Goal: Information Seeking & Learning: Check status

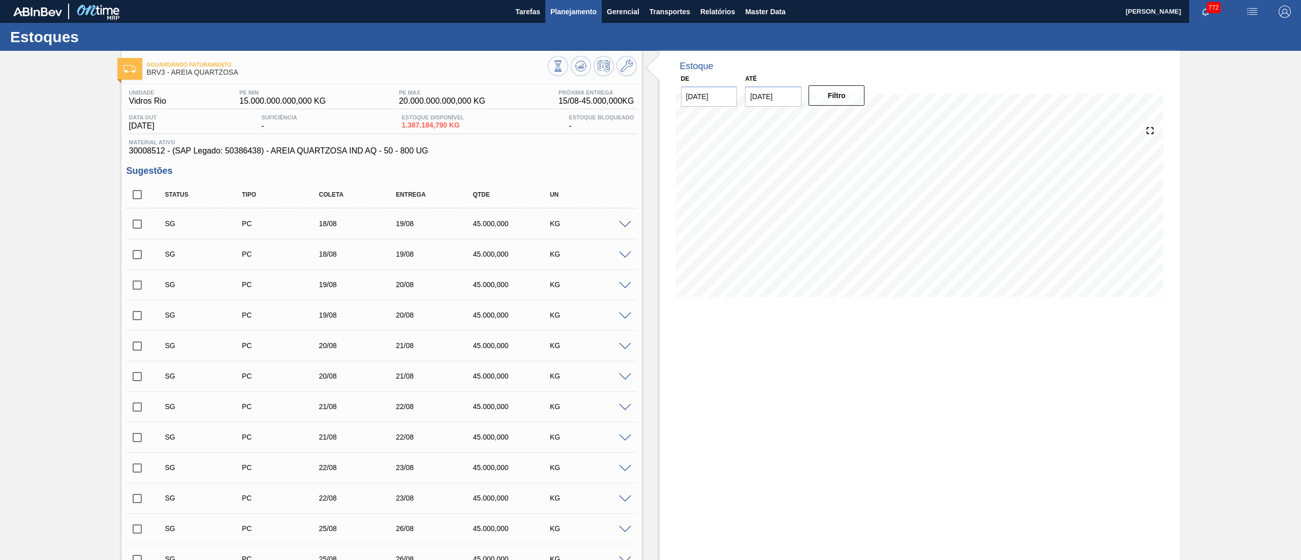
click at [547, 20] on button "Planejamento" at bounding box center [573, 11] width 56 height 23
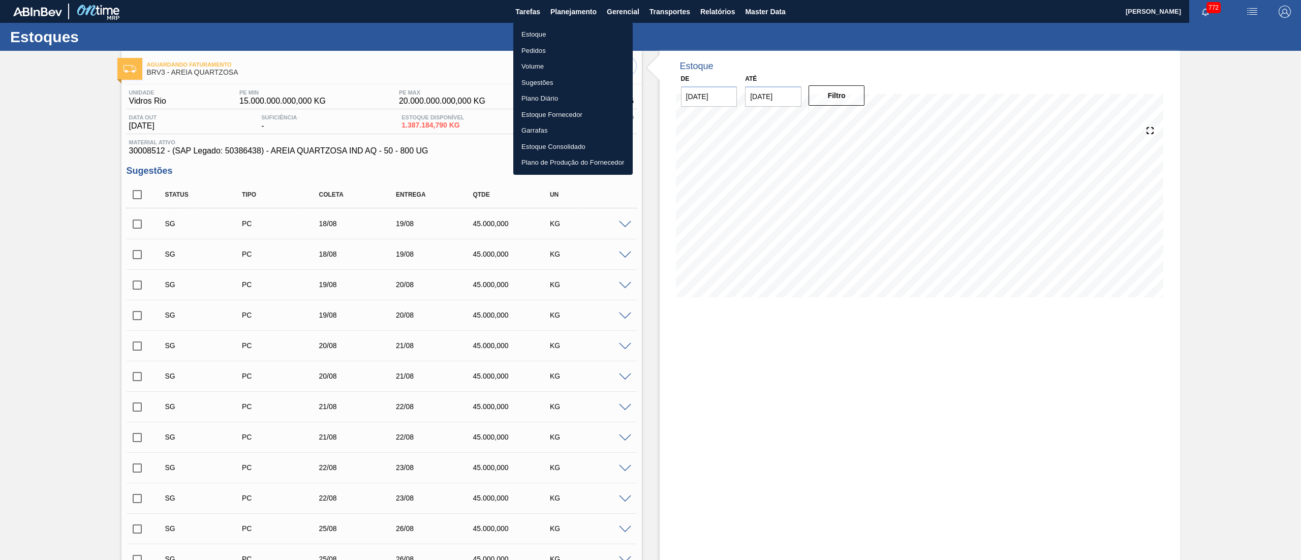
click at [525, 30] on li "Estoque" at bounding box center [572, 34] width 119 height 16
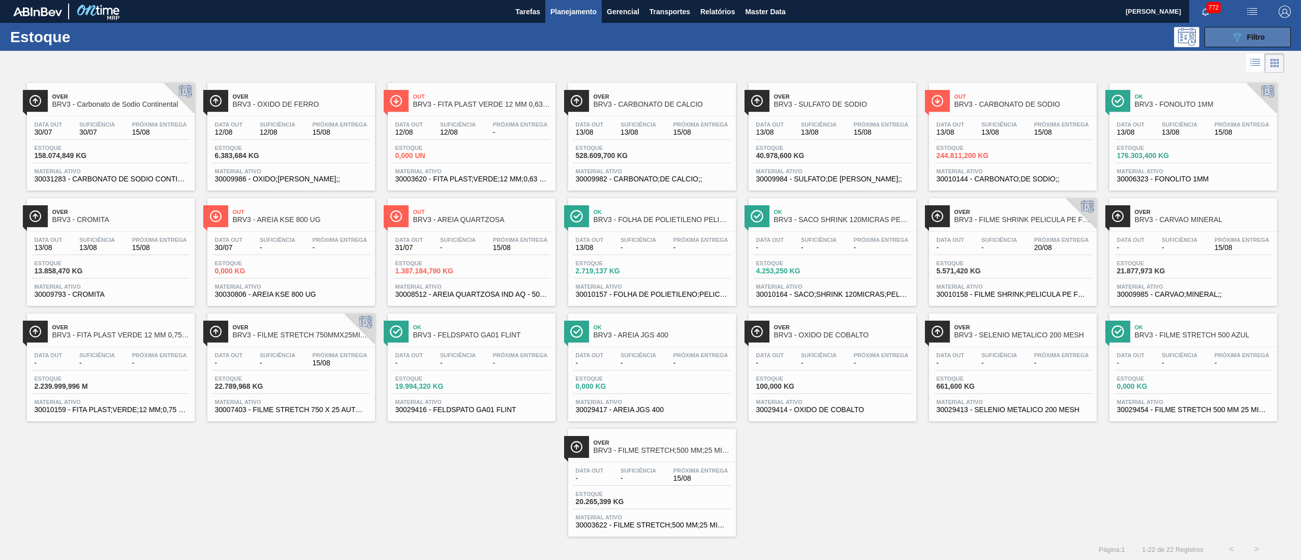
click at [1266, 34] on button "089F7B8B-B2A5-4AFE-B5C0-19BA573D28AC Filtro" at bounding box center [1247, 37] width 86 height 20
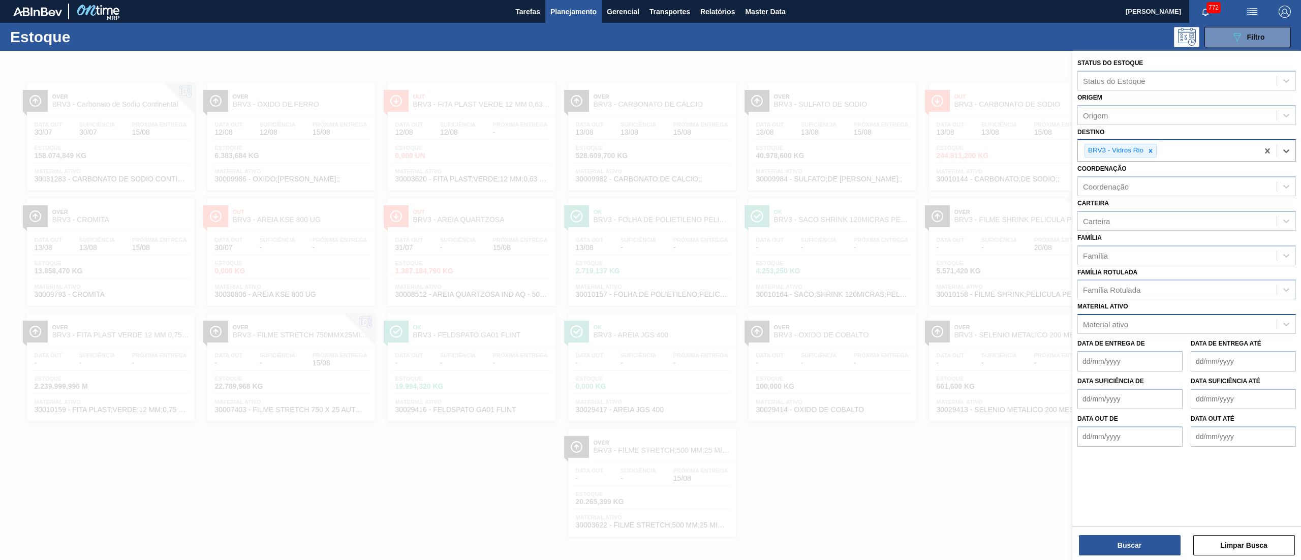
click at [1124, 321] on div "Material ativo" at bounding box center [1105, 324] width 45 height 9
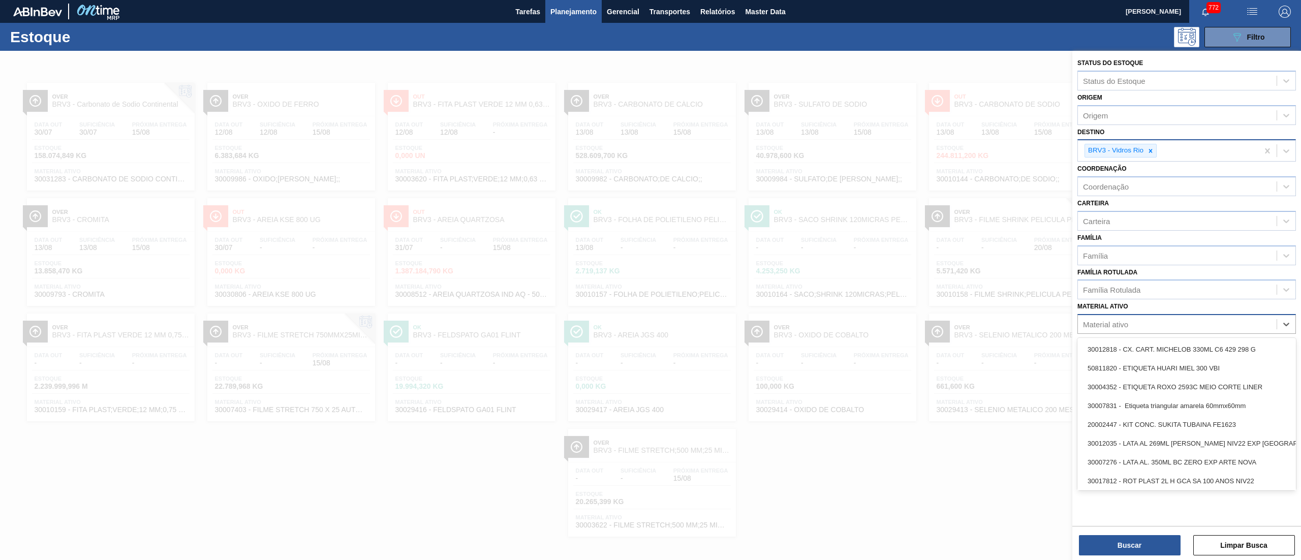
paste ativo "30030032"
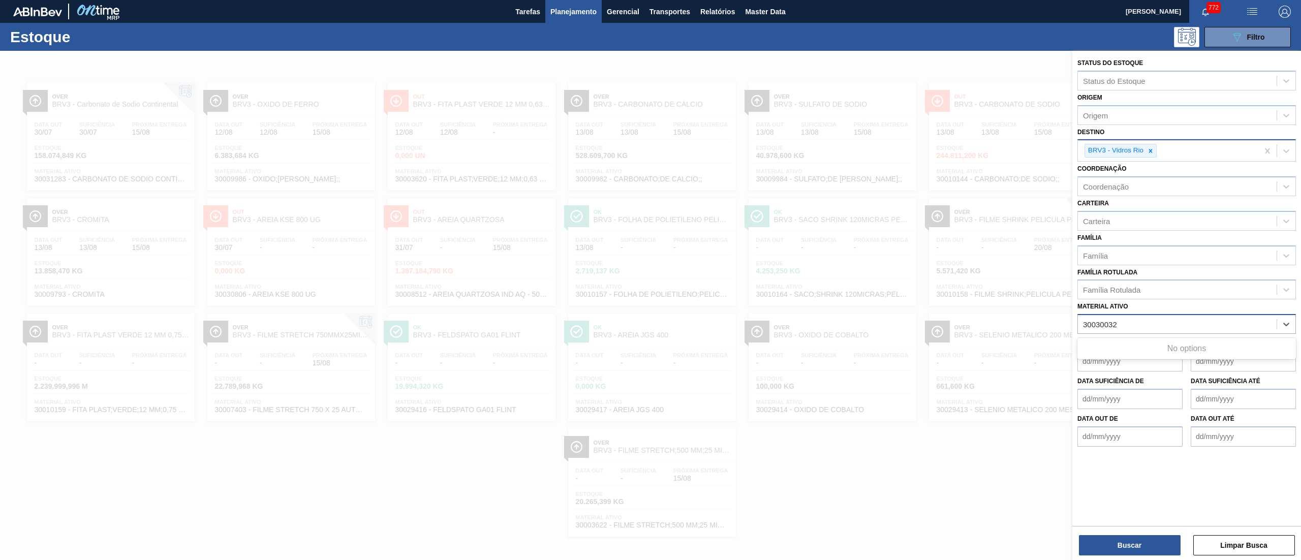
drag, startPoint x: 1098, startPoint y: 324, endPoint x: 1108, endPoint y: 328, distance: 10.9
click at [1099, 324] on ativo "30030032" at bounding box center [1110, 324] width 54 height 9
type ativo "30030032"
click at [1114, 346] on div "30030032 - ROTULO BACK SPATEN 330ML RDC 429" at bounding box center [1186, 349] width 219 height 19
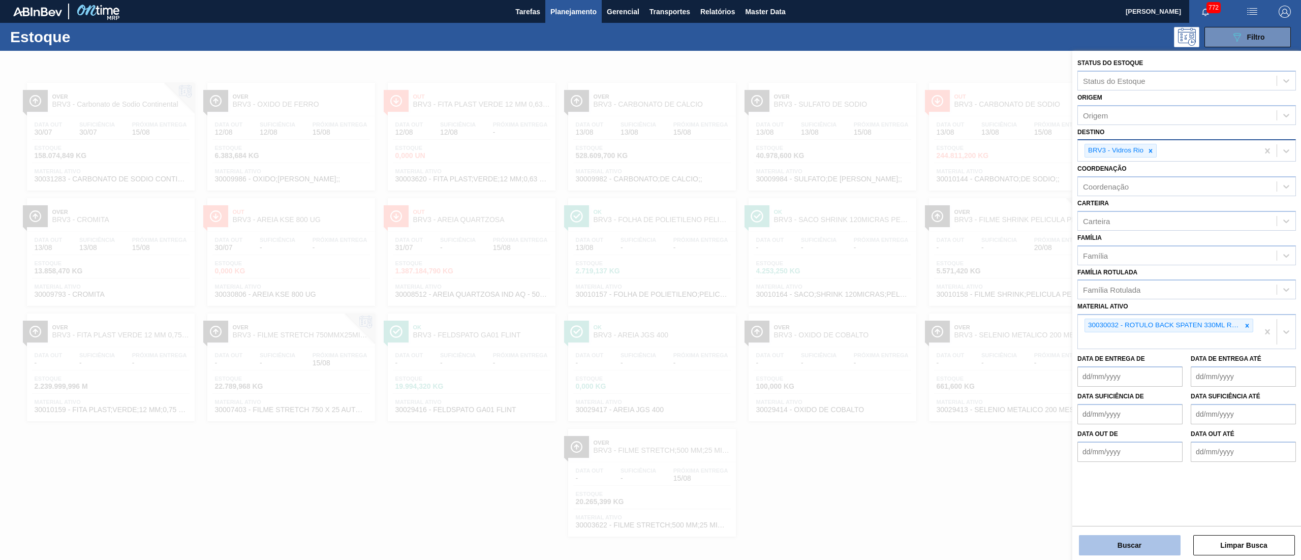
click at [1115, 536] on button "Buscar" at bounding box center [1130, 545] width 102 height 20
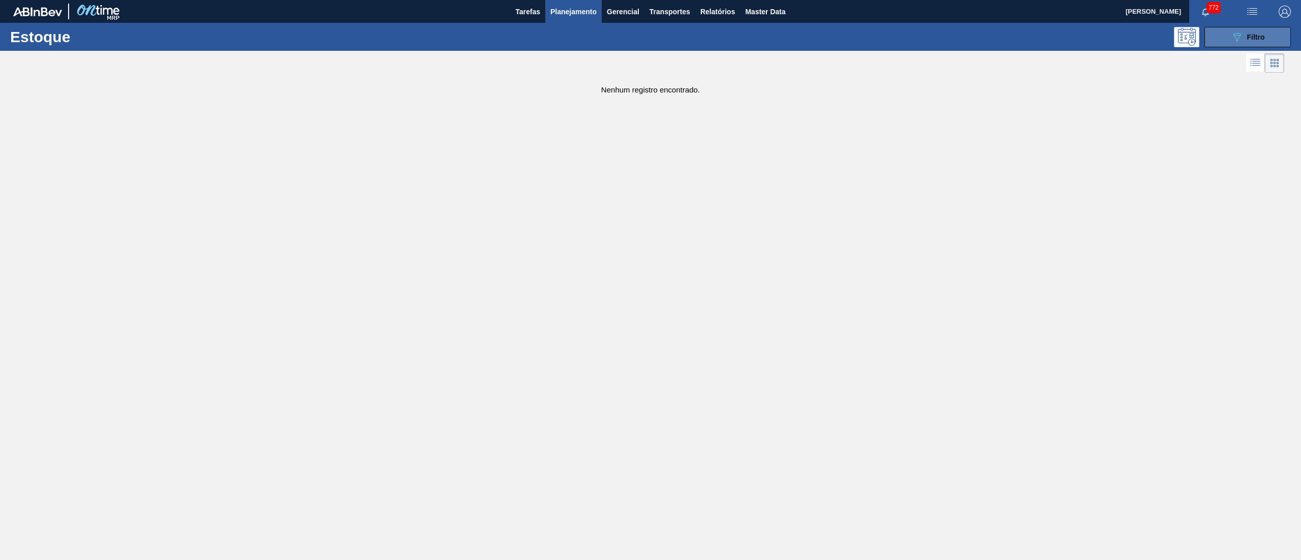
click at [1255, 45] on button "089F7B8B-B2A5-4AFE-B5C0-19BA573D28AC Filtro" at bounding box center [1247, 37] width 86 height 20
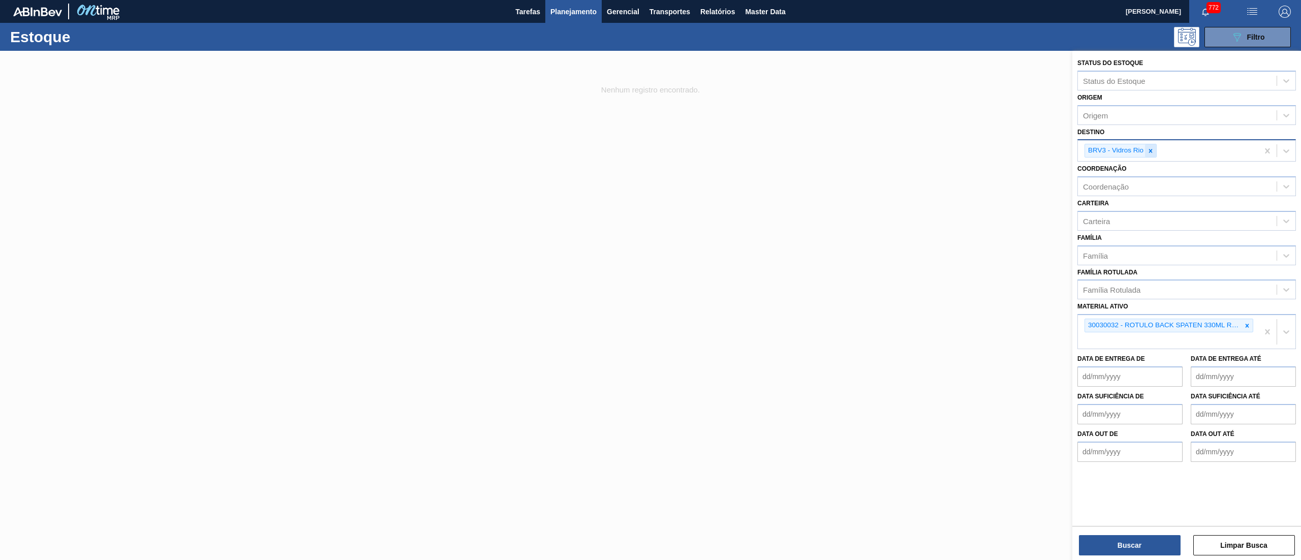
click at [1153, 151] on icon at bounding box center [1150, 150] width 7 height 7
click at [1096, 541] on button "Buscar" at bounding box center [1130, 545] width 102 height 20
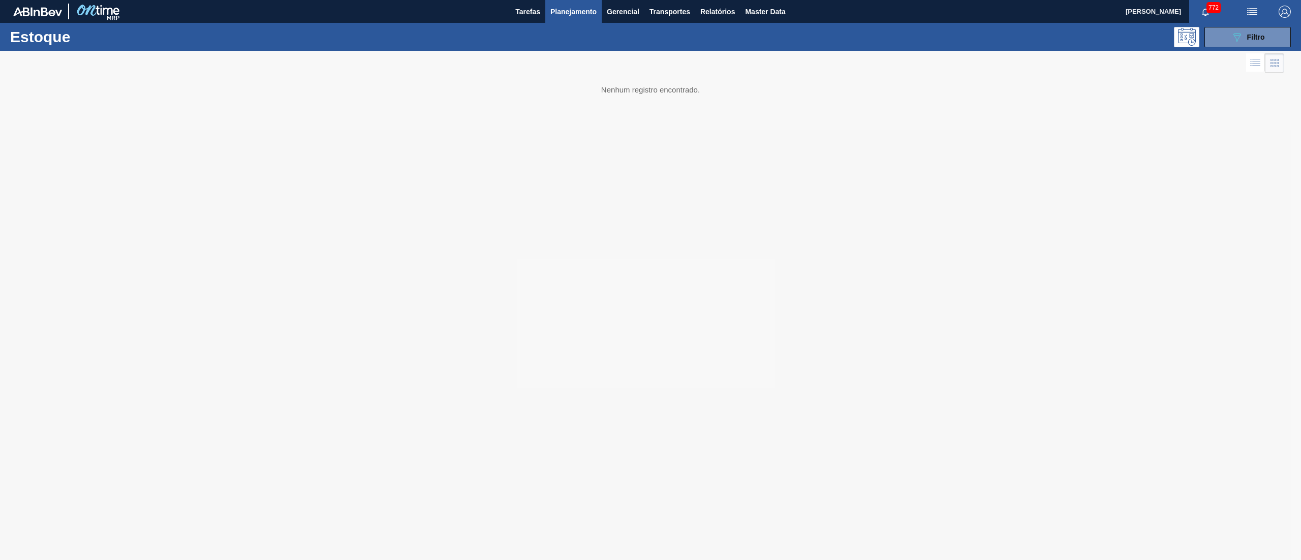
drag, startPoint x: 598, startPoint y: 91, endPoint x: 688, endPoint y: 104, distance: 91.3
click at [688, 104] on div at bounding box center [650, 305] width 1301 height 509
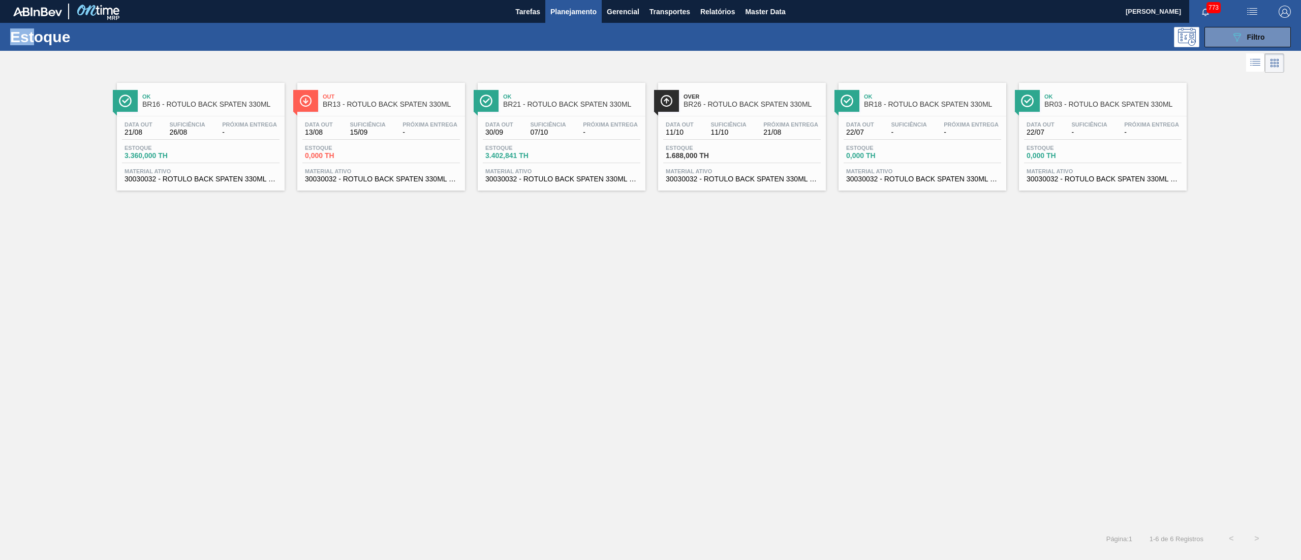
drag, startPoint x: 0, startPoint y: 32, endPoint x: 39, endPoint y: 32, distance: 38.6
click at [39, 32] on div "Estoque 089F7B8B-B2A5-4AFE-B5C0-19BA573D28AC Filtro" at bounding box center [650, 37] width 1301 height 28
click at [39, 34] on h1 "Estoque" at bounding box center [89, 37] width 158 height 12
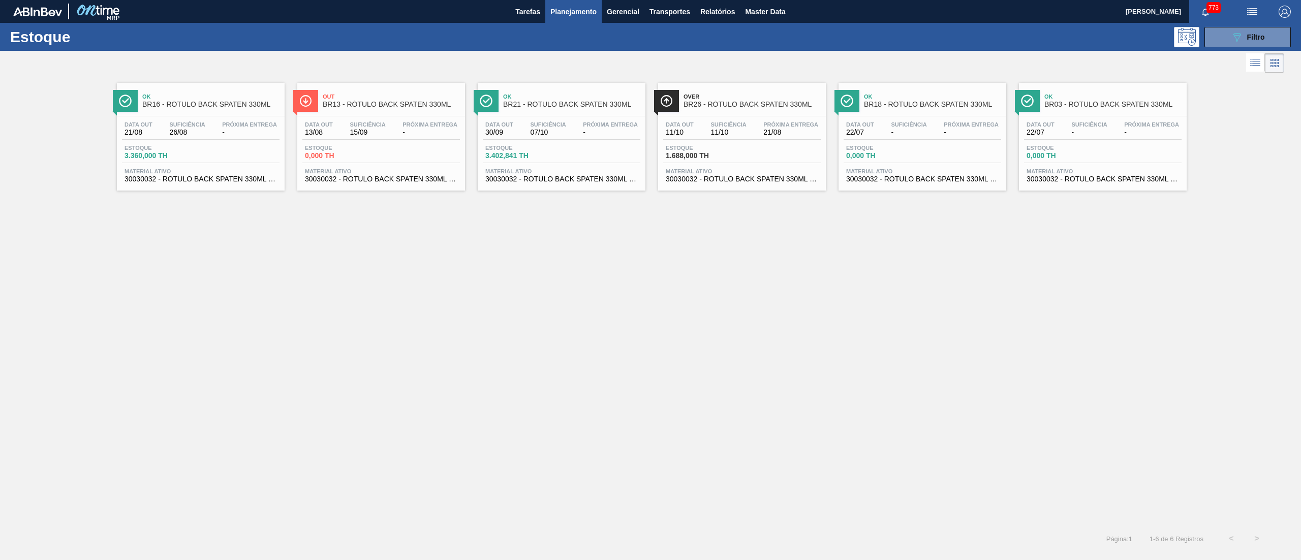
click at [799, 268] on div "Ok BR16 - RÓTULO BACK SPATEN 330ML Data out 21/08 Suficiência 26/08 Próxima Ent…" at bounding box center [650, 300] width 1301 height 451
drag, startPoint x: 956, startPoint y: 168, endPoint x: 1060, endPoint y: 166, distance: 103.2
click at [1234, 45] on button "089F7B8B-B2A5-4AFE-B5C0-19BA573D28AC Filtro" at bounding box center [1247, 37] width 86 height 20
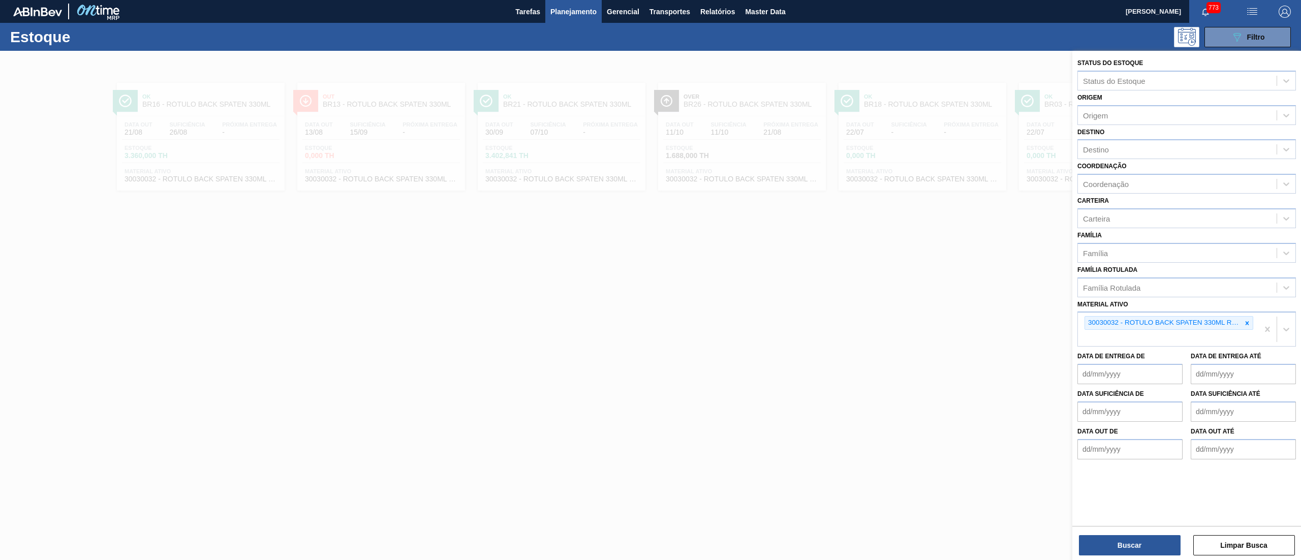
click at [550, 1] on button "Planejamento" at bounding box center [573, 11] width 56 height 23
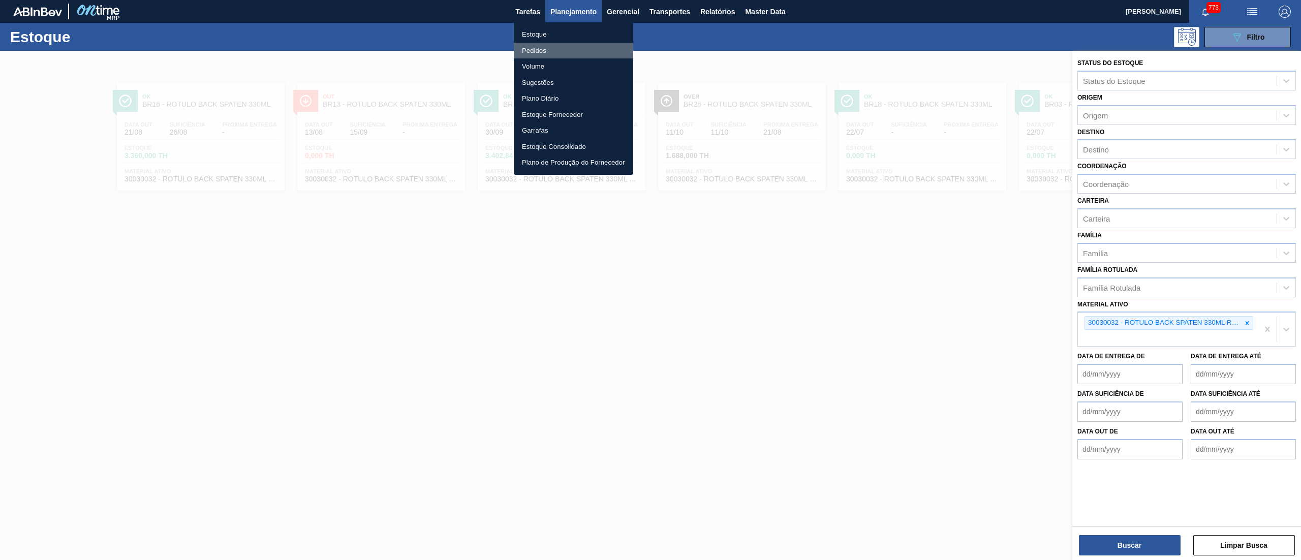
click at [533, 52] on li "Pedidos" at bounding box center [573, 51] width 119 height 16
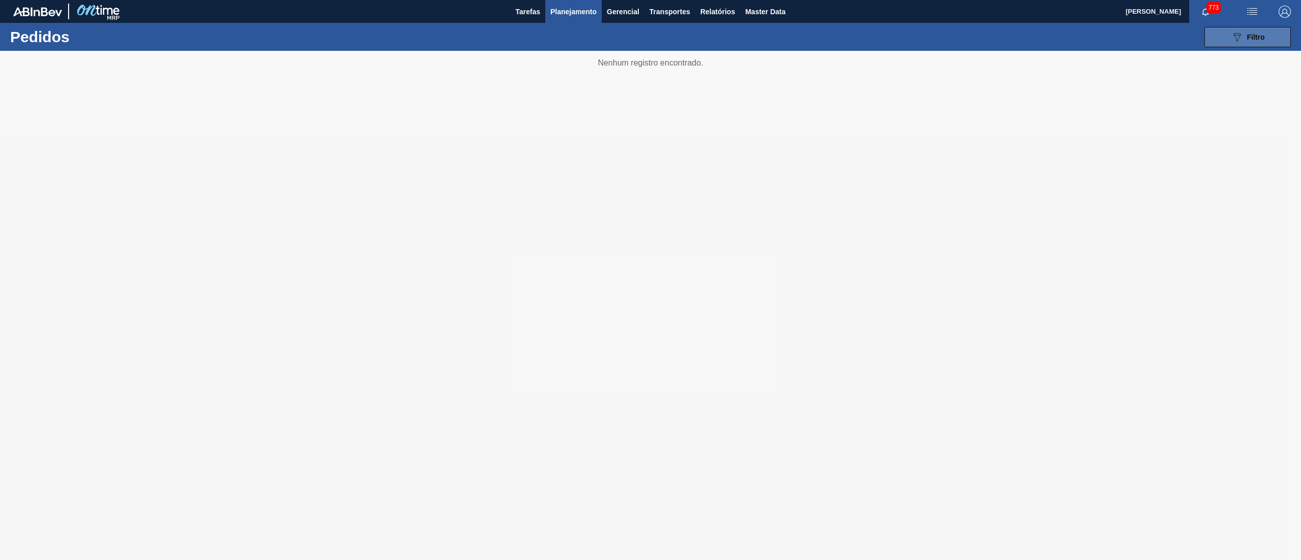
click at [1263, 36] on span "Filtro" at bounding box center [1256, 37] width 18 height 8
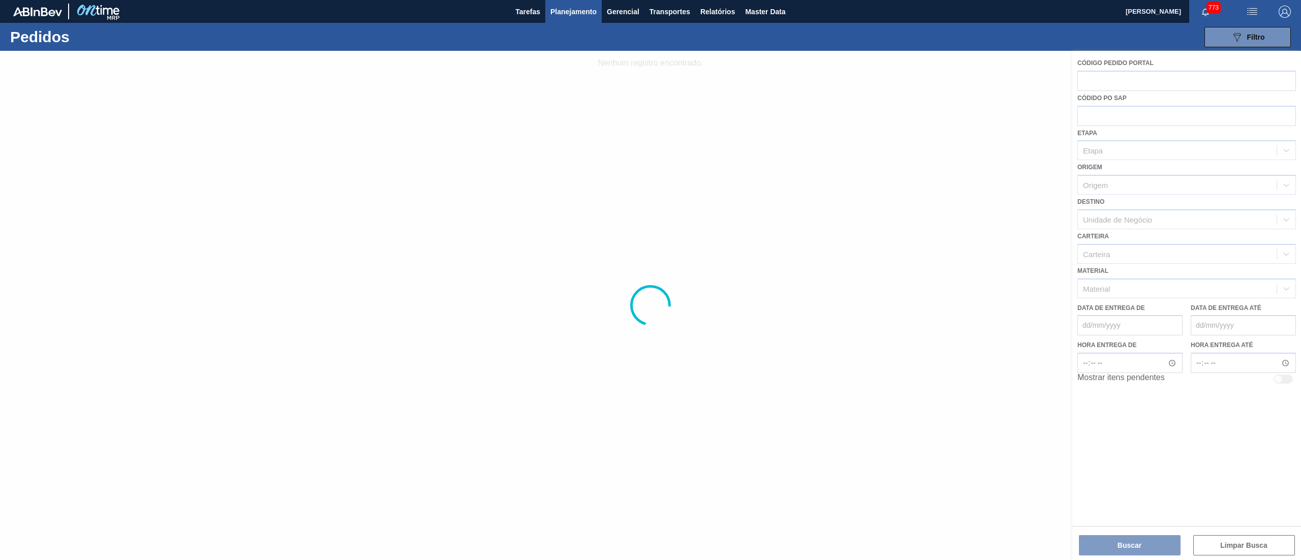
click at [568, 6] on span "Planejamento" at bounding box center [573, 12] width 46 height 12
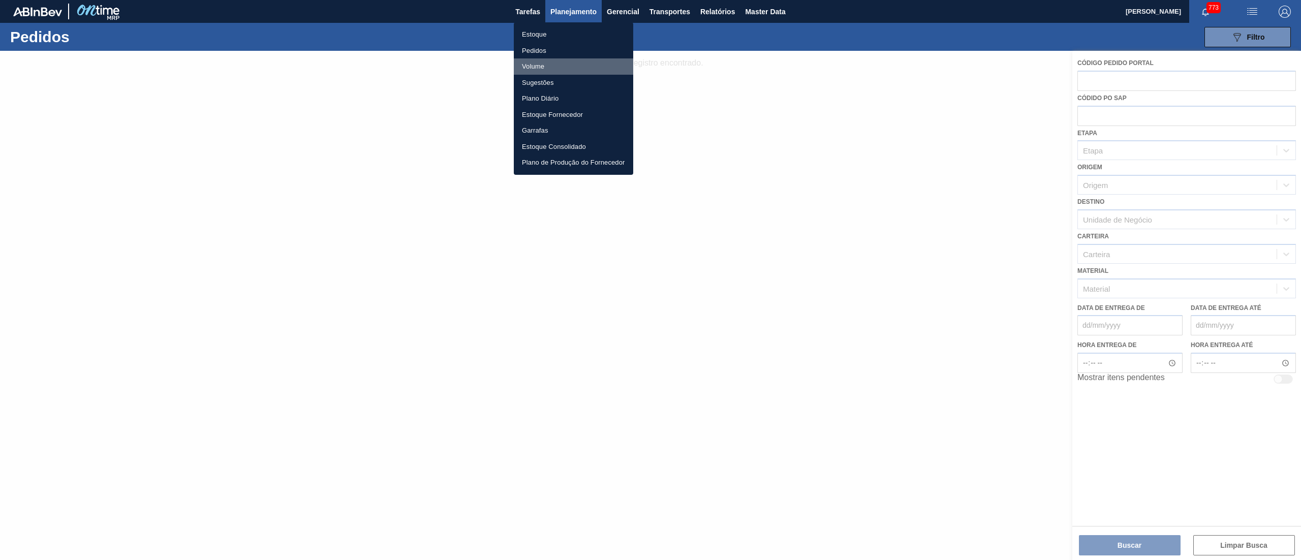
click at [539, 71] on li "Volume" at bounding box center [573, 66] width 119 height 16
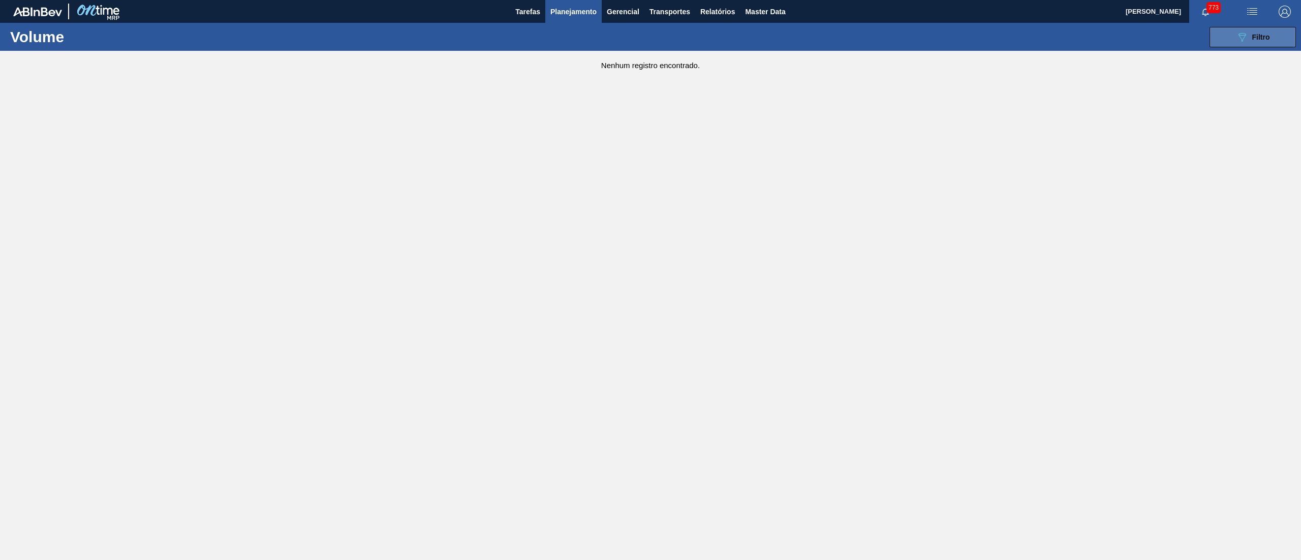
click at [1258, 36] on span "Filtro" at bounding box center [1261, 37] width 18 height 8
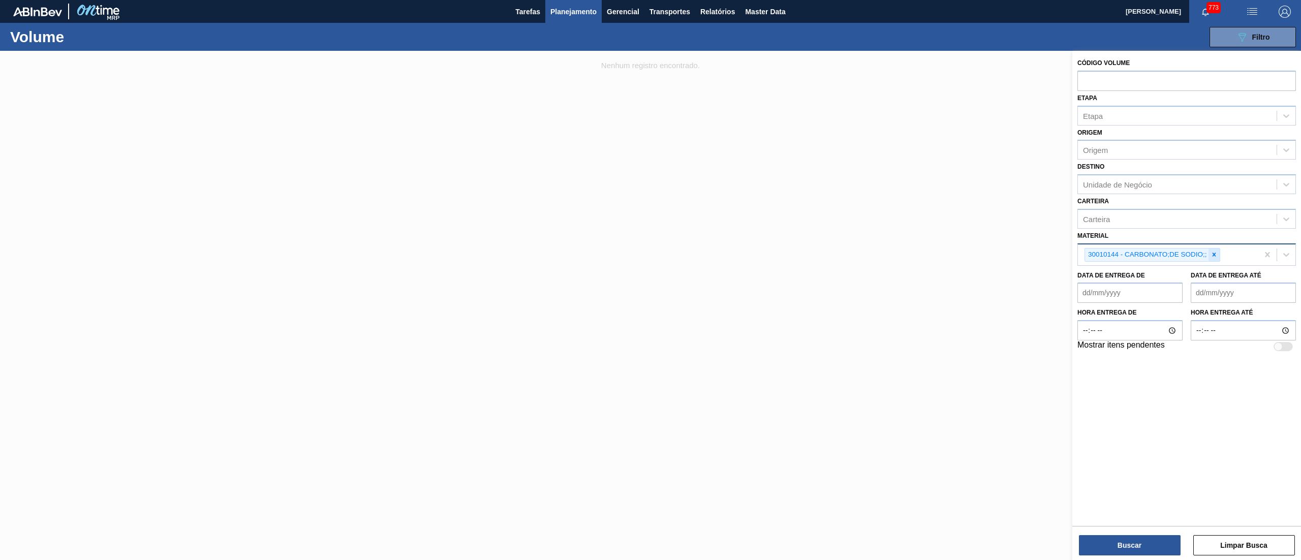
click at [1214, 258] on div at bounding box center [1213, 255] width 11 height 13
click at [1094, 83] on input "text" at bounding box center [1186, 80] width 219 height 19
paste input "2001837"
type input "2001837"
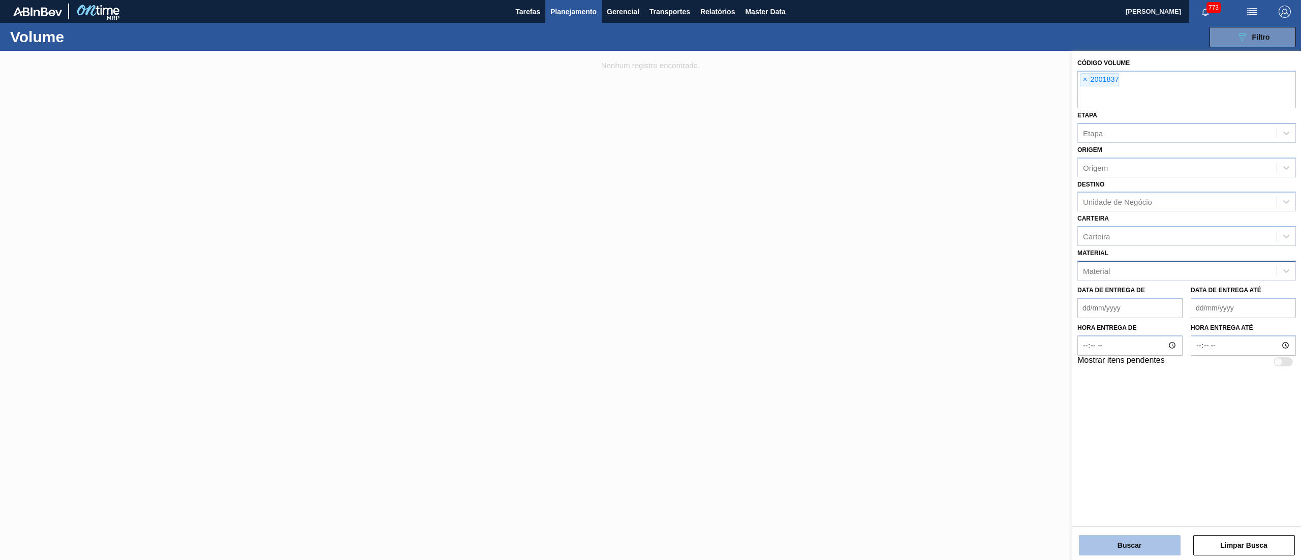
click at [1101, 546] on button "Buscar" at bounding box center [1130, 545] width 102 height 20
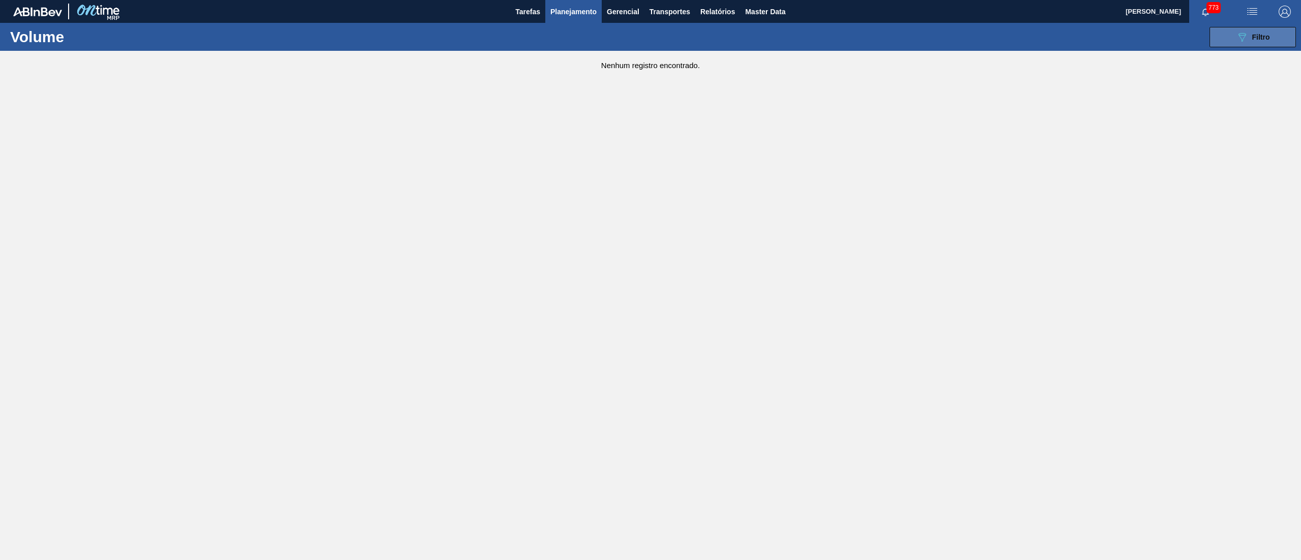
click at [1243, 34] on icon "089F7B8B-B2A5-4AFE-B5C0-19BA573D28AC" at bounding box center [1242, 37] width 12 height 12
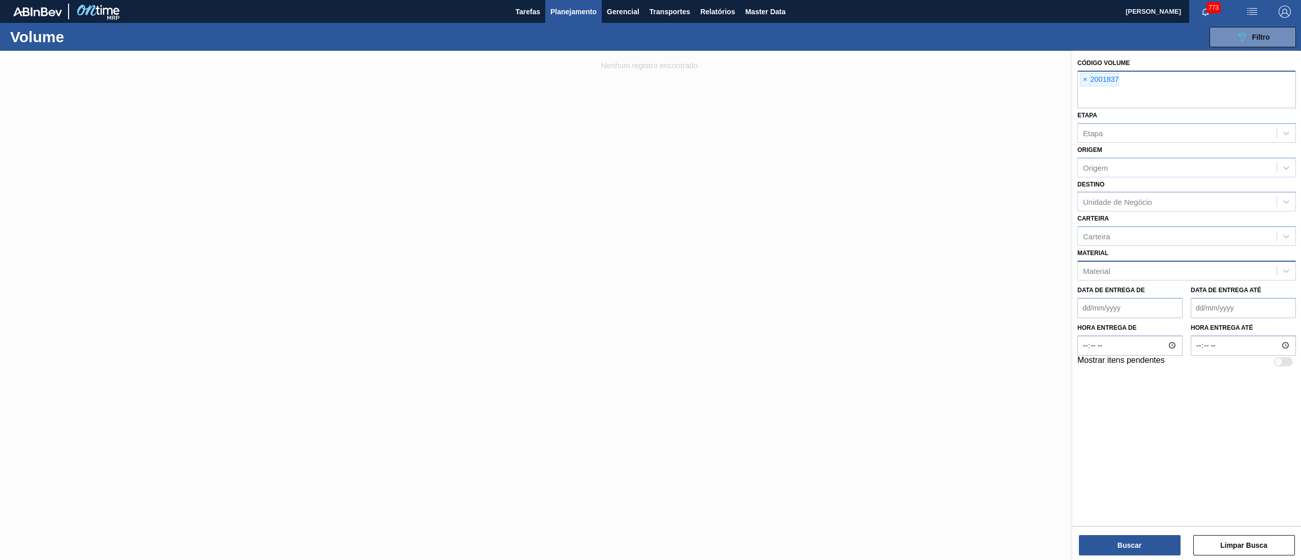
click at [1080, 79] on div "× 2001837" at bounding box center [1099, 79] width 39 height 13
click at [1084, 79] on span "×" at bounding box center [1085, 80] width 10 height 12
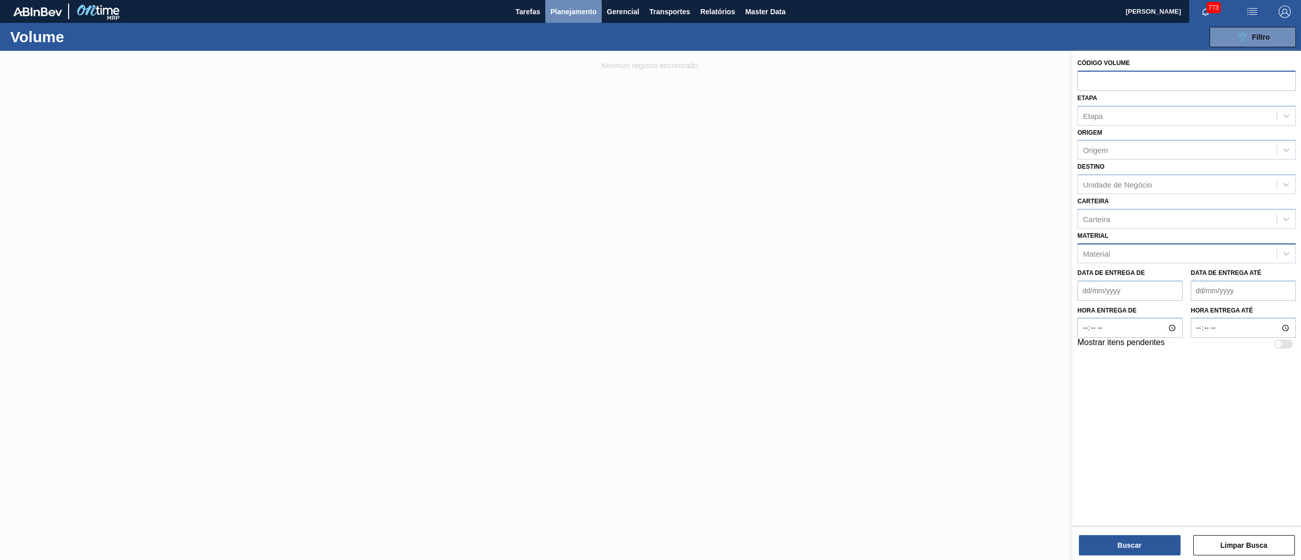
click at [560, 15] on span "Planejamento" at bounding box center [573, 12] width 46 height 12
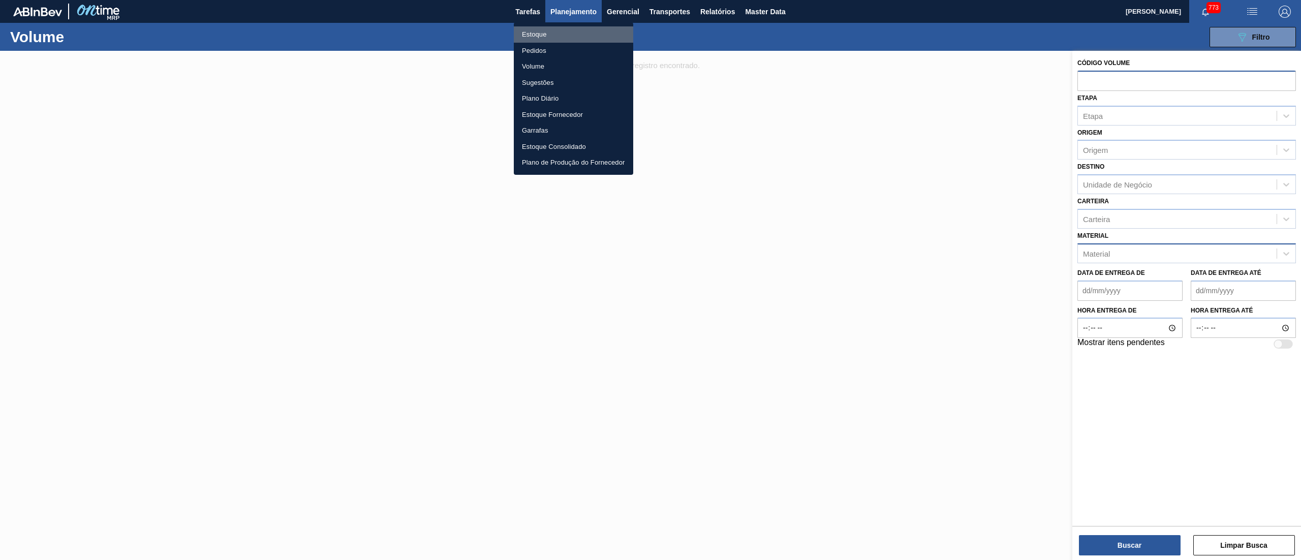
click at [531, 34] on li "Estoque" at bounding box center [573, 34] width 119 height 16
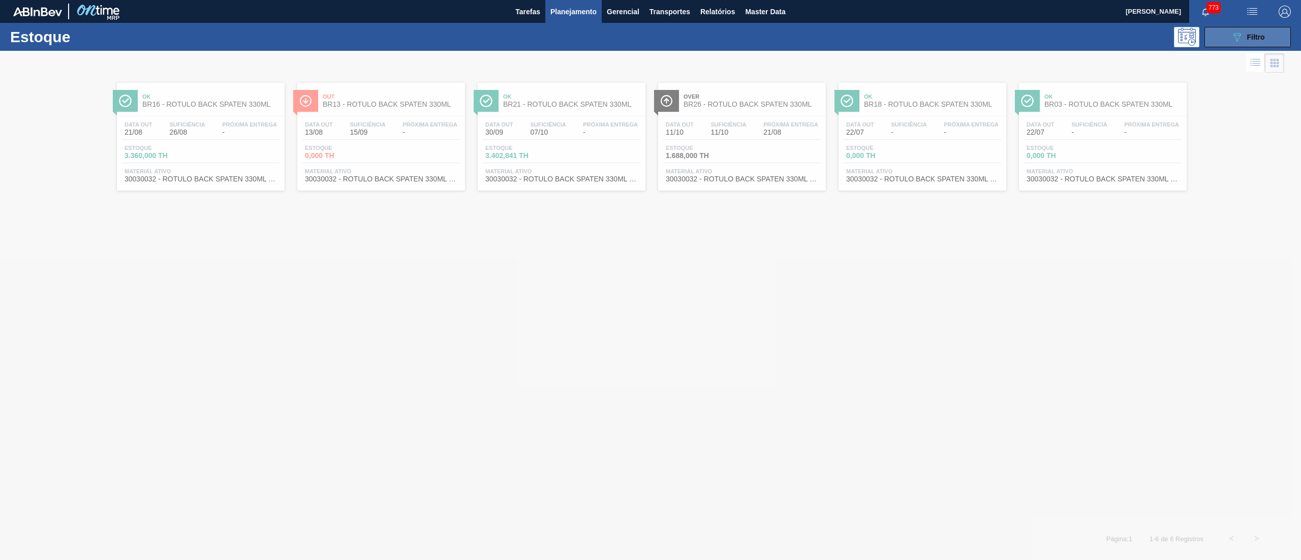
click at [1236, 41] on icon at bounding box center [1237, 37] width 8 height 9
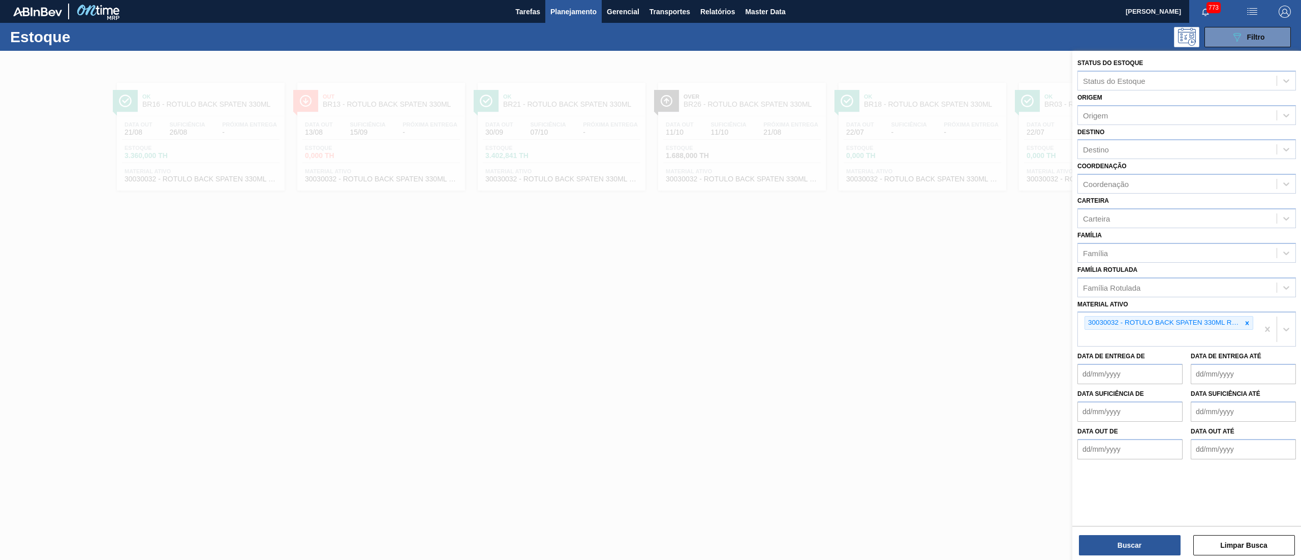
click at [572, 10] on span "Planejamento" at bounding box center [573, 12] width 46 height 12
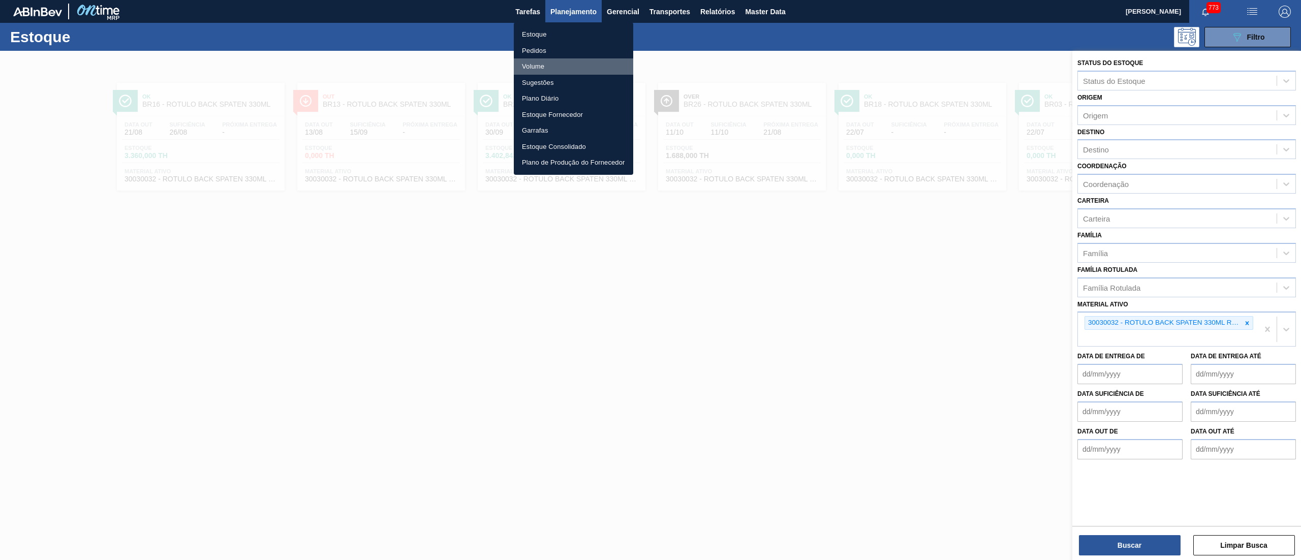
click at [536, 70] on li "Volume" at bounding box center [573, 66] width 119 height 16
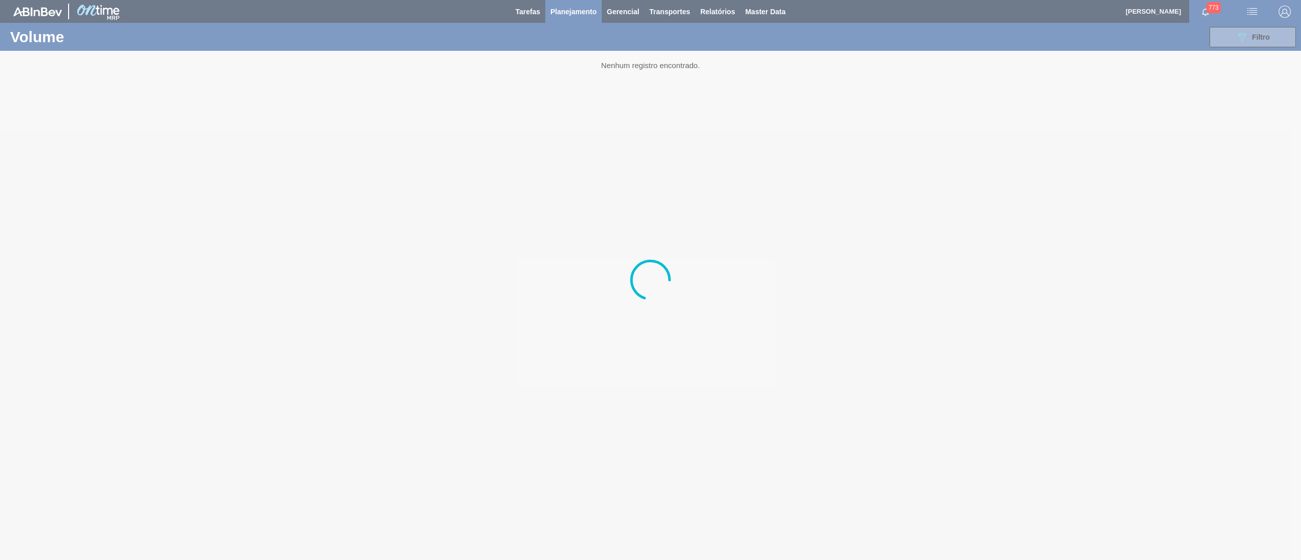
click at [1226, 34] on div at bounding box center [650, 280] width 1301 height 560
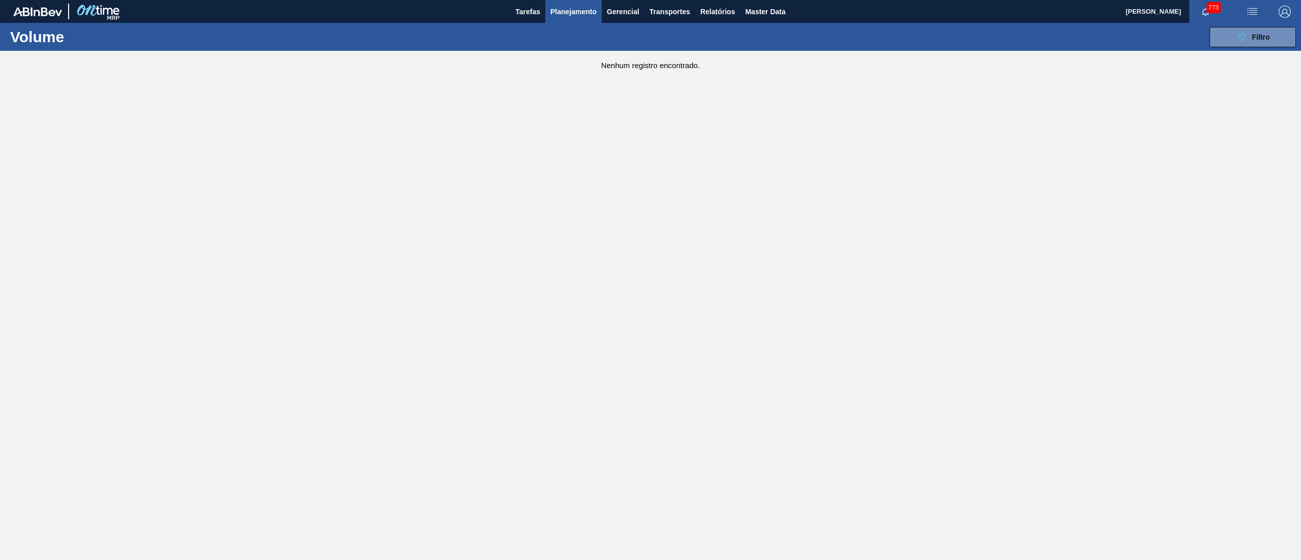
click at [555, 20] on button "Planejamento" at bounding box center [573, 11] width 56 height 23
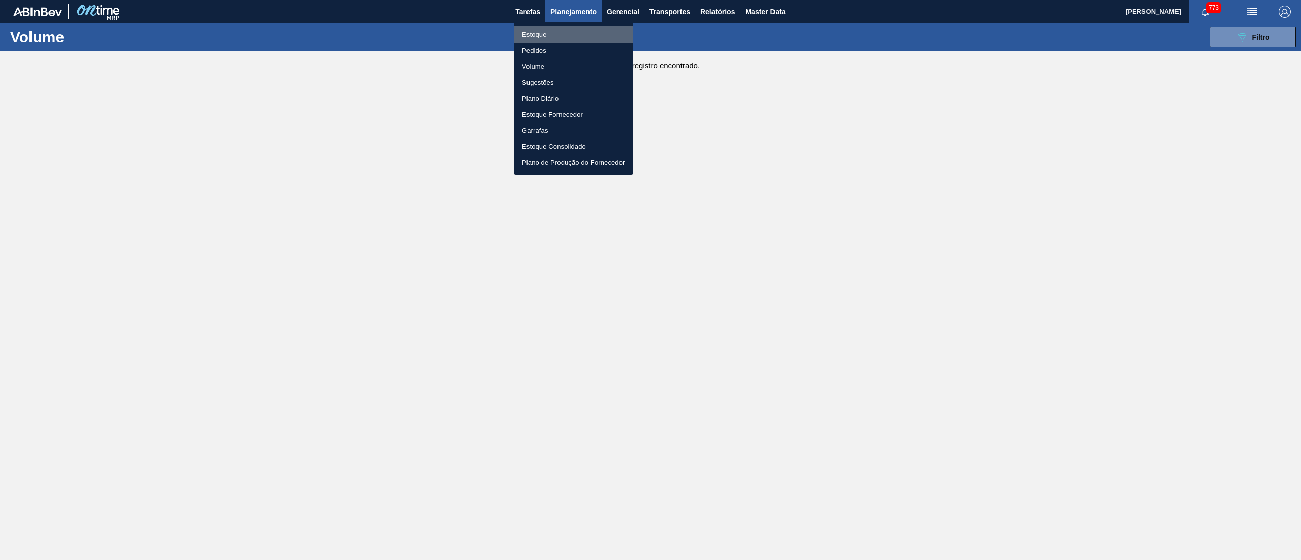
click at [534, 28] on li "Estoque" at bounding box center [573, 34] width 119 height 16
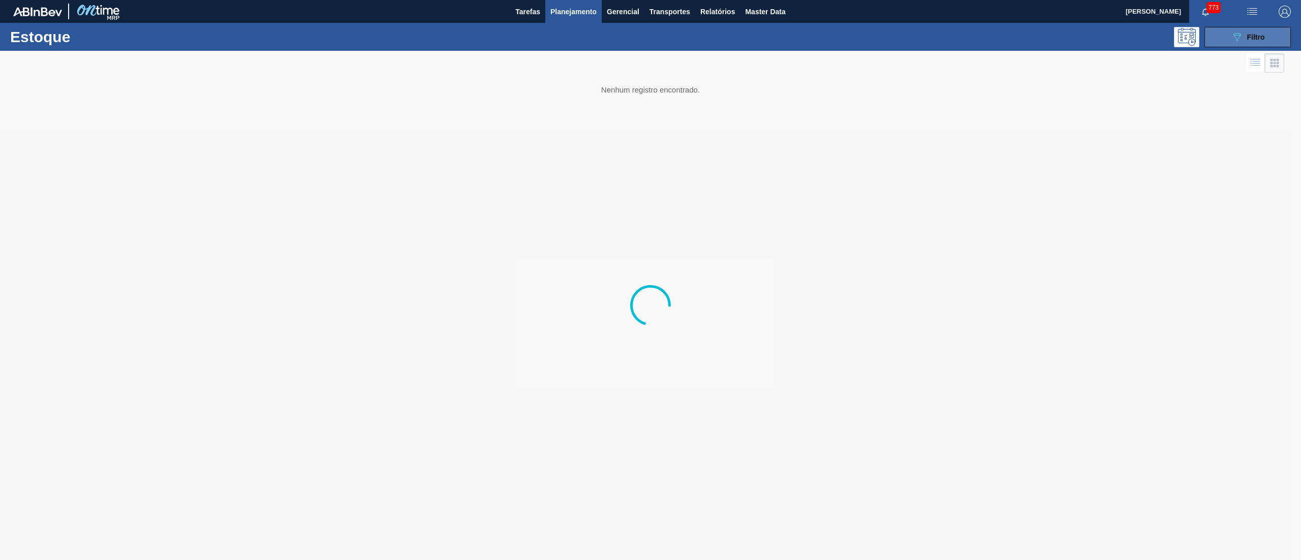
drag, startPoint x: 1218, startPoint y: 24, endPoint x: 1230, endPoint y: 33, distance: 14.2
click at [1220, 26] on div "Estoque 089F7B8B-B2A5-4AFE-B5C0-19BA573D28AC Filtro" at bounding box center [650, 37] width 1301 height 28
click at [1231, 35] on icon "089F7B8B-B2A5-4AFE-B5C0-19BA573D28AC" at bounding box center [1237, 37] width 12 height 12
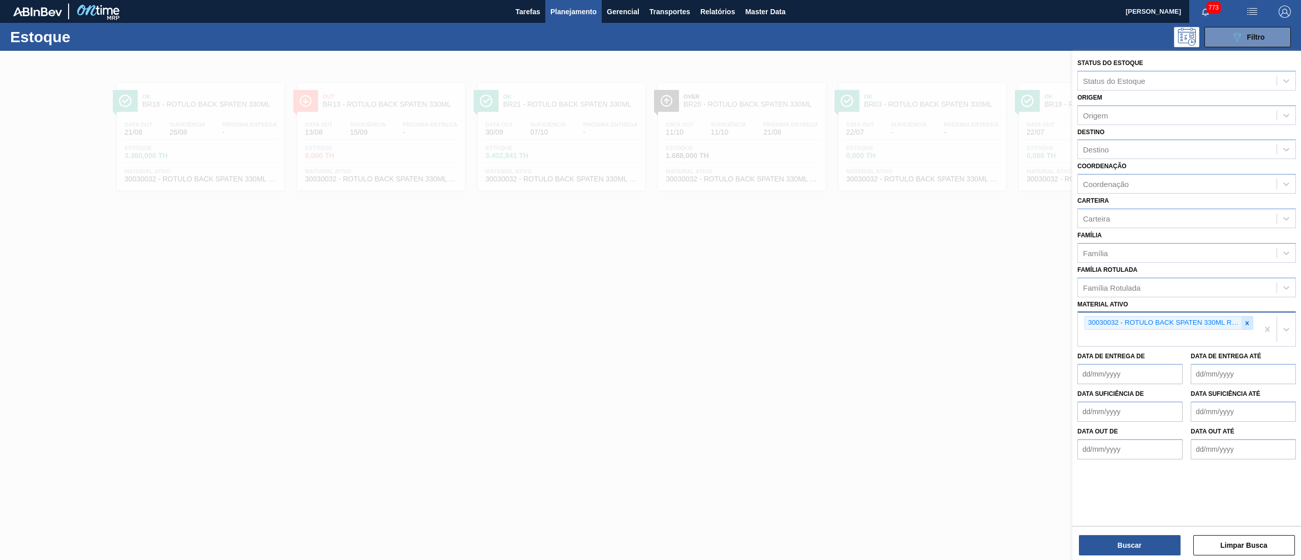
click at [1247, 324] on icon at bounding box center [1247, 323] width 7 height 7
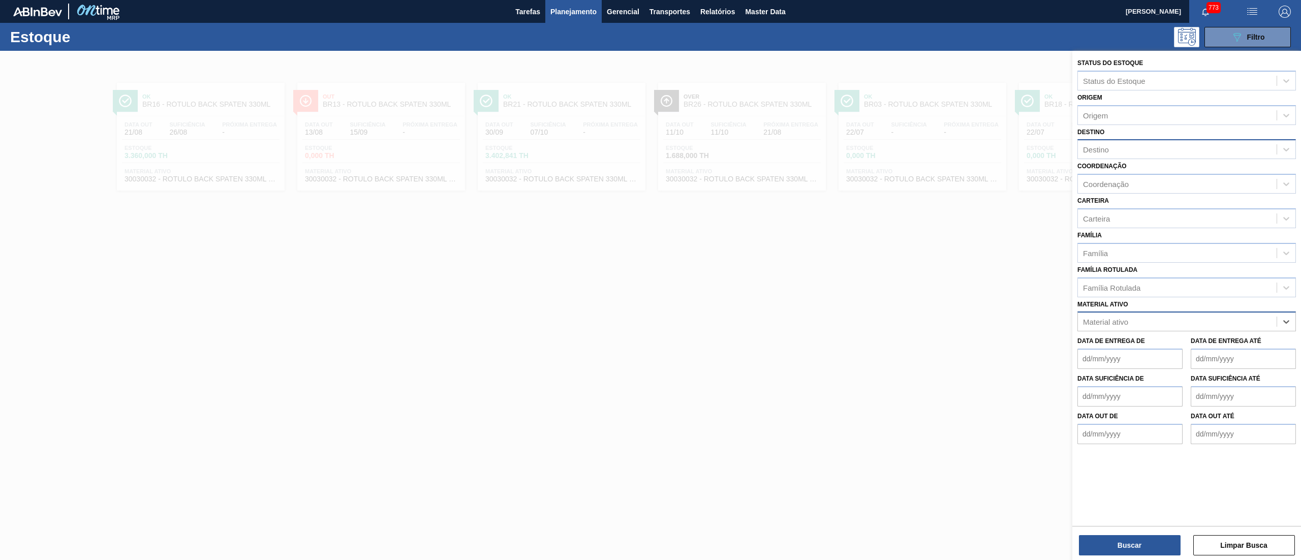
click at [1118, 143] on div "Destino" at bounding box center [1177, 149] width 199 height 15
type input "lages"
drag, startPoint x: 1111, startPoint y: 180, endPoint x: 1108, endPoint y: 184, distance: 5.5
click at [1109, 178] on div "BR21 - Lages" at bounding box center [1186, 174] width 219 height 19
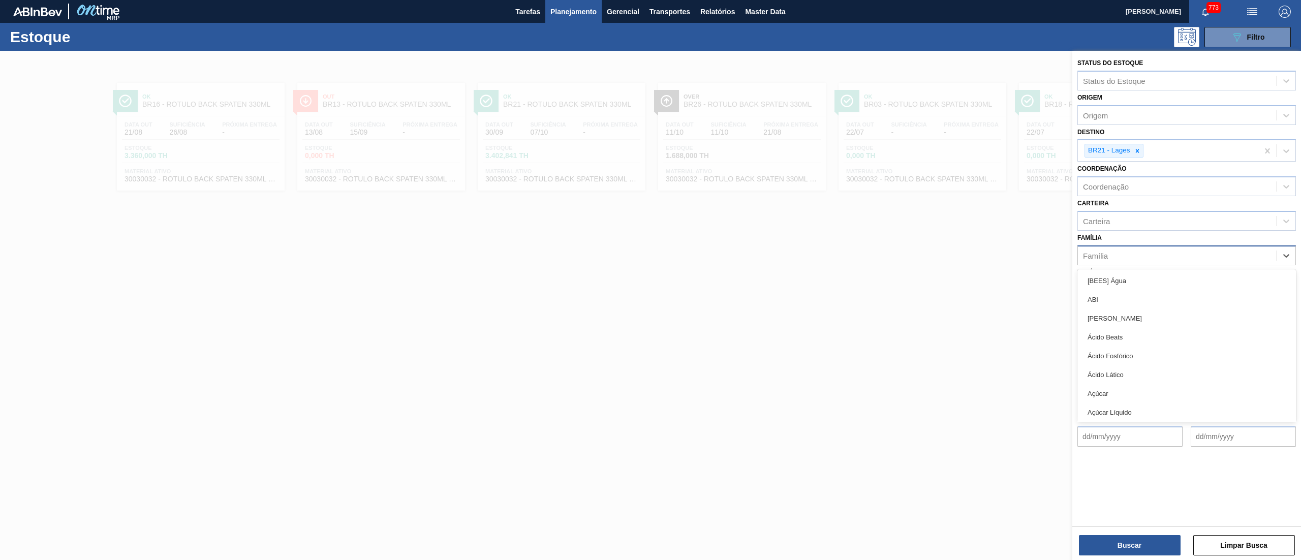
click at [1099, 256] on div "Família" at bounding box center [1095, 255] width 25 height 9
click at [1104, 213] on div "Carteira" at bounding box center [1177, 220] width 199 height 15
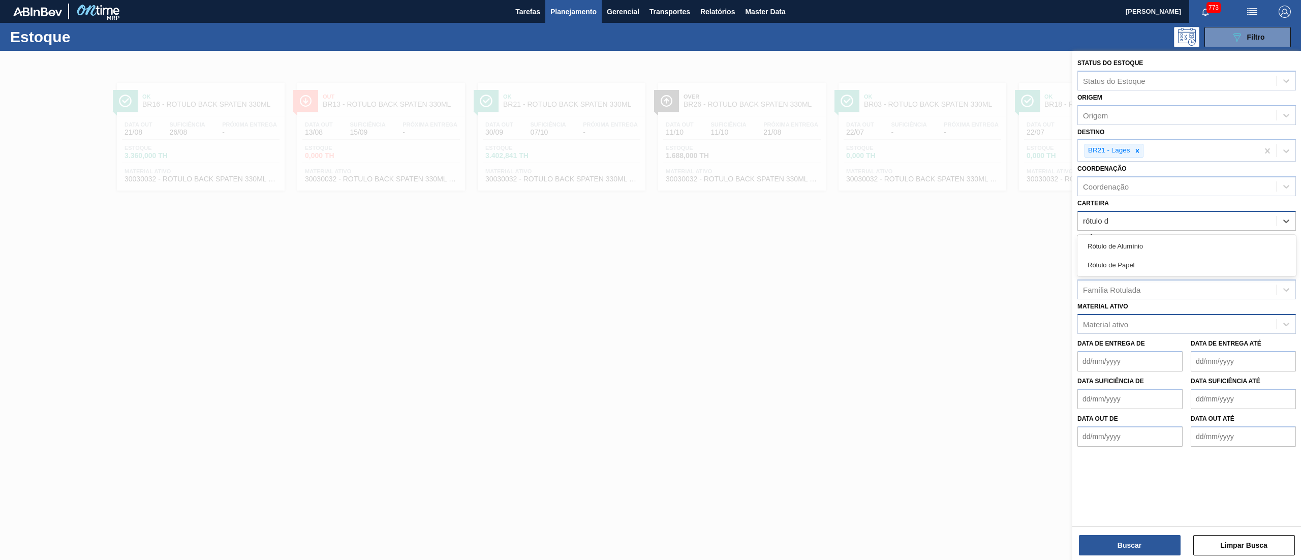
type input "rótulo de"
click at [1113, 260] on div "Rótulo de Papel" at bounding box center [1186, 265] width 219 height 19
type input "rótulo papel"
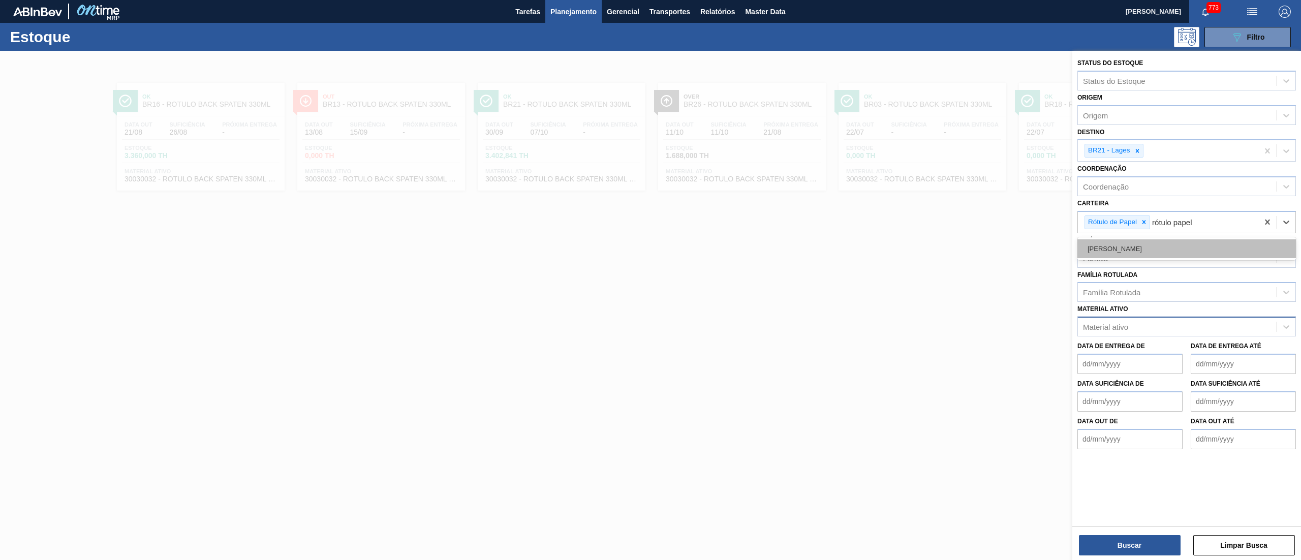
click at [1084, 254] on div "Rótulo Papel" at bounding box center [1186, 248] width 219 height 19
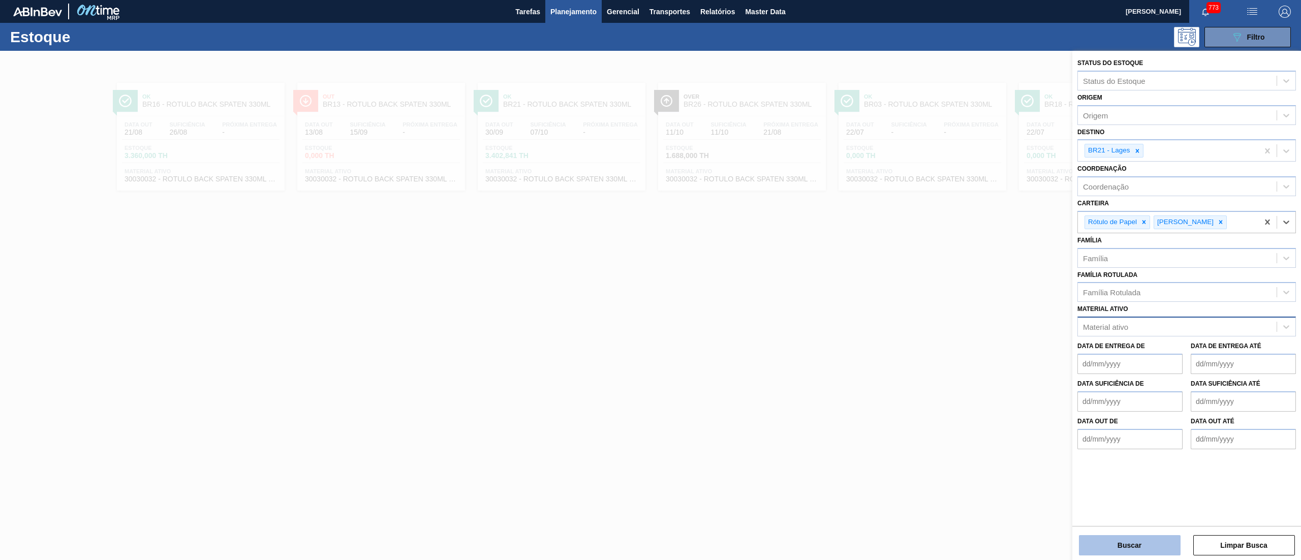
click at [1131, 536] on button "Buscar" at bounding box center [1130, 545] width 102 height 20
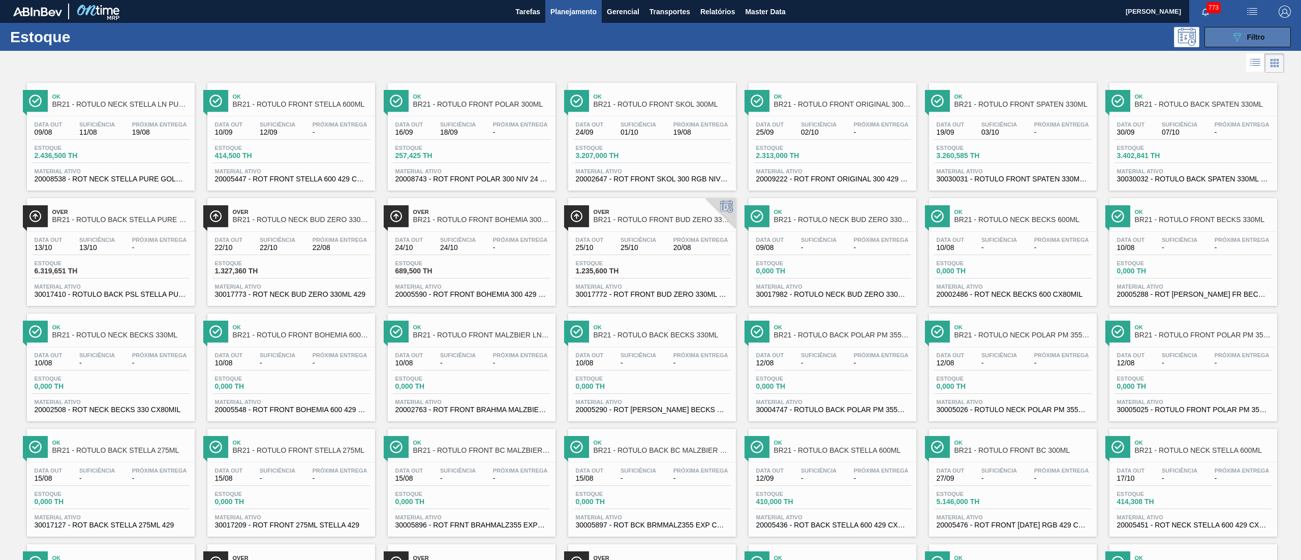
click at [1225, 46] on button "089F7B8B-B2A5-4AFE-B5C0-19BA573D28AC Filtro" at bounding box center [1247, 37] width 86 height 20
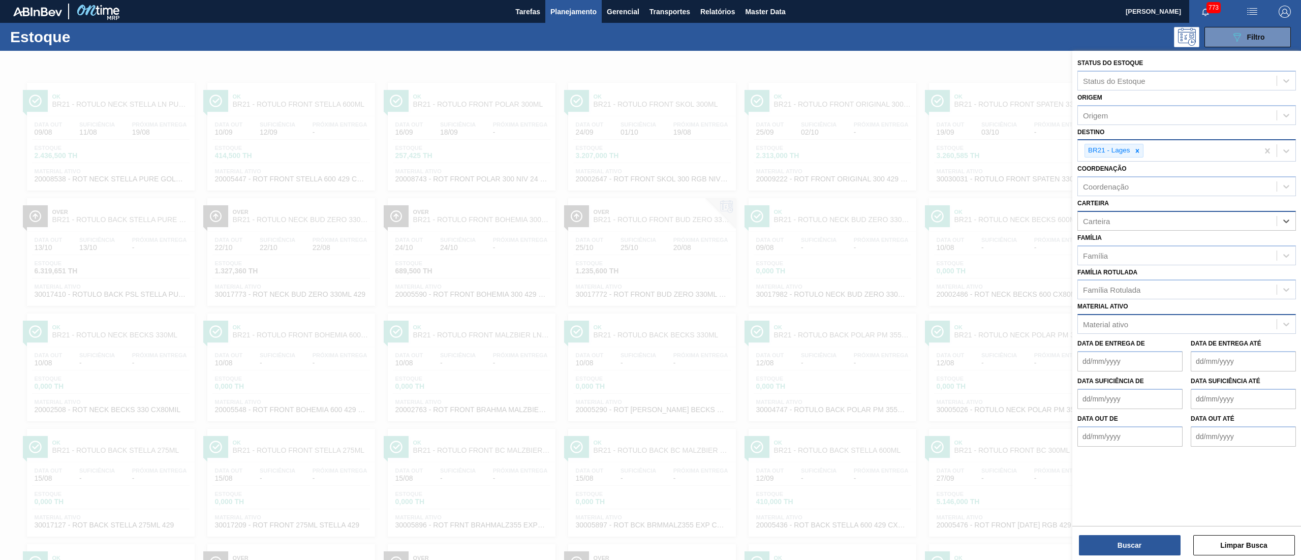
click at [1145, 152] on input "Destino" at bounding box center [1145, 150] width 1 height 9
click at [1141, 148] on div at bounding box center [1137, 150] width 11 height 13
type input "brv3"
click at [1131, 171] on div "BRV3 - Vidros Rio" at bounding box center [1186, 174] width 219 height 19
click at [1135, 549] on button "Buscar" at bounding box center [1130, 545] width 102 height 20
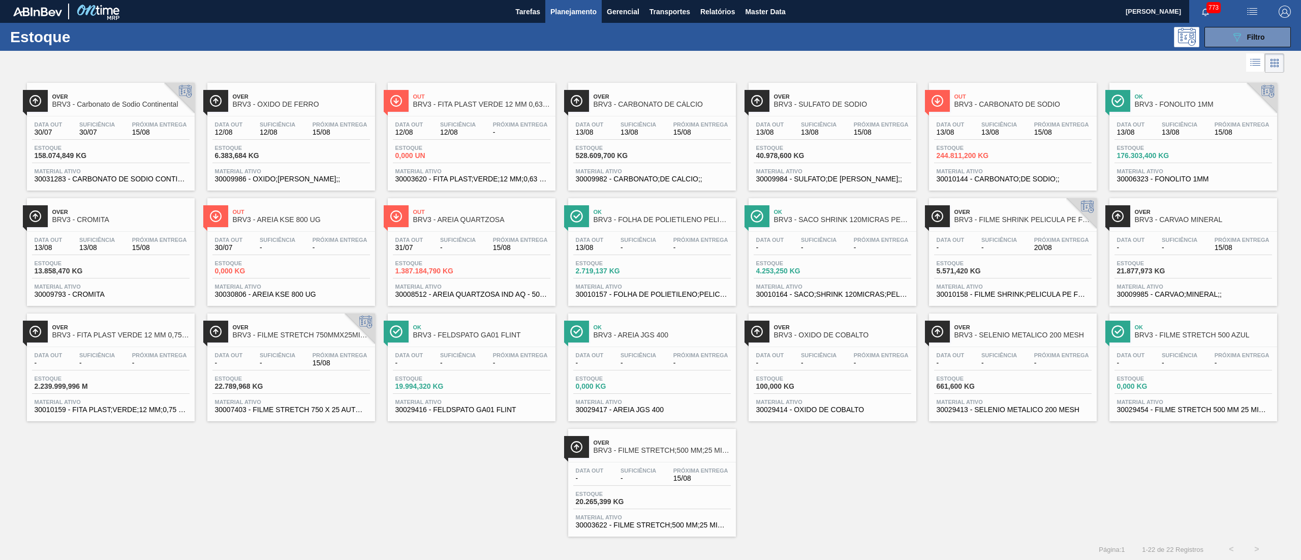
click at [432, 292] on span "30008512 - AREIA QUARTZOSA IND AQ - 50 - 800 UG" at bounding box center [471, 295] width 152 height 8
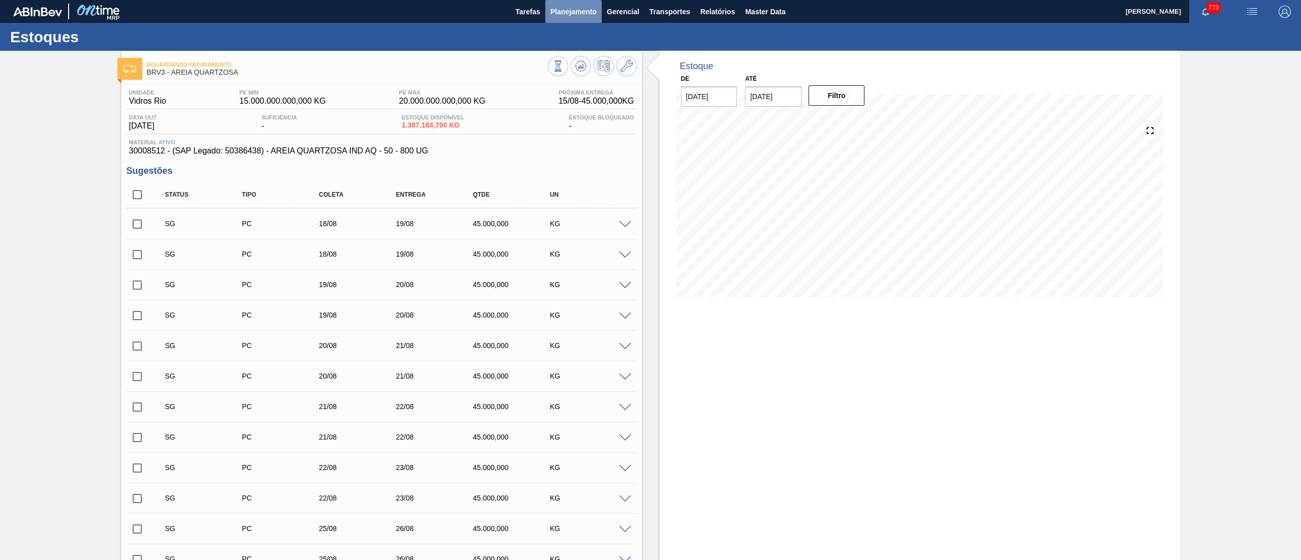
click at [590, 10] on span "Planejamento" at bounding box center [573, 12] width 46 height 12
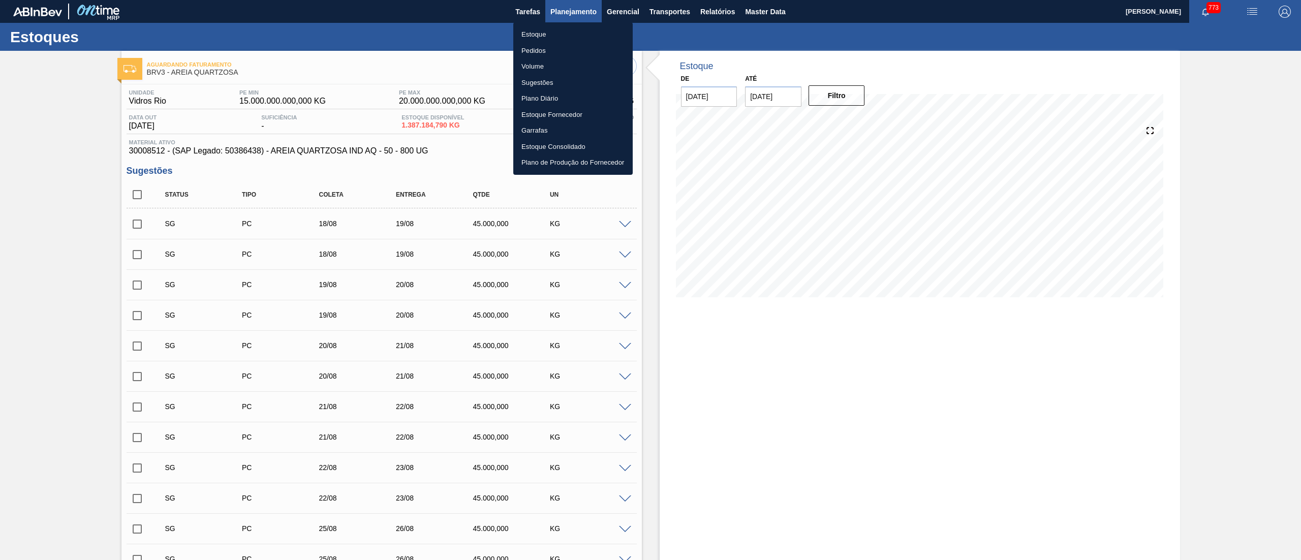
click at [539, 28] on div "Estoque Pedidos Volume Sugestões Plano Diário Estoque Fornecedor Garrafas Estoq…" at bounding box center [650, 280] width 1301 height 560
click at [539, 28] on li "Estoque" at bounding box center [572, 34] width 119 height 16
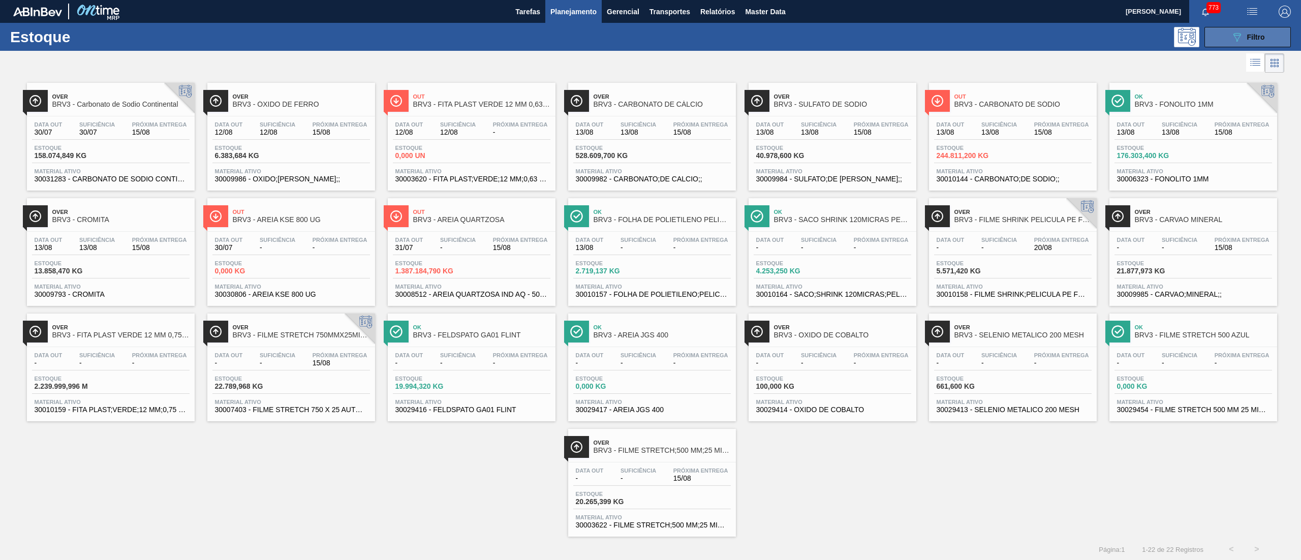
click at [1216, 44] on button "089F7B8B-B2A5-4AFE-B5C0-19BA573D28AC Filtro" at bounding box center [1247, 37] width 86 height 20
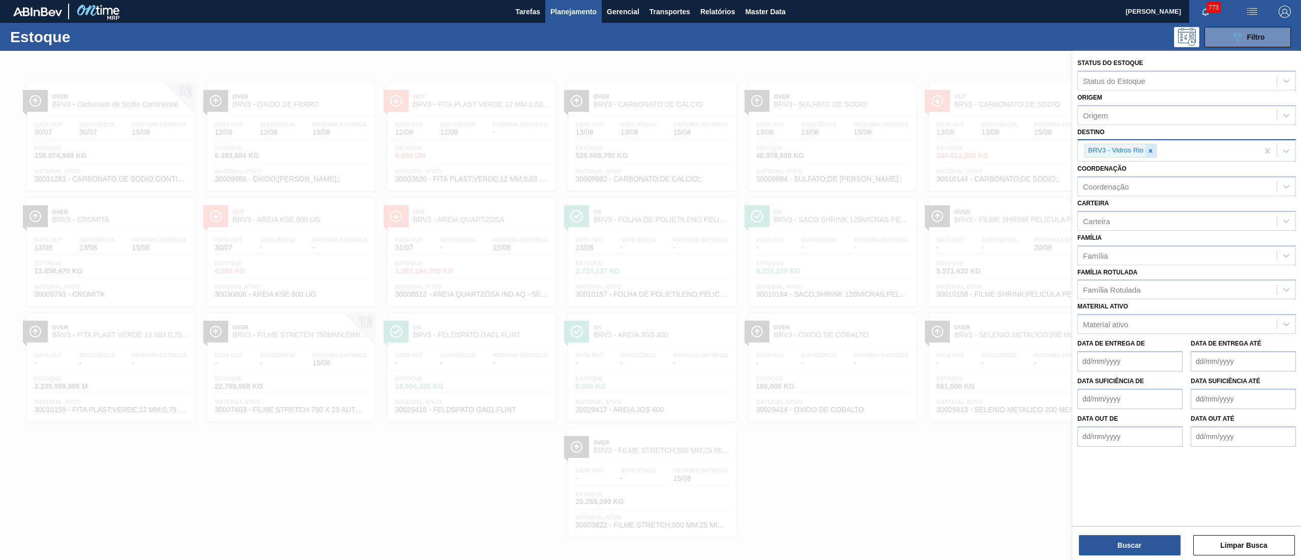
click at [1153, 154] on div at bounding box center [1150, 150] width 11 height 13
click at [1102, 221] on div "Carteira" at bounding box center [1177, 218] width 199 height 15
type input "rótulo de pa"
click at [1097, 238] on div "Rótulo de Papel" at bounding box center [1186, 243] width 219 height 19
type input "rótulo papel"
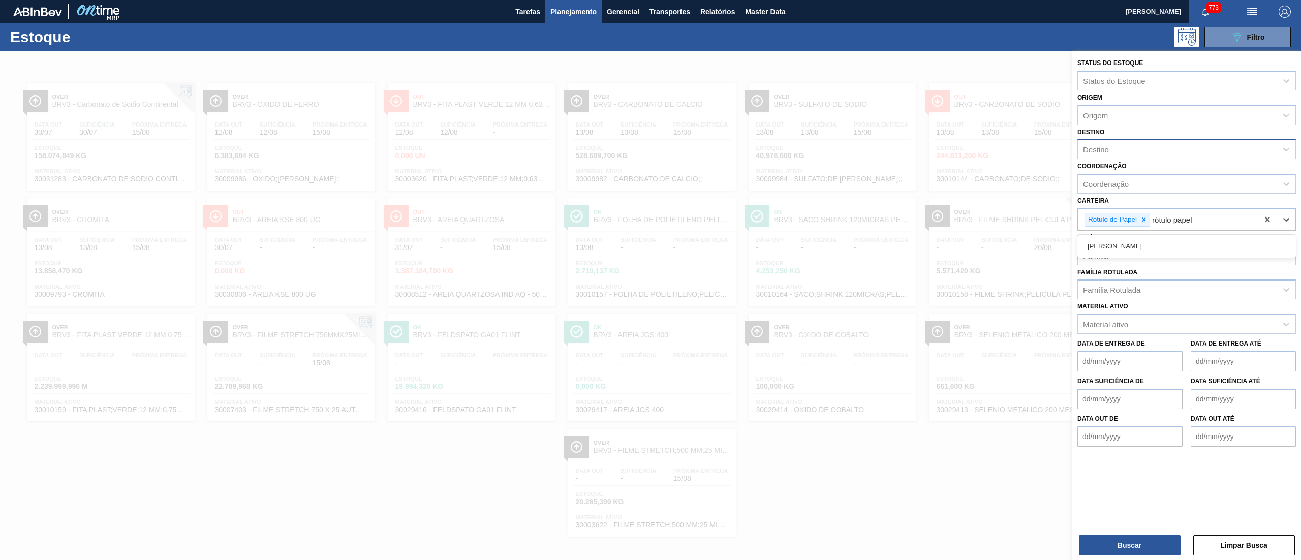
click at [1103, 245] on div "Rótulo Papel" at bounding box center [1186, 246] width 219 height 19
drag, startPoint x: 1111, startPoint y: 126, endPoint x: 1106, endPoint y: 140, distance: 15.1
click at [1110, 130] on div "Destino Destino" at bounding box center [1186, 142] width 219 height 35
click at [1105, 146] on div "Destino" at bounding box center [1096, 149] width 26 height 9
type input "26"
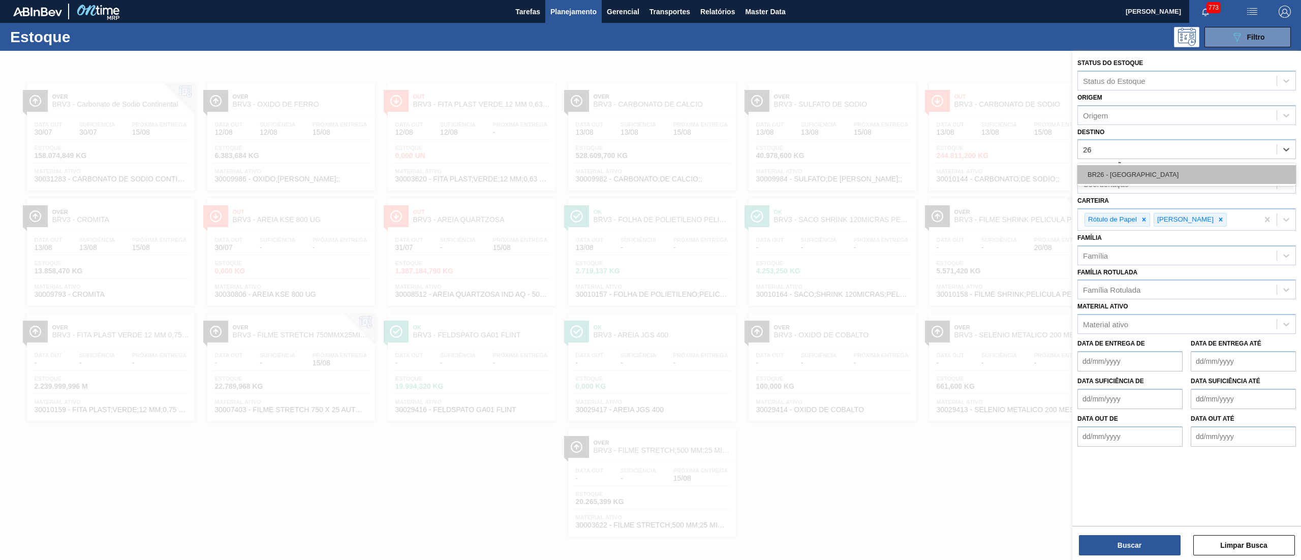
click at [1106, 171] on div "BR26 - Uberlândia" at bounding box center [1186, 174] width 219 height 19
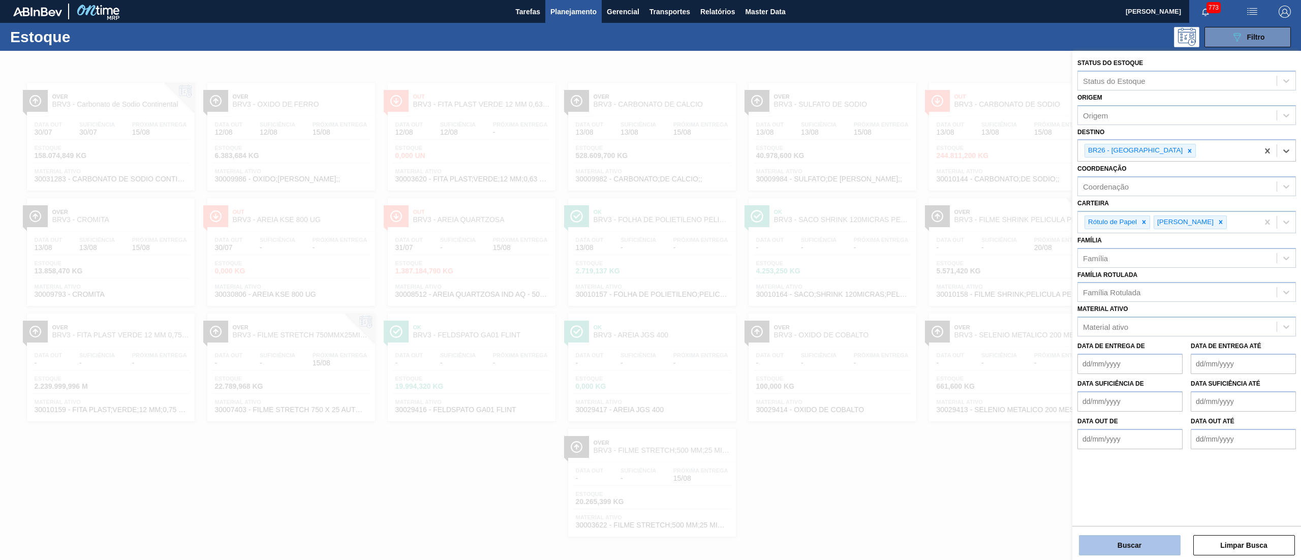
click at [1143, 542] on button "Buscar" at bounding box center [1130, 545] width 102 height 20
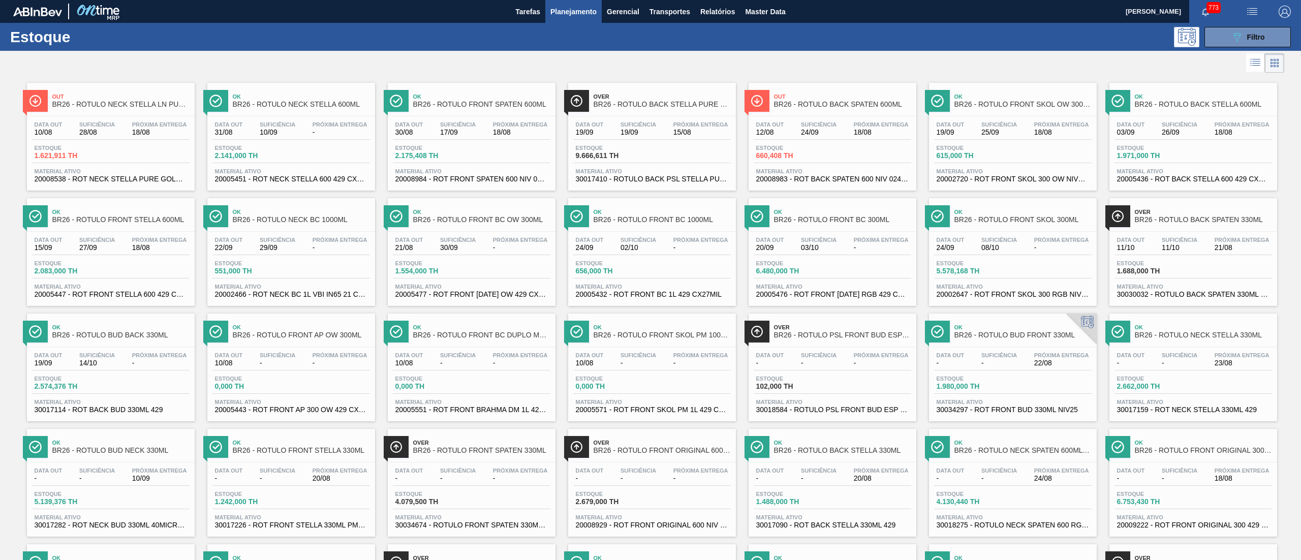
click at [1158, 280] on div "Data out 11/10 Suficiência 11/10 Próxima Entrega 21/08 Estoque 1.688,000 TH Mat…" at bounding box center [1193, 266] width 168 height 69
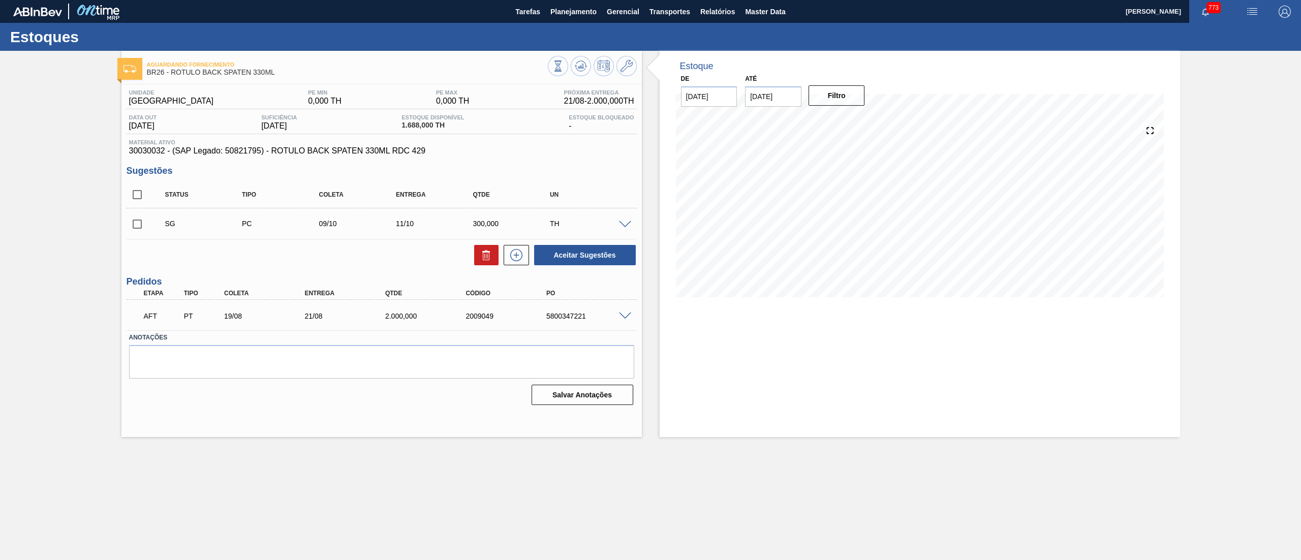
click at [128, 196] on input "checkbox" at bounding box center [137, 194] width 21 height 21
checkbox input "true"
click at [485, 255] on icon at bounding box center [486, 255] width 12 height 12
checkbox input "false"
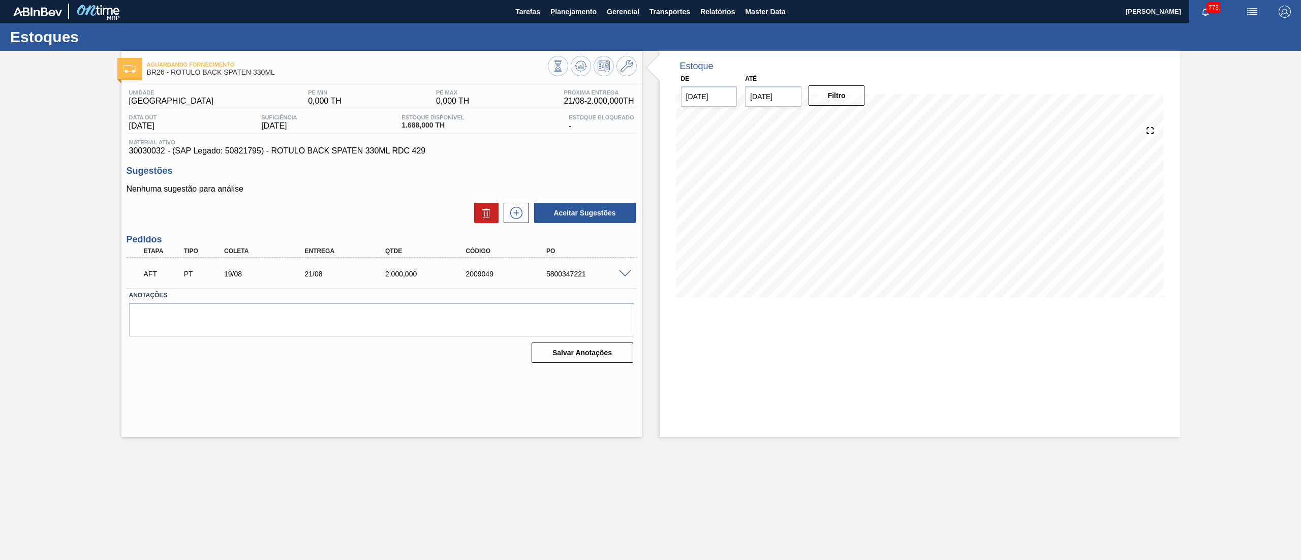
click at [761, 106] on input "[DATE]" at bounding box center [773, 96] width 56 height 20
click at [856, 120] on button "Next Month" at bounding box center [858, 120] width 7 height 7
click at [804, 215] on div "1" at bounding box center [807, 219] width 14 height 14
type input "[DATE]"
click at [838, 94] on button "Filtro" at bounding box center [837, 95] width 56 height 20
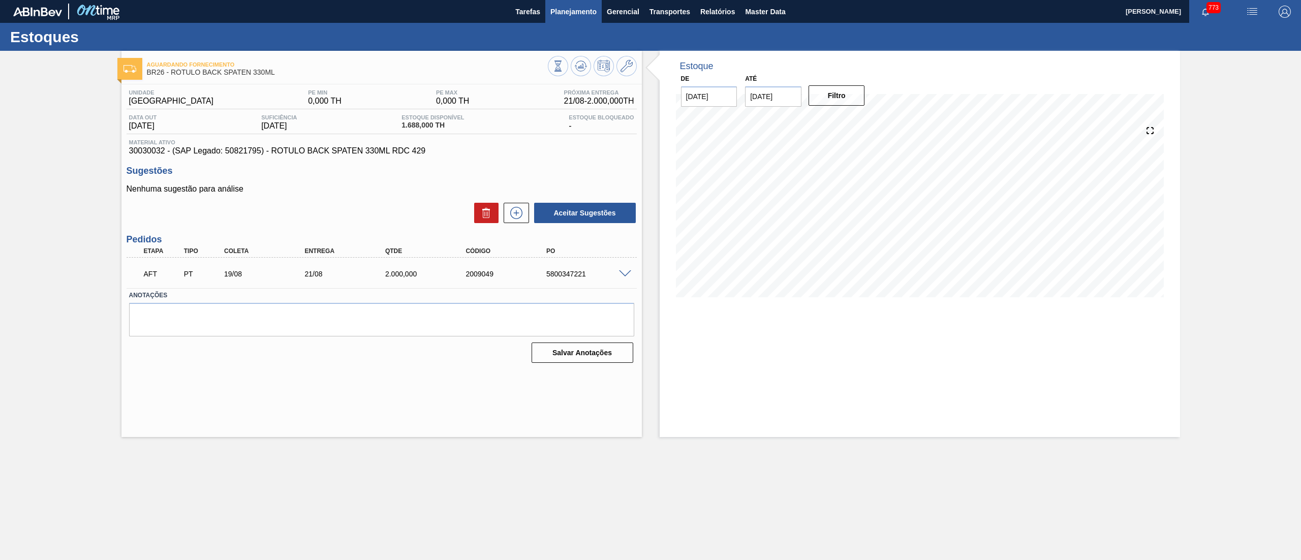
click at [566, 7] on span "Planejamento" at bounding box center [573, 12] width 46 height 12
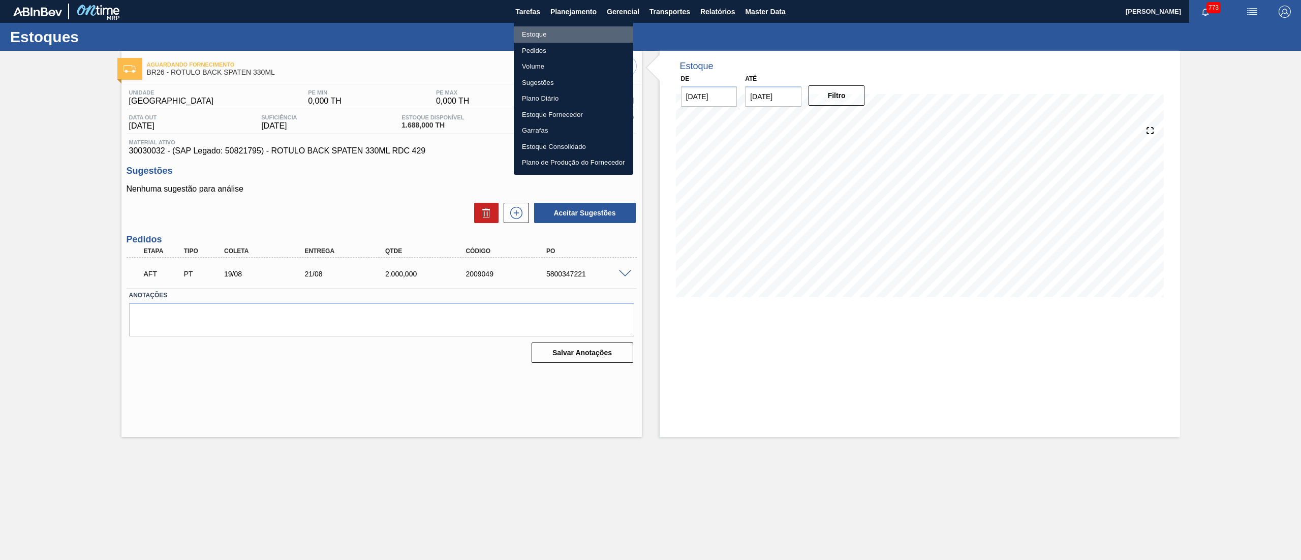
click at [549, 39] on li "Estoque" at bounding box center [573, 34] width 119 height 16
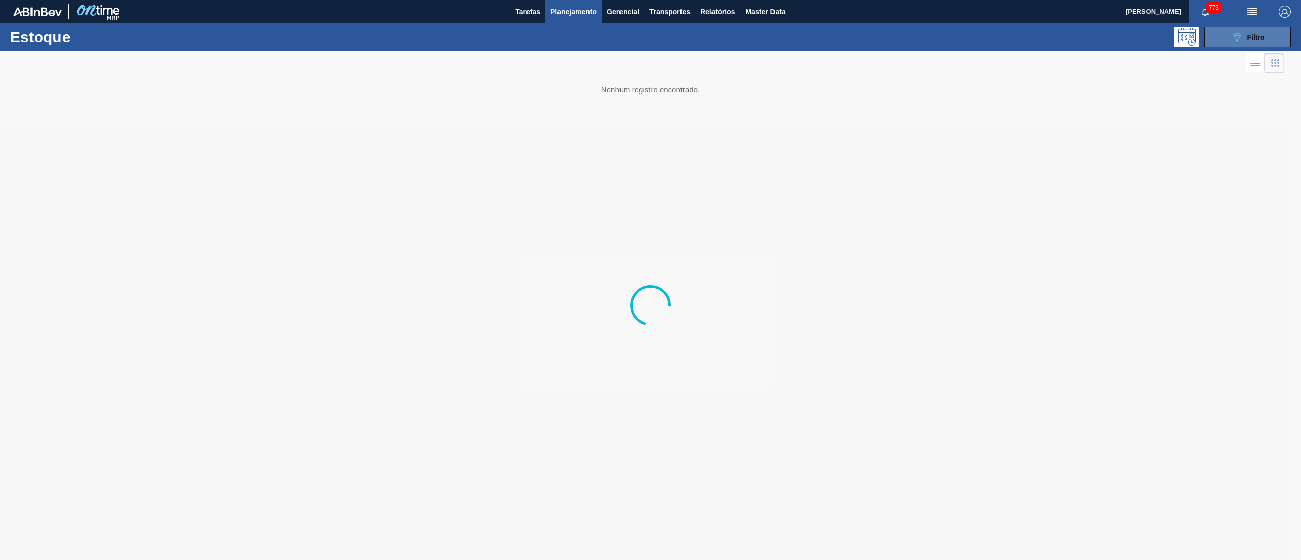
click at [1242, 34] on icon "089F7B8B-B2A5-4AFE-B5C0-19BA573D28AC" at bounding box center [1237, 37] width 12 height 12
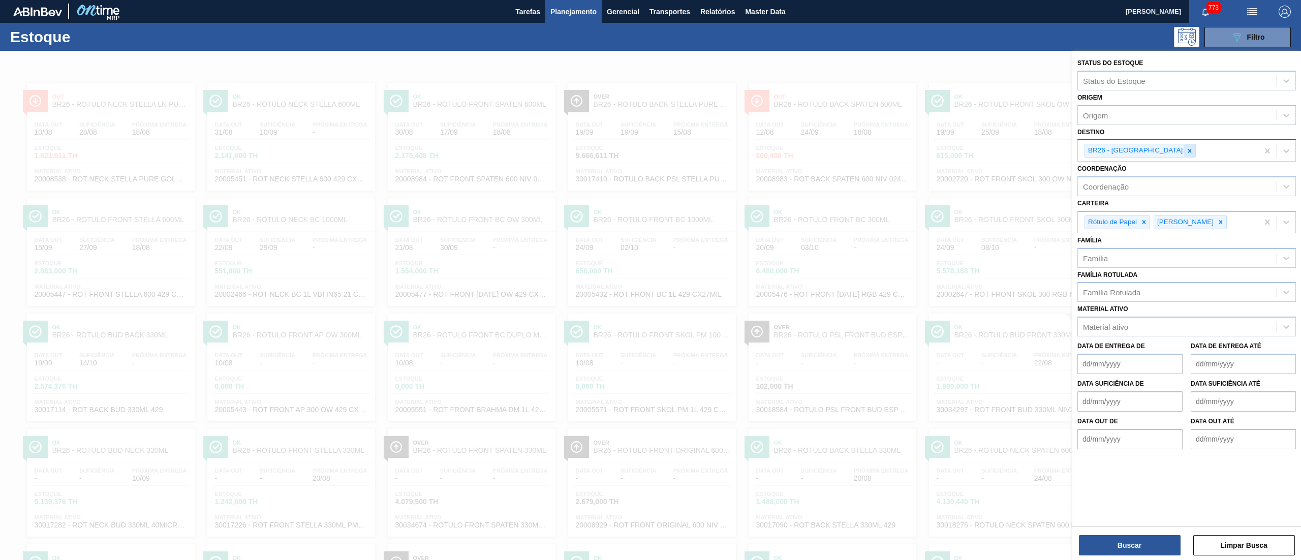
click at [1184, 146] on div at bounding box center [1189, 150] width 11 height 13
click at [1142, 219] on icon at bounding box center [1143, 222] width 7 height 7
click at [1148, 221] on icon at bounding box center [1151, 222] width 7 height 7
click at [1186, 152] on icon at bounding box center [1189, 150] width 7 height 7
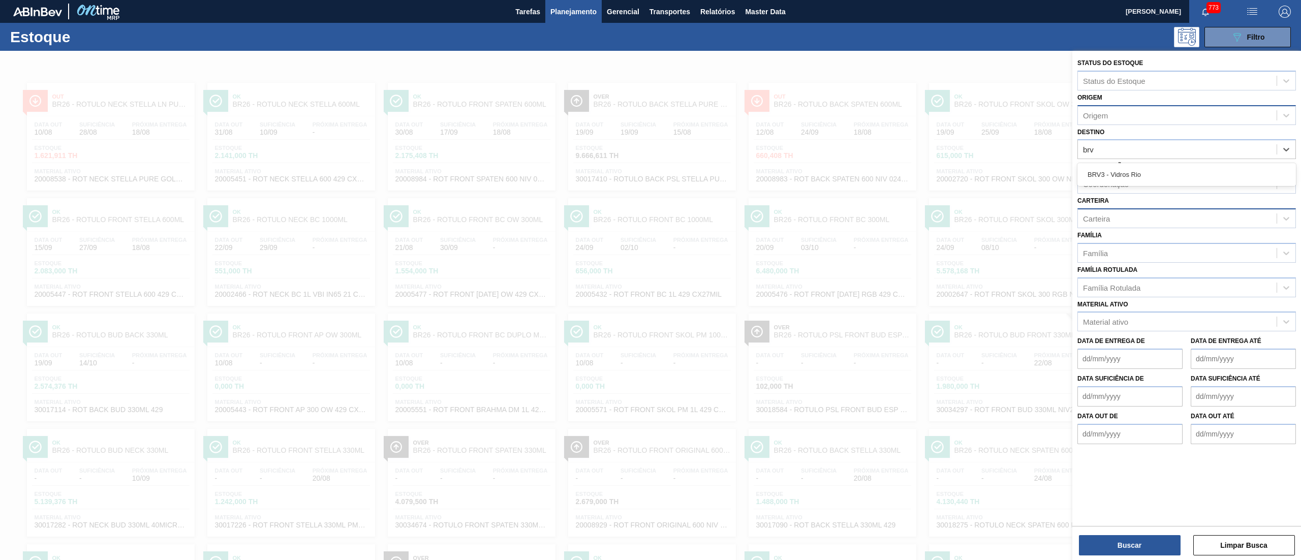
type input "brv3"
drag, startPoint x: 1108, startPoint y: 170, endPoint x: 1134, endPoint y: 164, distance: 27.1
click at [1108, 171] on div "BRV3 - Vidros Rio" at bounding box center [1186, 174] width 219 height 19
click at [1116, 541] on button "Buscar" at bounding box center [1130, 545] width 102 height 20
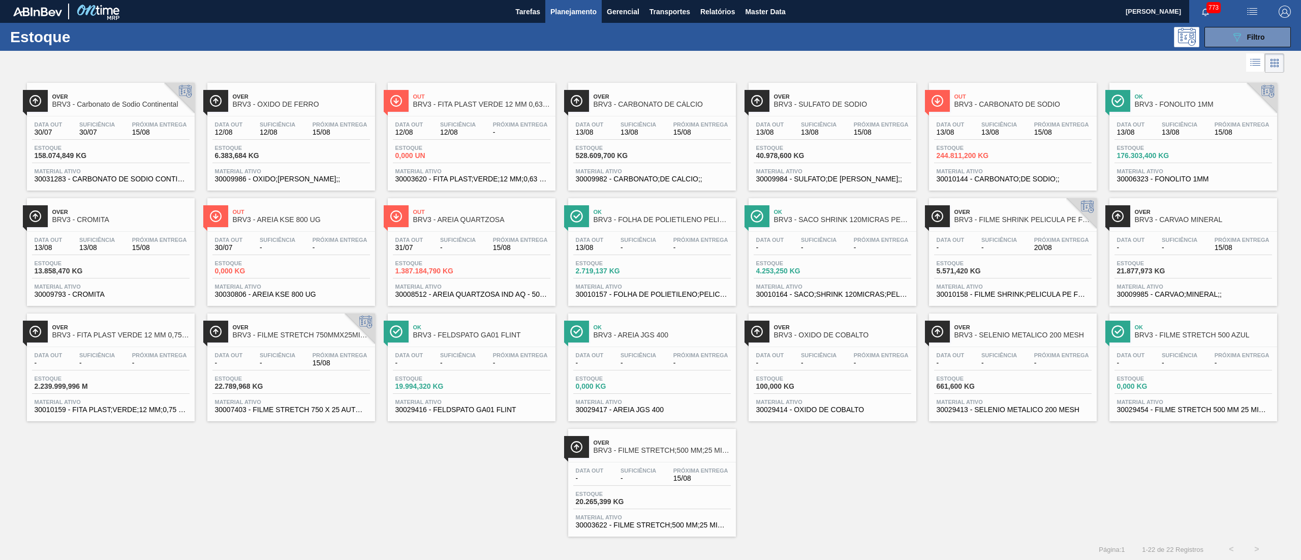
click at [253, 80] on link "Over BRV3 - ÓXIDO DE FERRO Data out 12/08 Suficiência 12/08 Próxima Entrega 15/…" at bounding box center [290, 132] width 180 height 115
click at [155, 146] on div "Estoque 158.074,849 KG" at bounding box center [111, 154] width 158 height 18
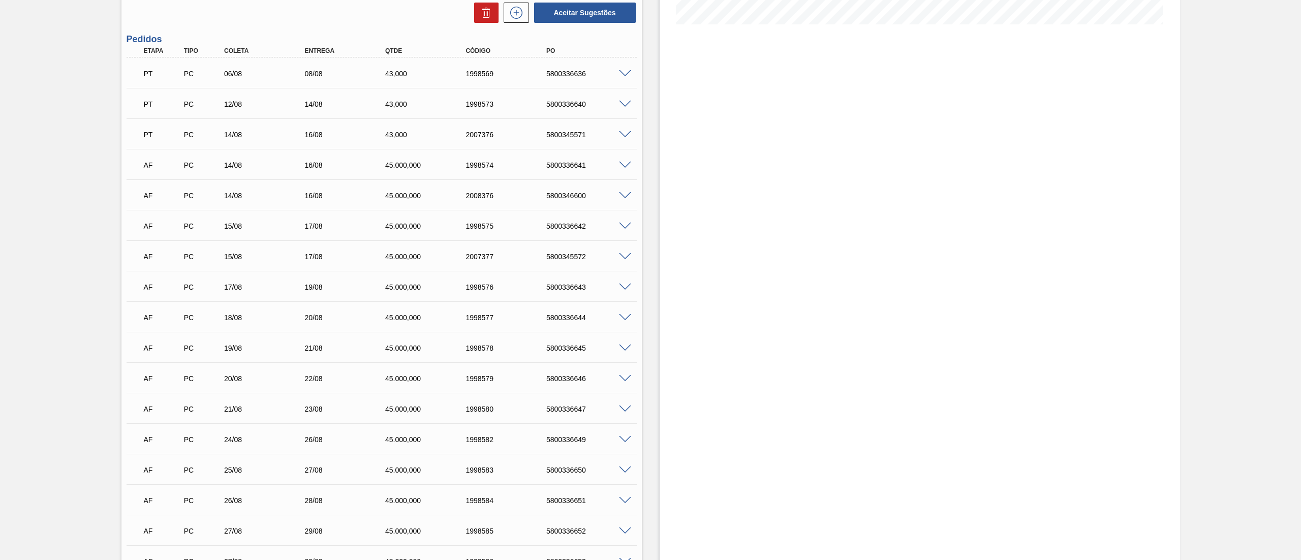
scroll to position [305, 0]
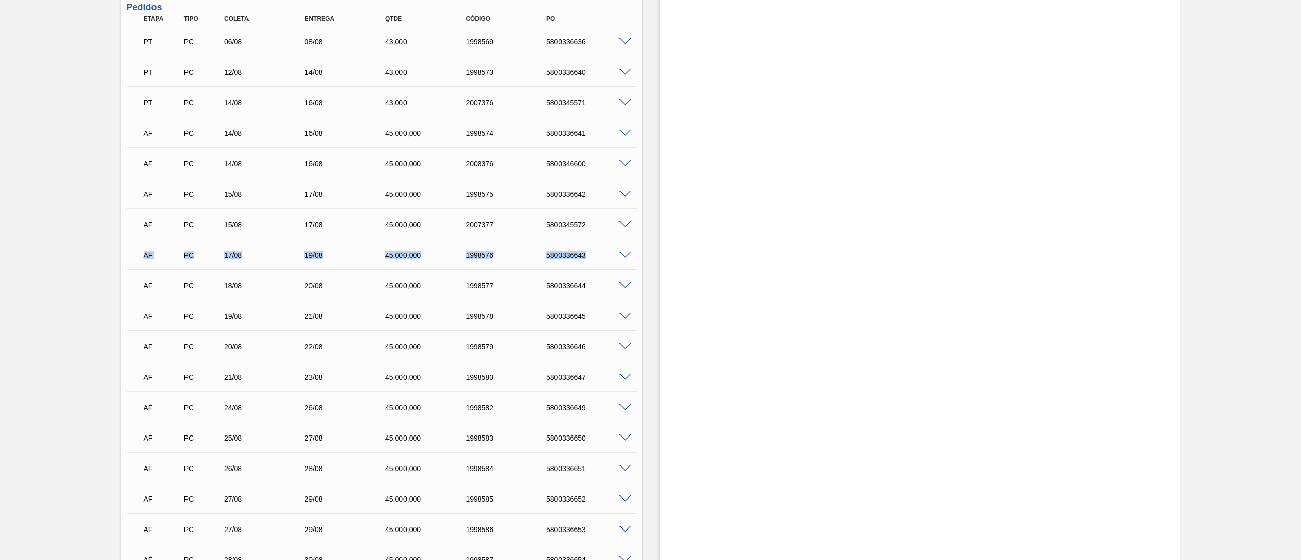
drag, startPoint x: 139, startPoint y: 257, endPoint x: 598, endPoint y: 249, distance: 458.5
click at [598, 249] on div "AF PC 17/08 19/08 45.000,000 1998576 5800336643" at bounding box center [378, 254] width 483 height 20
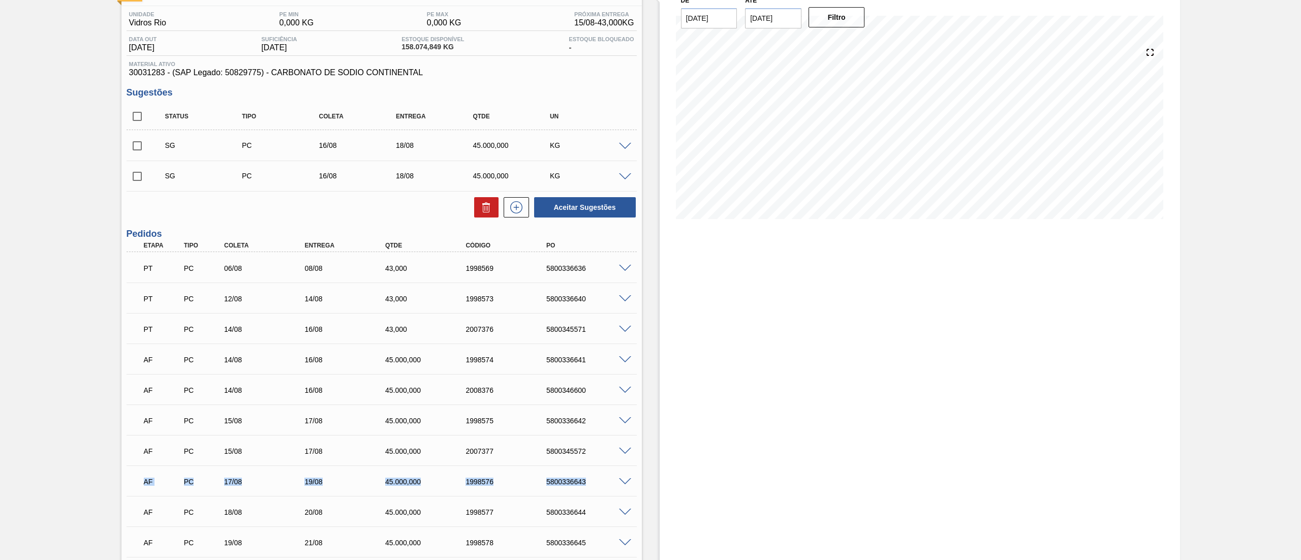
scroll to position [0, 0]
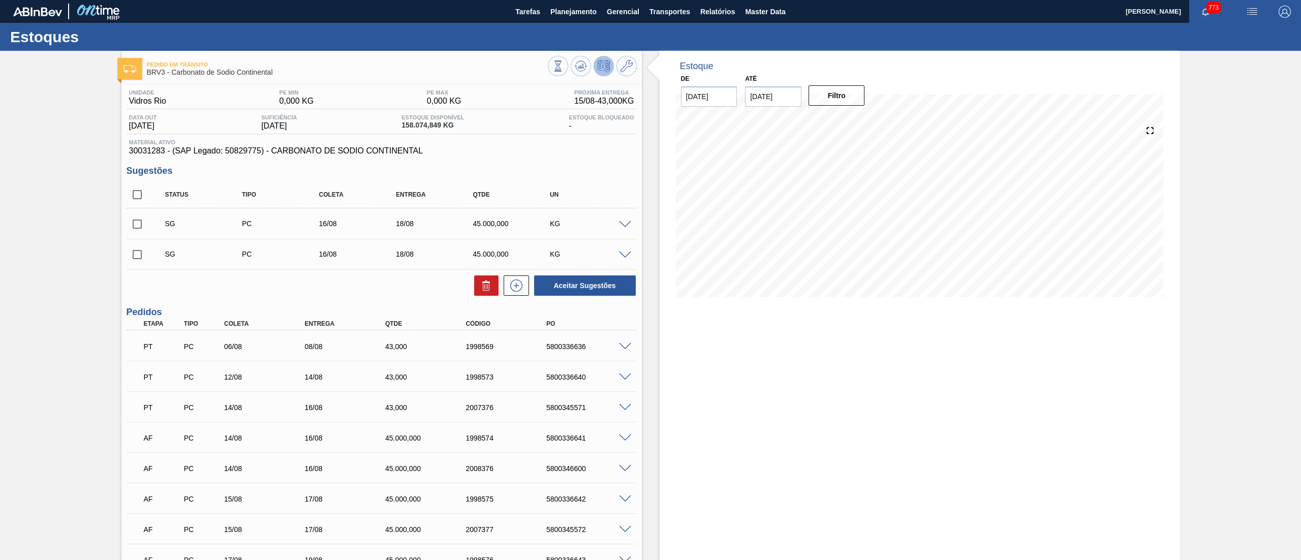
click at [619, 223] on span at bounding box center [625, 225] width 12 height 8
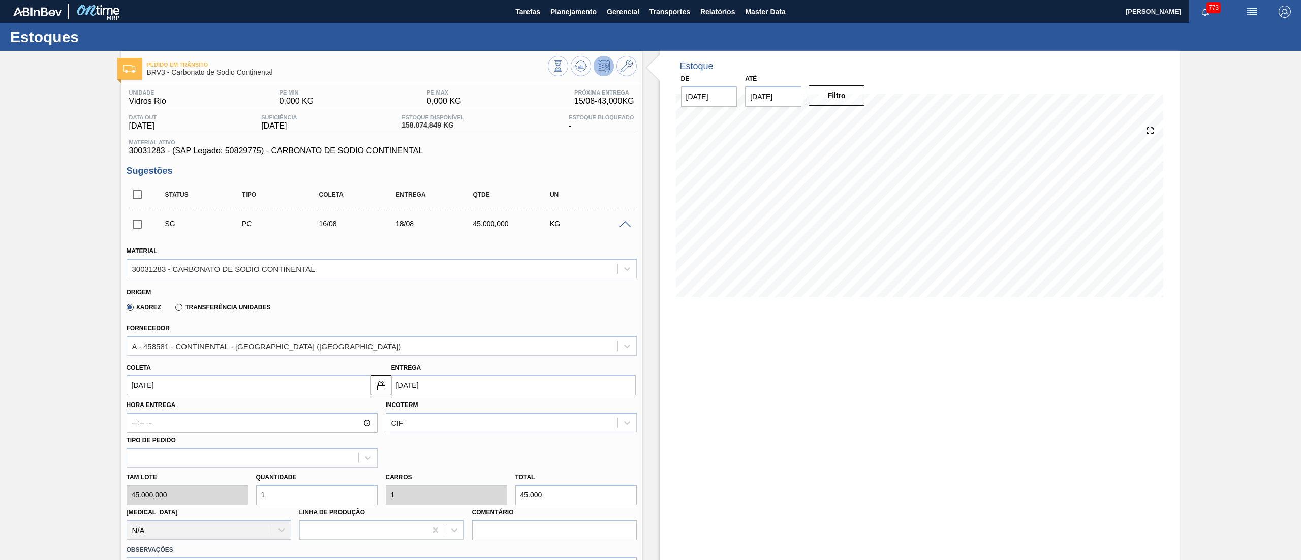
click at [211, 389] on input "[DATE]" at bounding box center [249, 385] width 244 height 20
click at [239, 476] on div "16" at bounding box center [237, 476] width 14 height 14
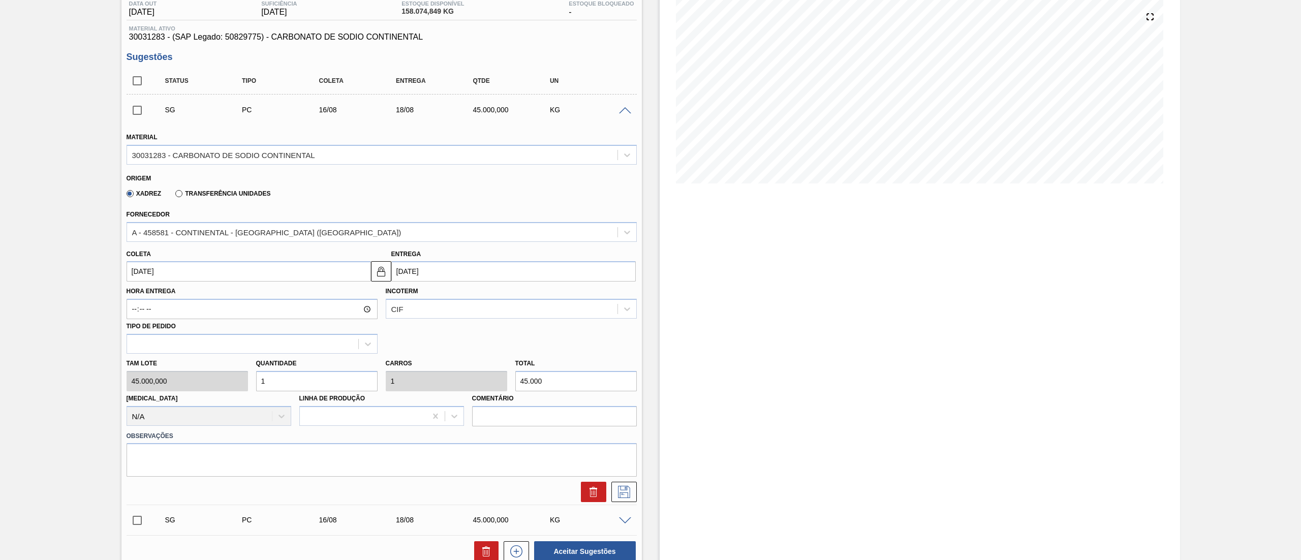
scroll to position [203, 0]
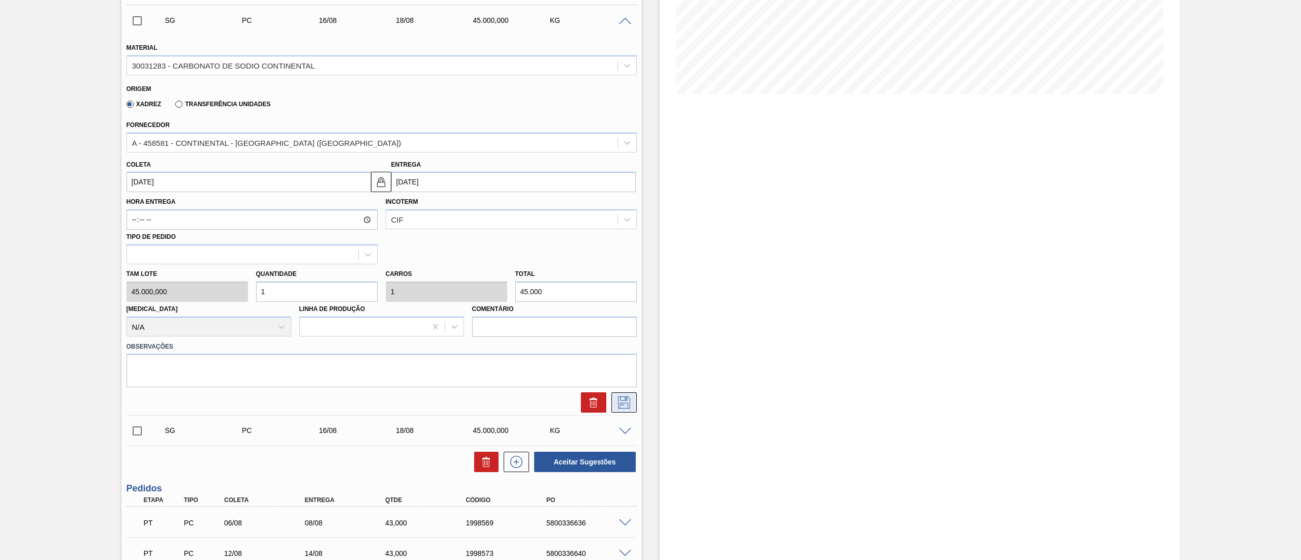
click at [620, 402] on icon at bounding box center [624, 402] width 16 height 12
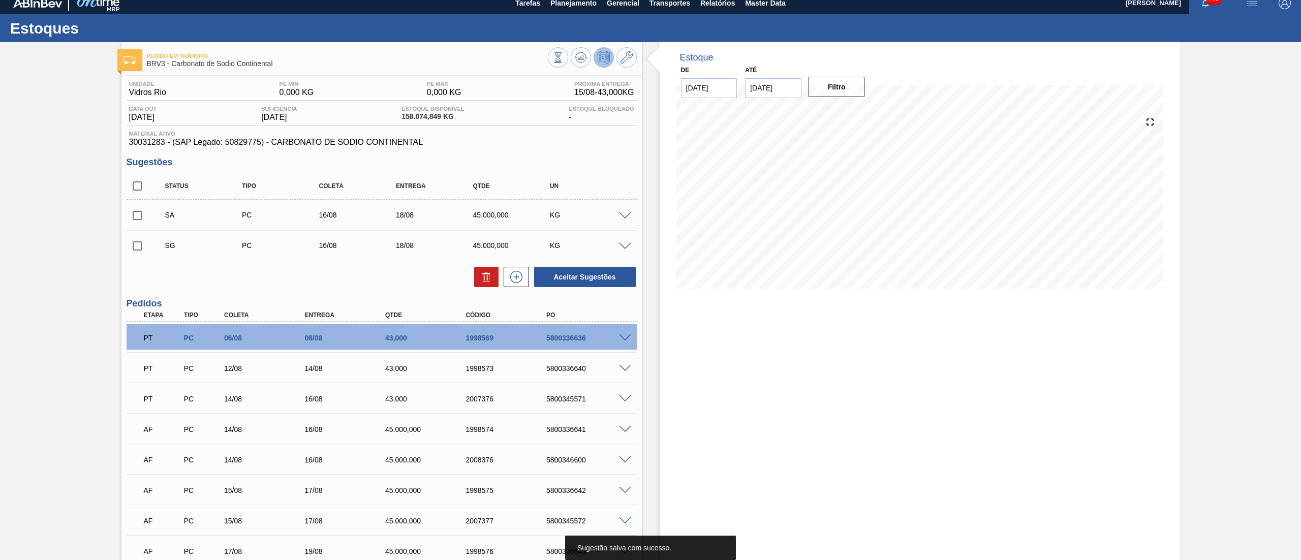
scroll to position [0, 0]
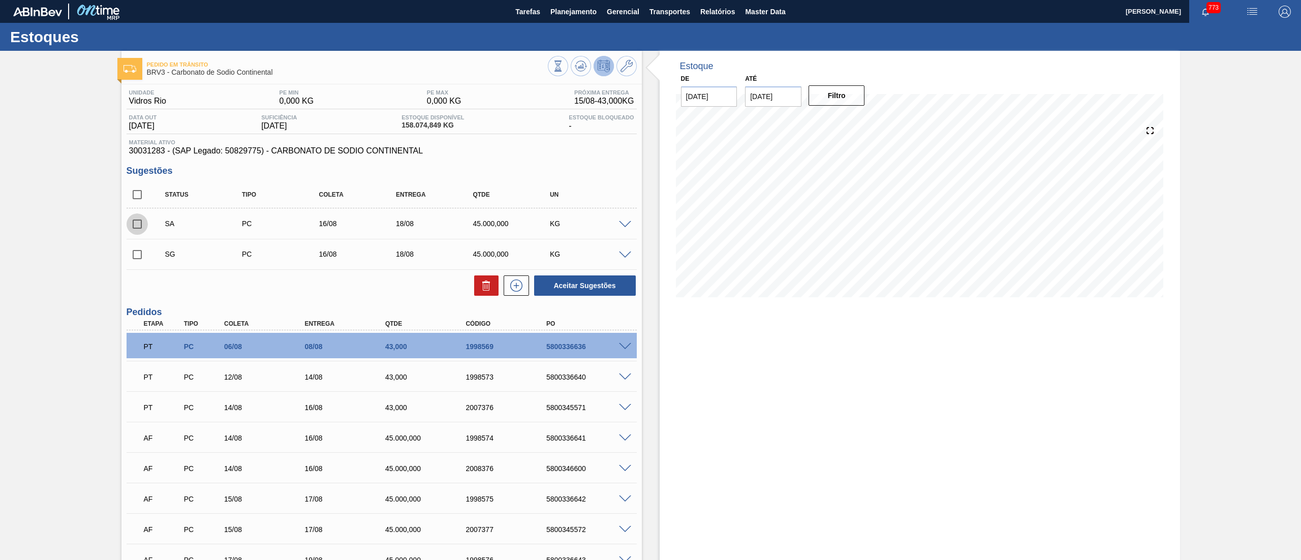
click at [129, 221] on input "checkbox" at bounding box center [137, 223] width 21 height 21
click at [618, 297] on div "Aceitar Sugestões" at bounding box center [583, 285] width 108 height 22
click at [603, 285] on button "Aceitar Sugestões" at bounding box center [585, 285] width 102 height 20
checkbox input "false"
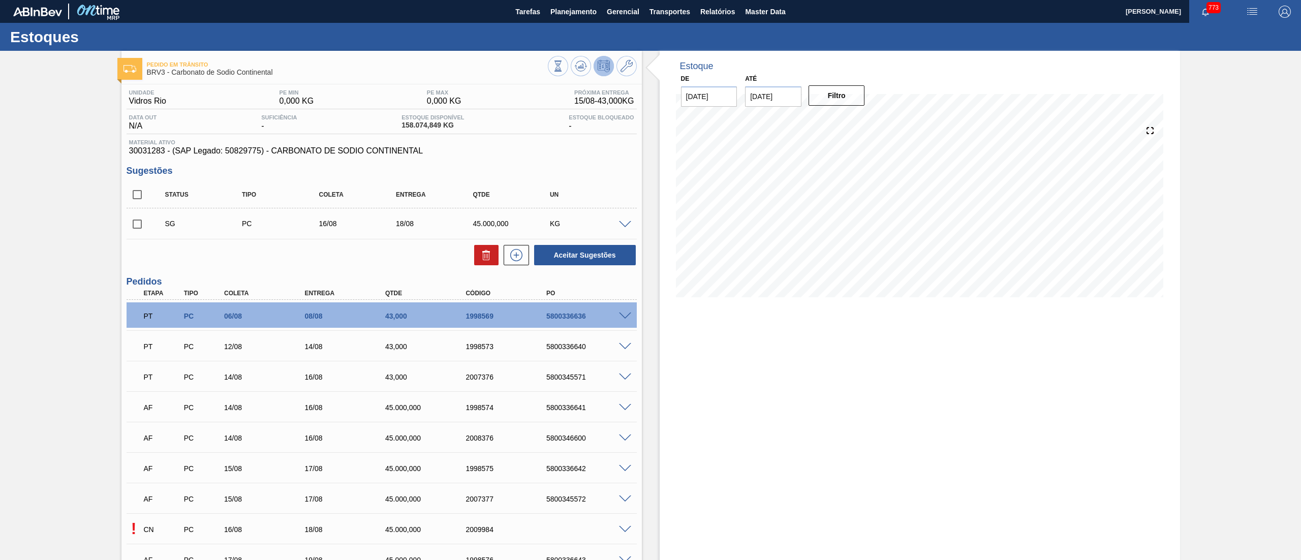
click at [592, 64] on div at bounding box center [592, 67] width 89 height 23
click at [564, 64] on icon at bounding box center [557, 65] width 11 height 11
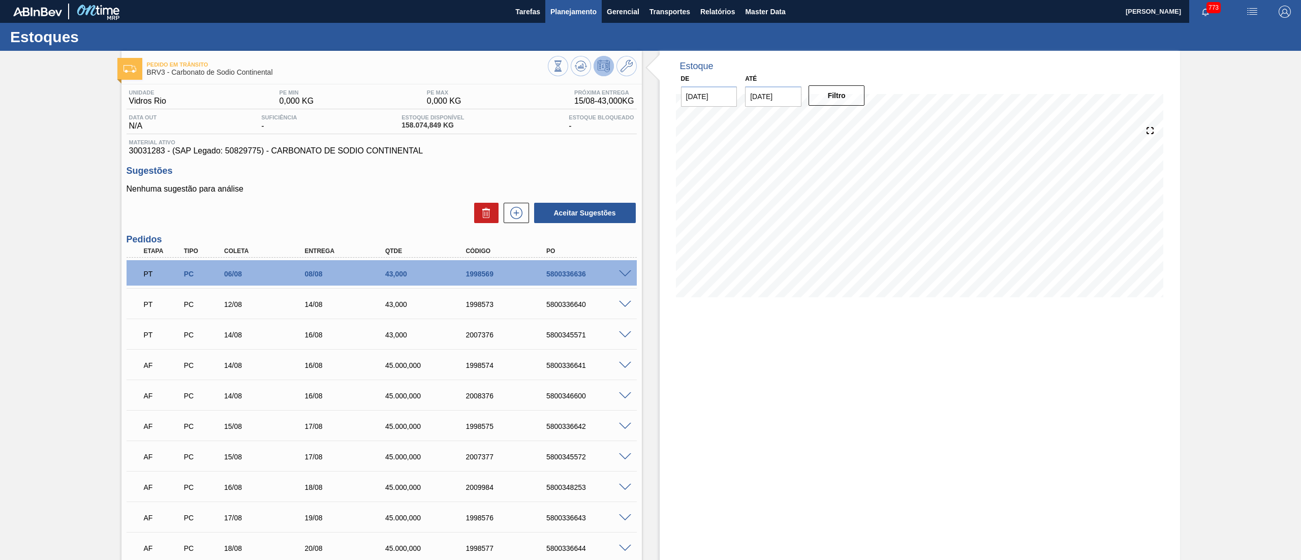
click at [576, 8] on span "Planejamento" at bounding box center [573, 12] width 46 height 12
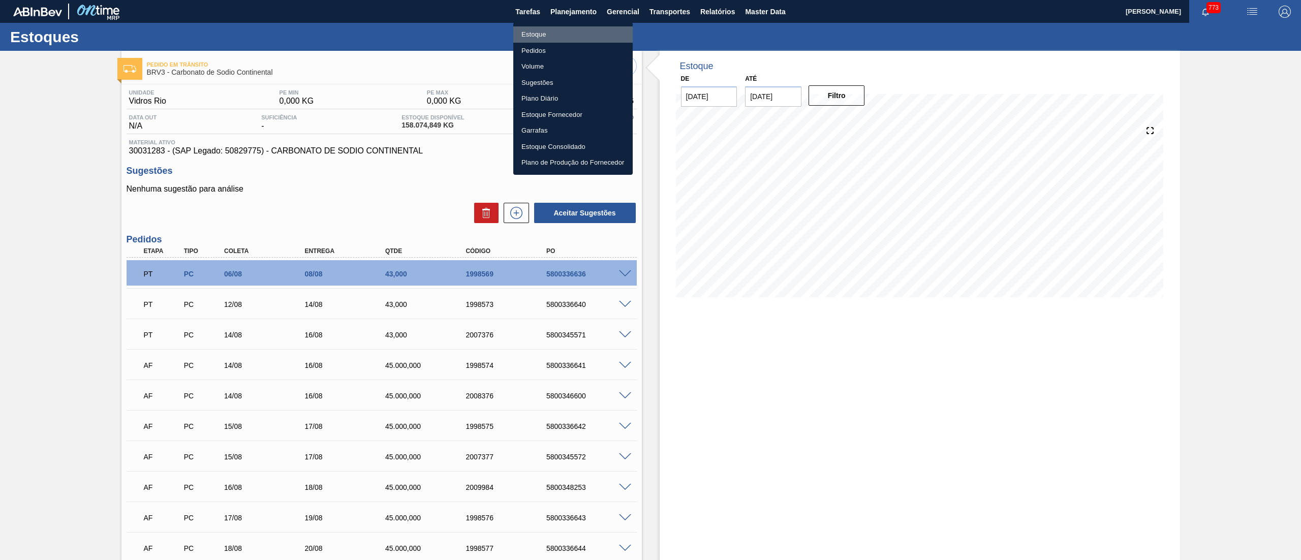
click at [541, 37] on li "Estoque" at bounding box center [572, 34] width 119 height 16
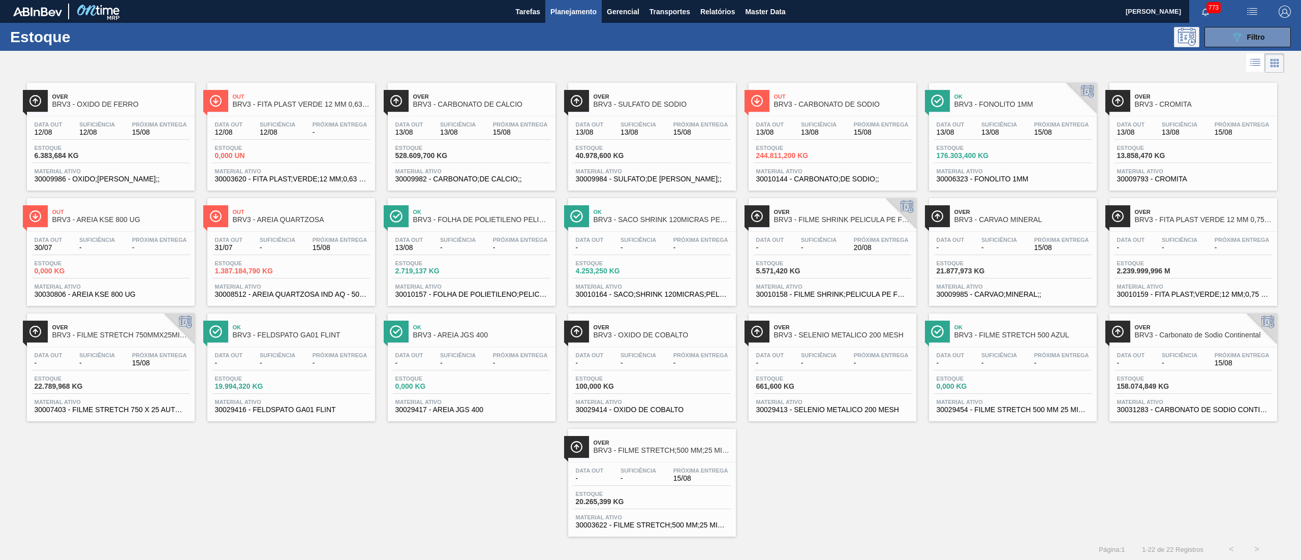
click at [1193, 43] on icon at bounding box center [1187, 37] width 18 height 18
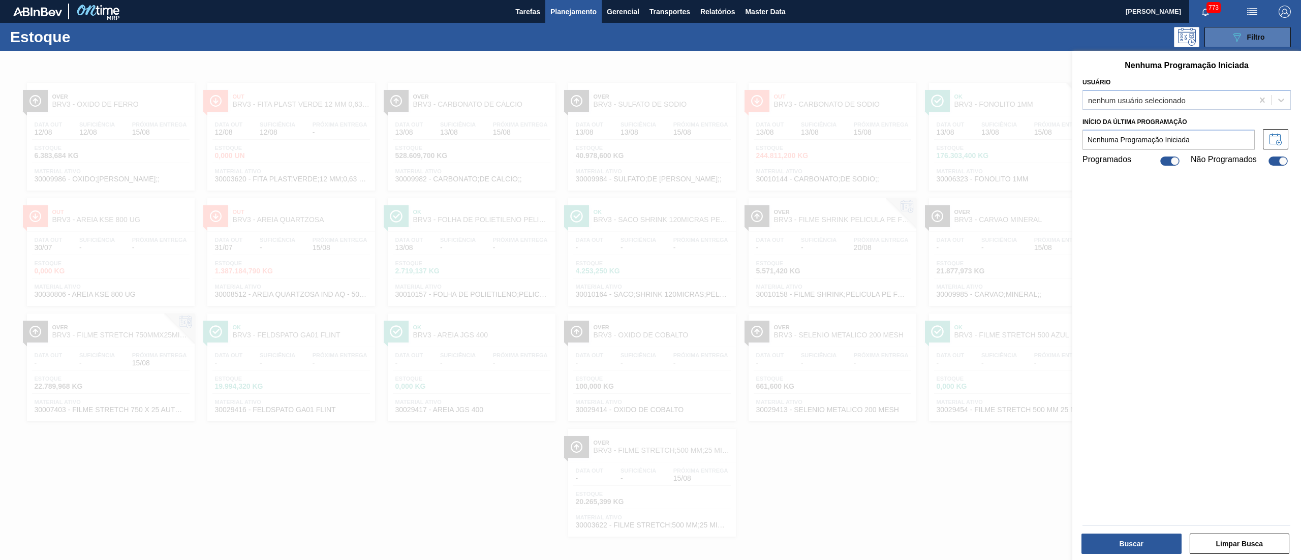
click at [1207, 38] on button "089F7B8B-B2A5-4AFE-B5C0-19BA573D28AC Filtro" at bounding box center [1247, 37] width 86 height 20
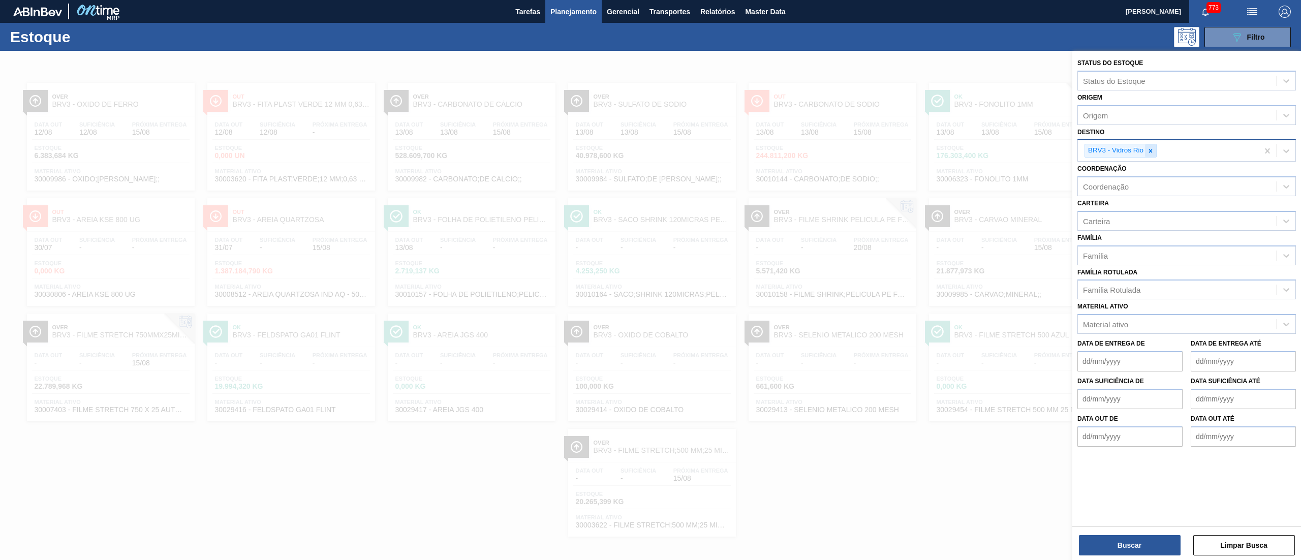
click at [1145, 148] on div at bounding box center [1150, 150] width 11 height 13
click at [1113, 104] on div "Origem Origem" at bounding box center [1186, 107] width 219 height 35
click at [1113, 112] on div "Origem" at bounding box center [1177, 115] width 199 height 15
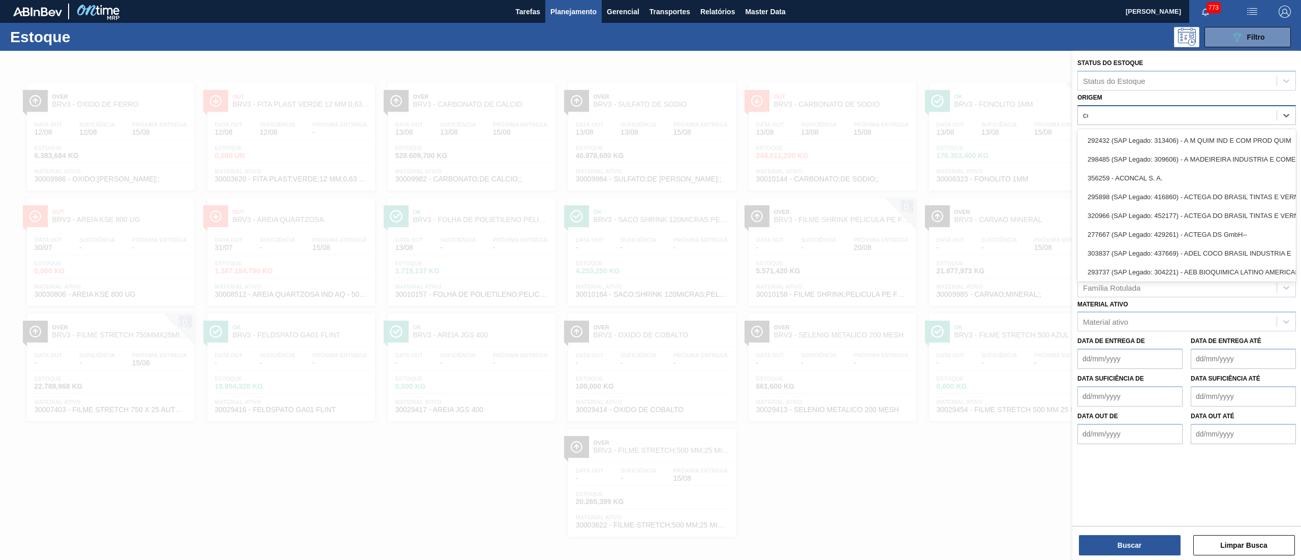
type input "ccl"
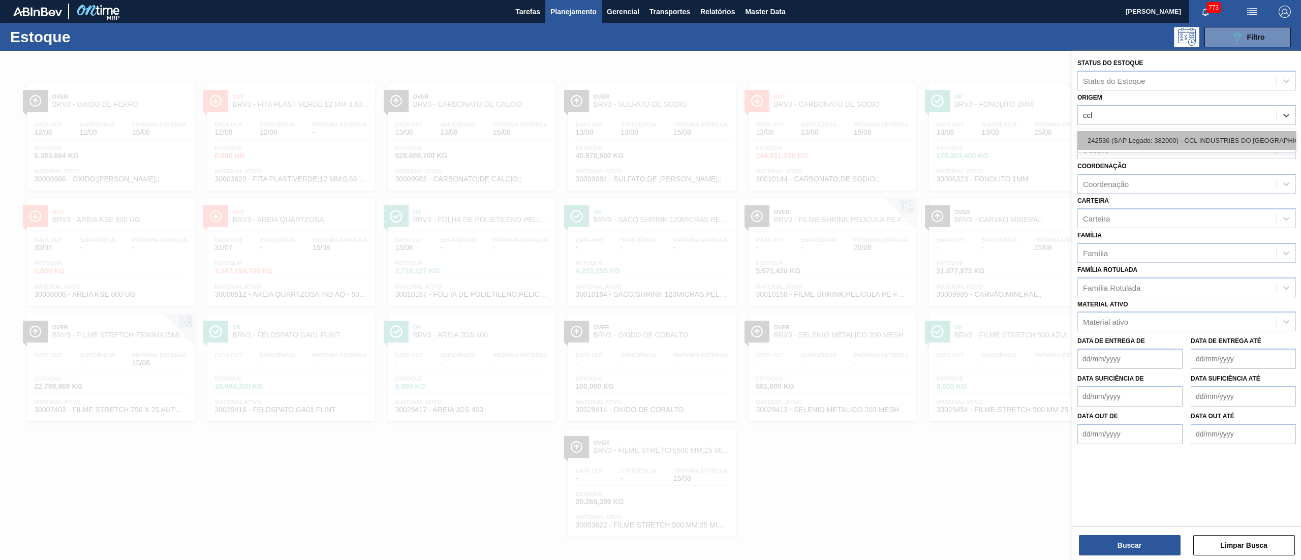
click at [1116, 131] on div "242536 (SAP Legado: 382000) - CCL INDUSTRIES DO BRASIL SA" at bounding box center [1186, 140] width 219 height 19
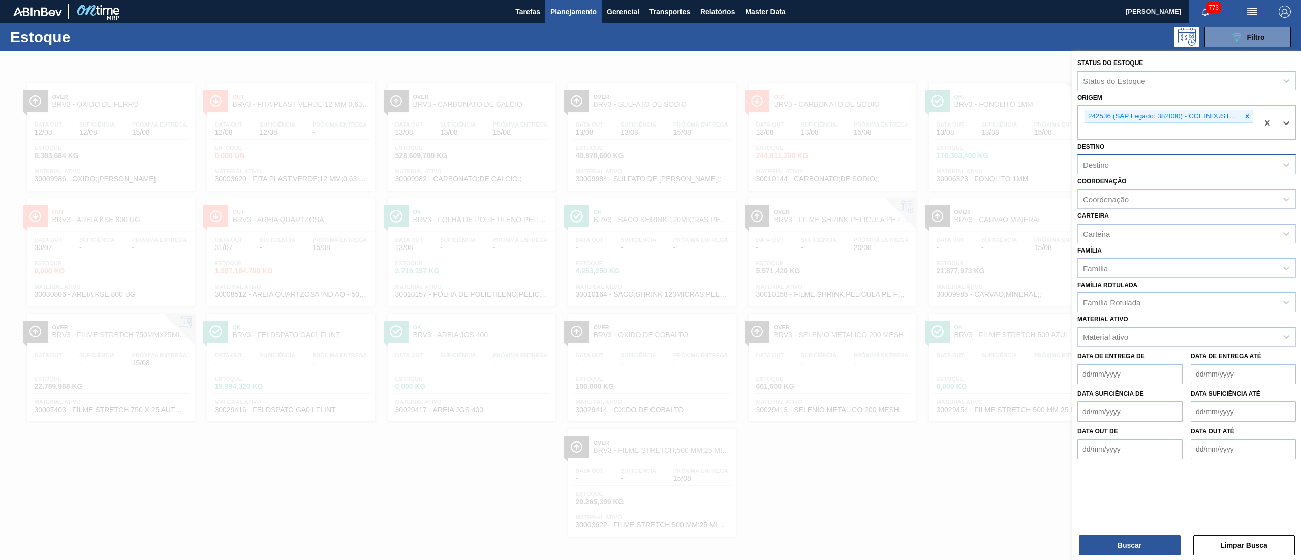
click at [1092, 166] on div "Destino" at bounding box center [1096, 165] width 26 height 9
type input "jacare"
click at [1092, 196] on div "BR16 - Jacareí" at bounding box center [1186, 189] width 219 height 19
click at [1157, 544] on button "Buscar" at bounding box center [1130, 545] width 102 height 20
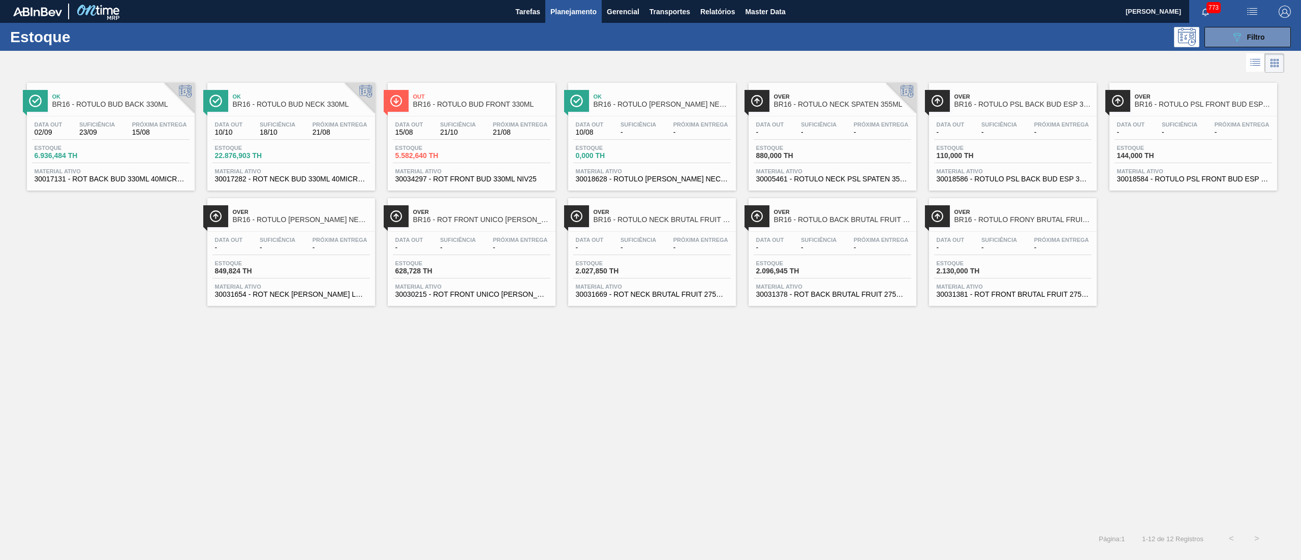
click at [74, 163] on div "Estoque 6.936,484 TH" at bounding box center [111, 154] width 158 height 18
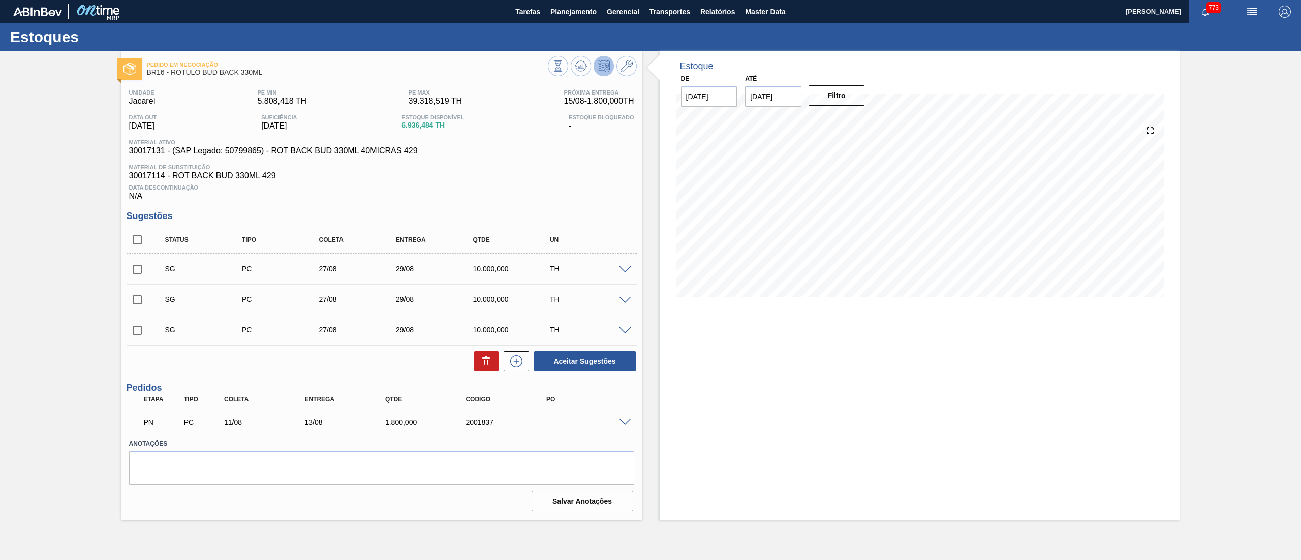
click at [625, 418] on div at bounding box center [626, 422] width 20 height 8
click at [625, 422] on span at bounding box center [625, 423] width 12 height 8
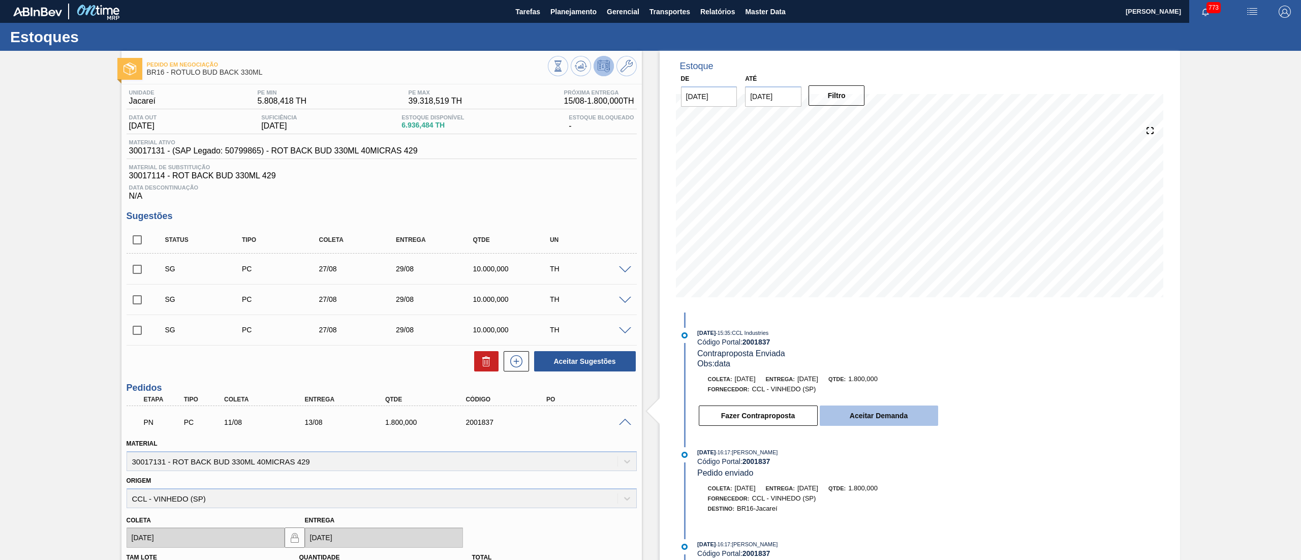
click at [889, 424] on button "Aceitar Demanda" at bounding box center [879, 416] width 118 height 20
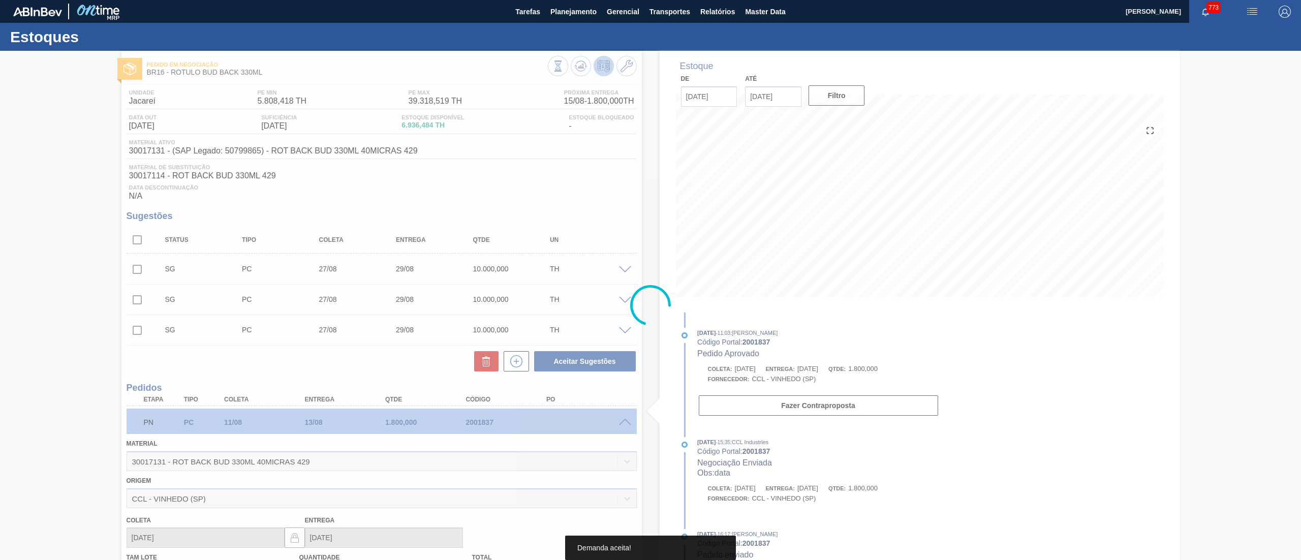
type input "[DATE]"
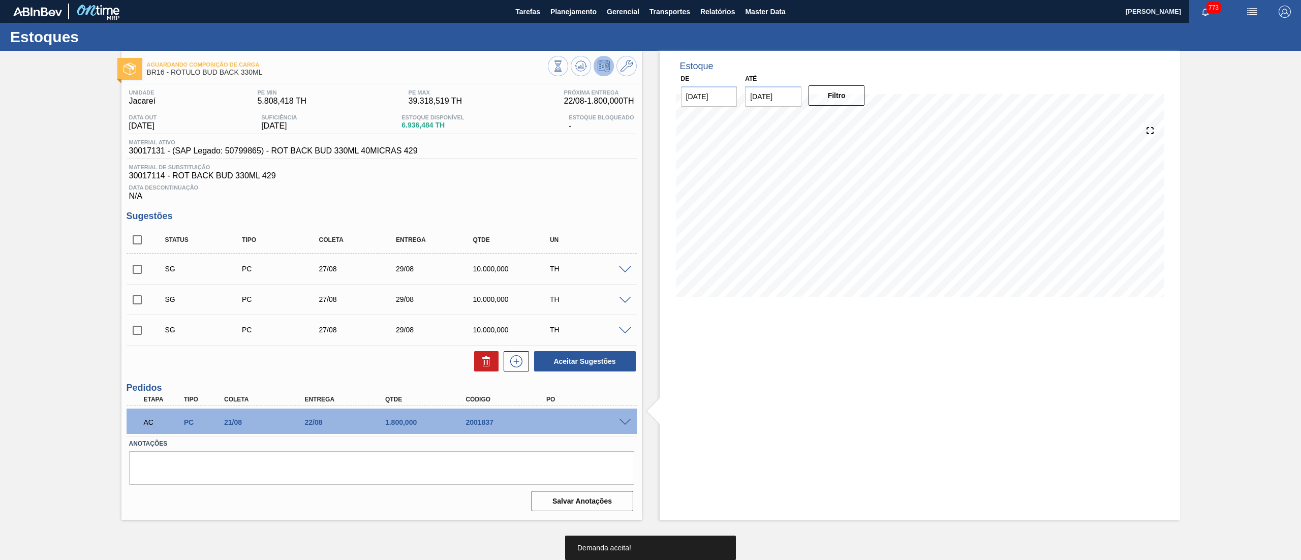
click at [625, 422] on span at bounding box center [625, 423] width 12 height 8
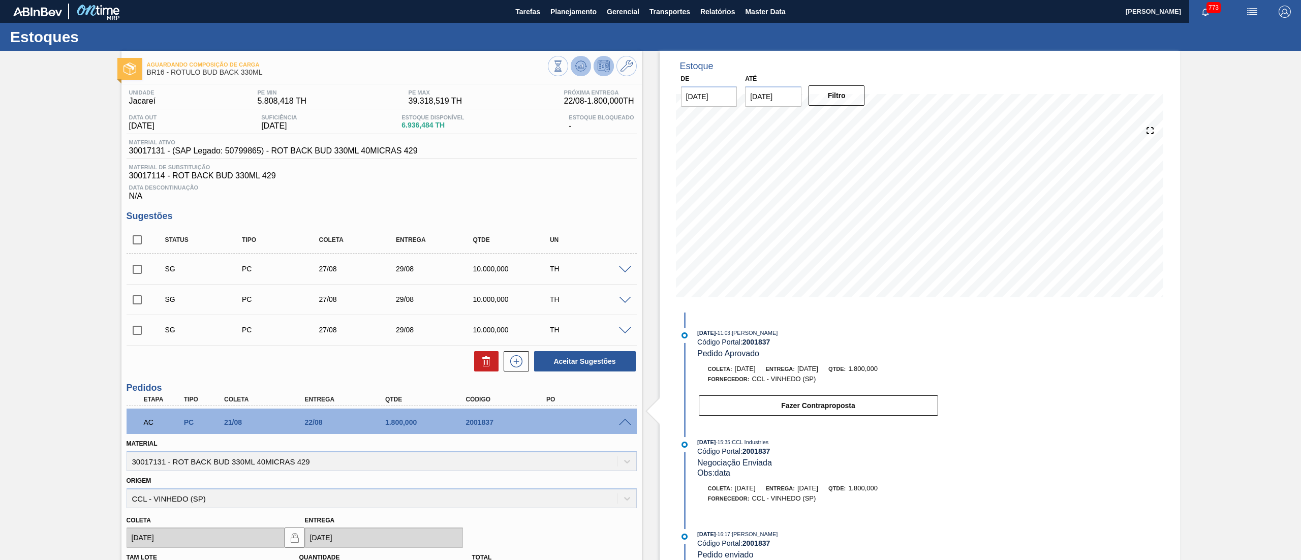
click at [564, 70] on icon at bounding box center [557, 65] width 11 height 11
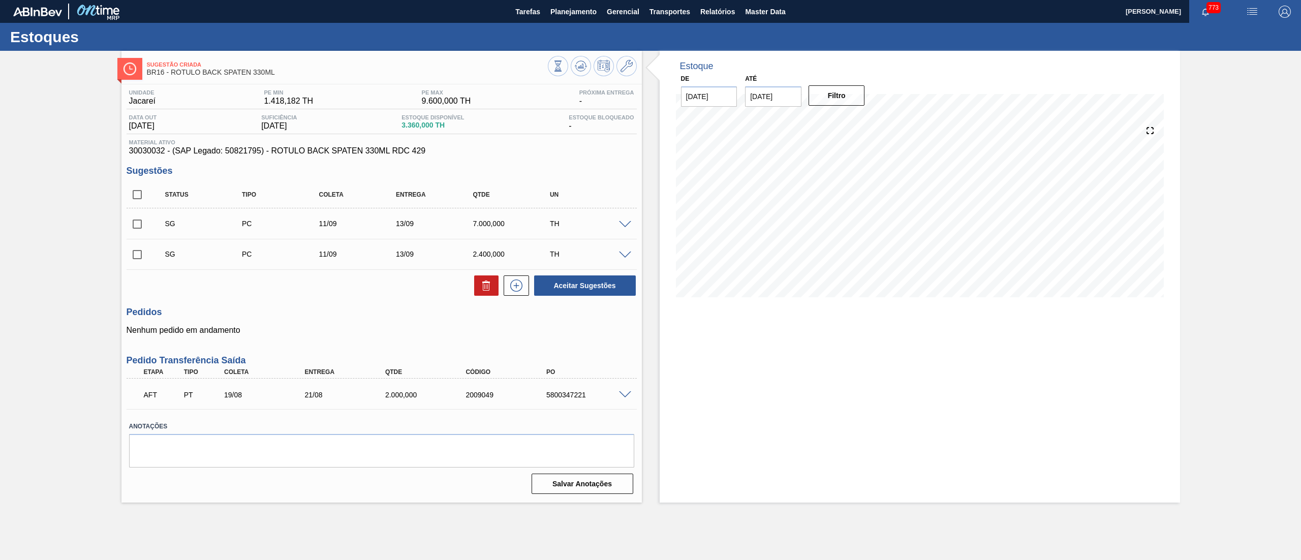
click at [560, 394] on div "5800347221" at bounding box center [590, 395] width 92 height 8
copy div "5800347221"
click at [629, 225] on span at bounding box center [625, 225] width 12 height 8
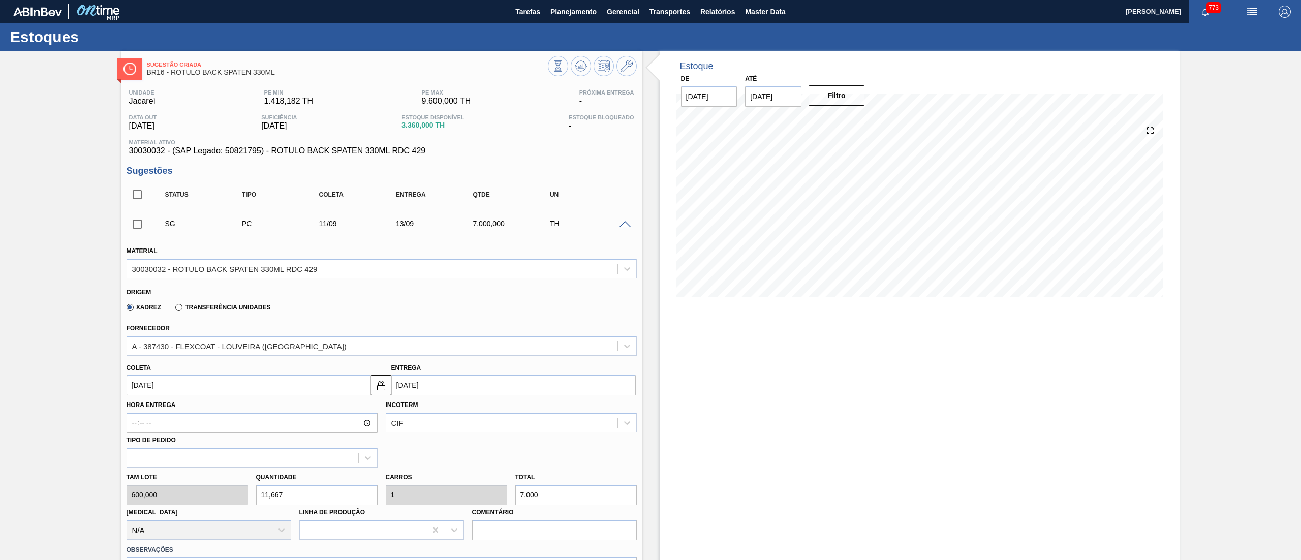
click at [629, 225] on span at bounding box center [625, 225] width 12 height 8
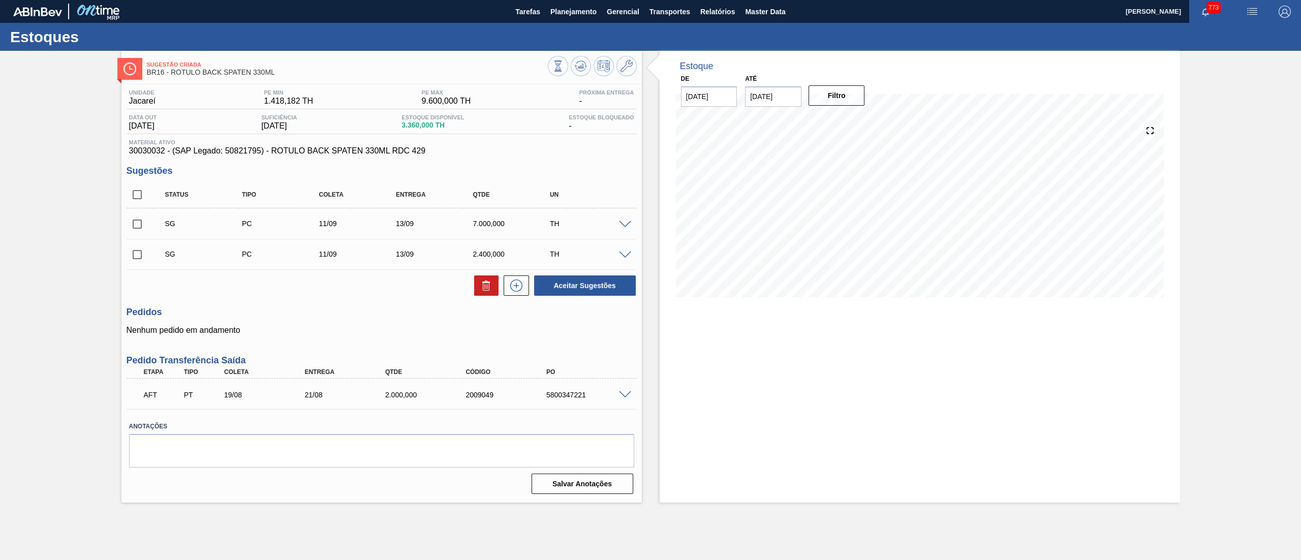
click at [620, 392] on span at bounding box center [625, 395] width 12 height 8
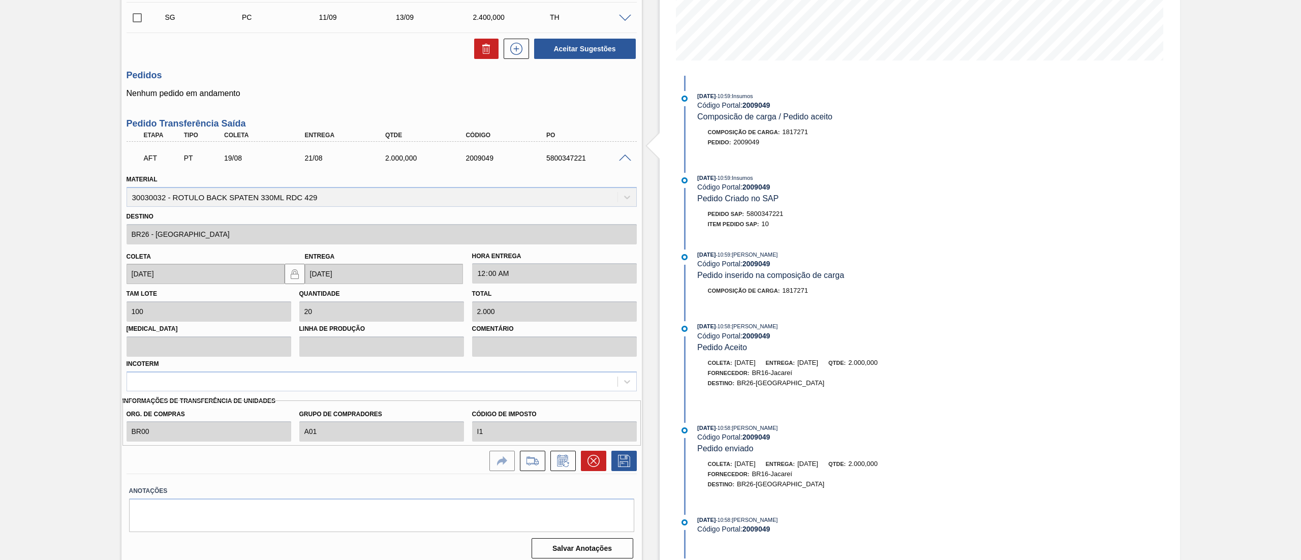
scroll to position [244, 0]
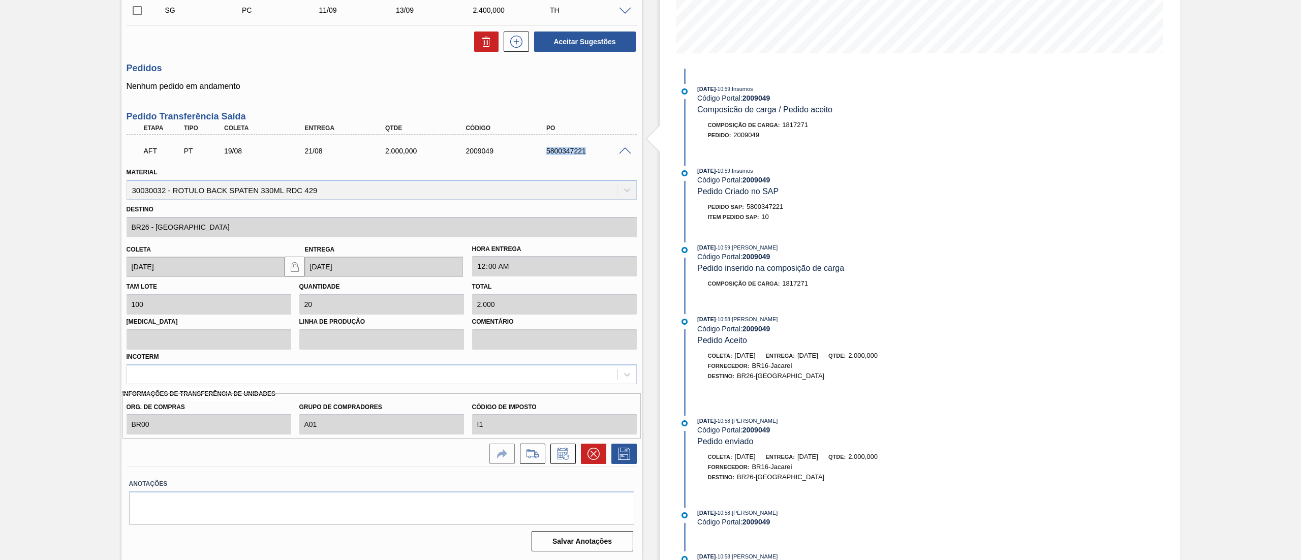
drag, startPoint x: 542, startPoint y: 149, endPoint x: 591, endPoint y: 150, distance: 48.8
click at [591, 150] on div "5800347221" at bounding box center [580, 151] width 80 height 8
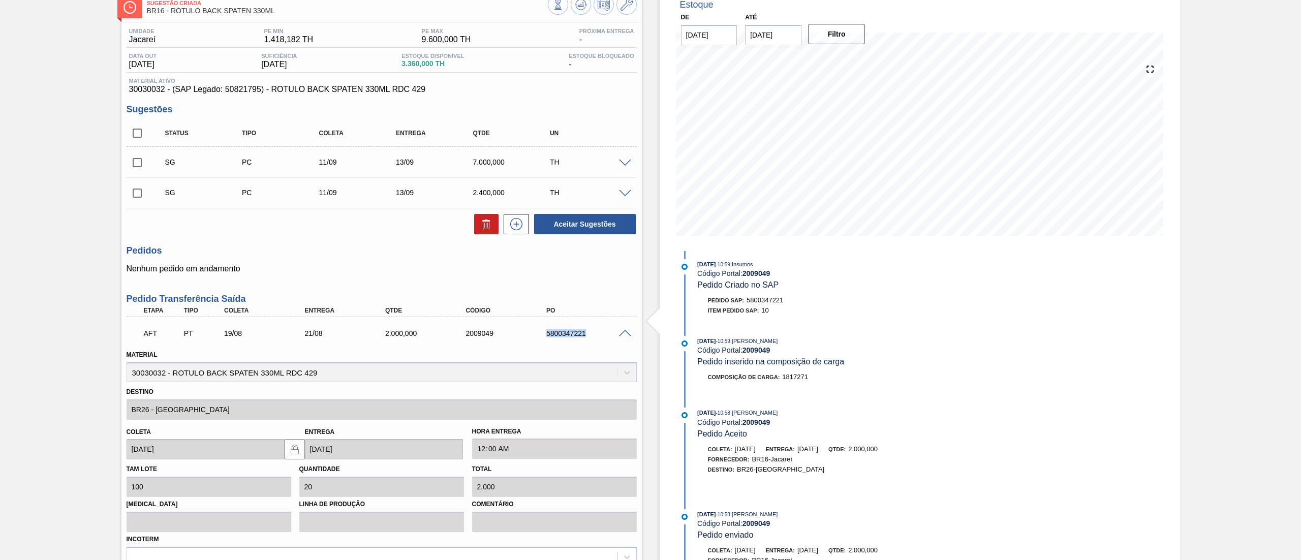
scroll to position [0, 0]
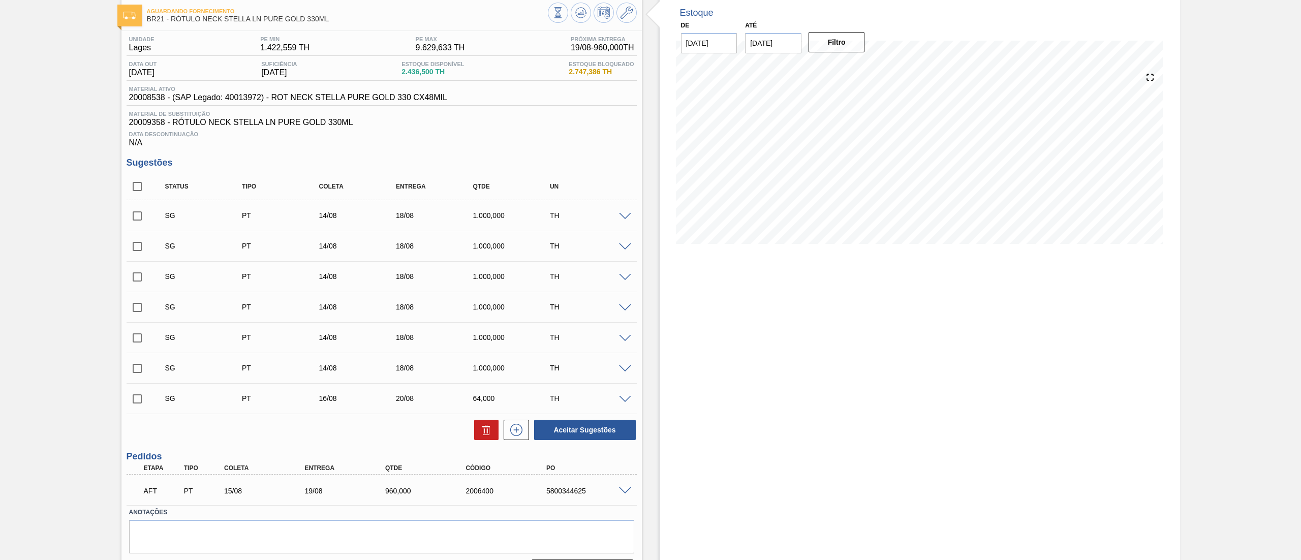
scroll to position [82, 0]
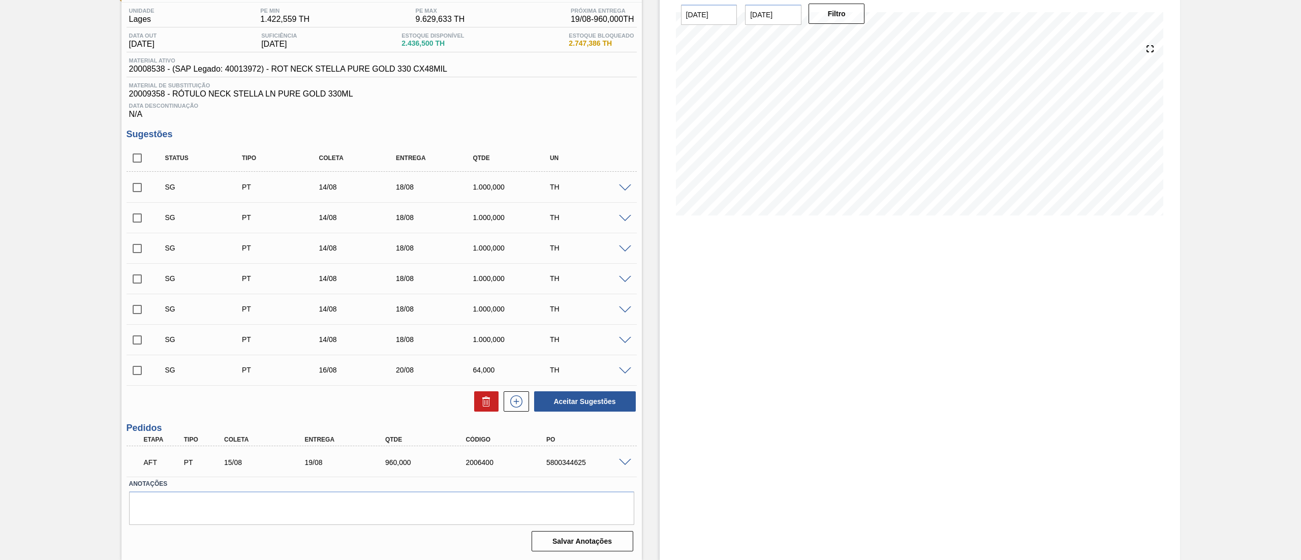
drag, startPoint x: 134, startPoint y: 161, endPoint x: 253, endPoint y: 260, distance: 154.4
click at [135, 161] on input "checkbox" at bounding box center [137, 157] width 21 height 21
checkbox input "true"
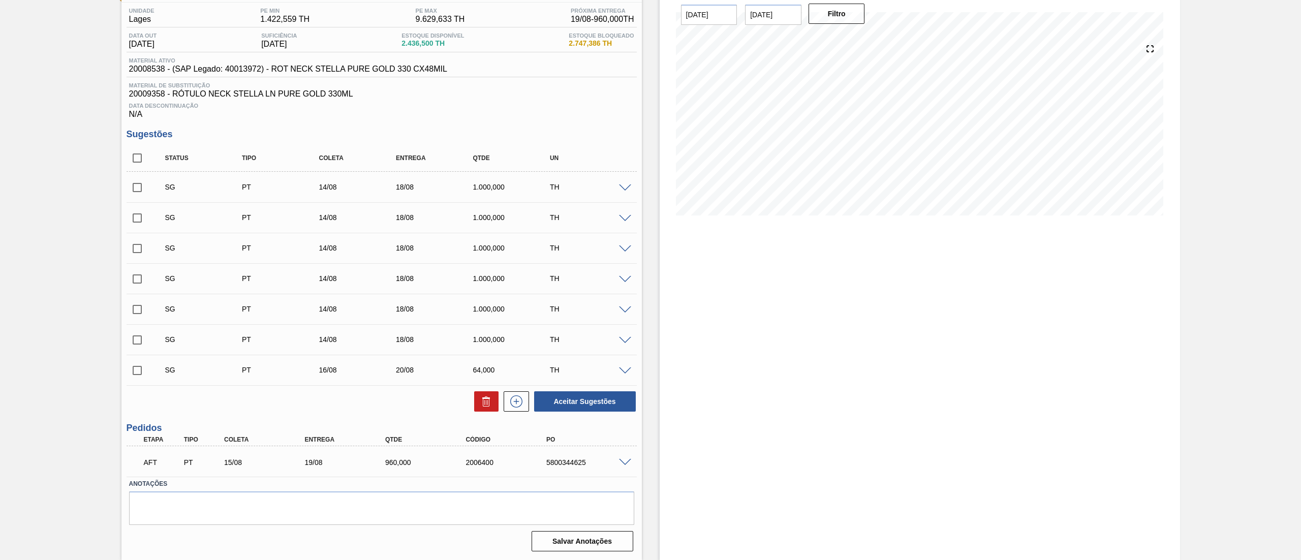
checkbox input "true"
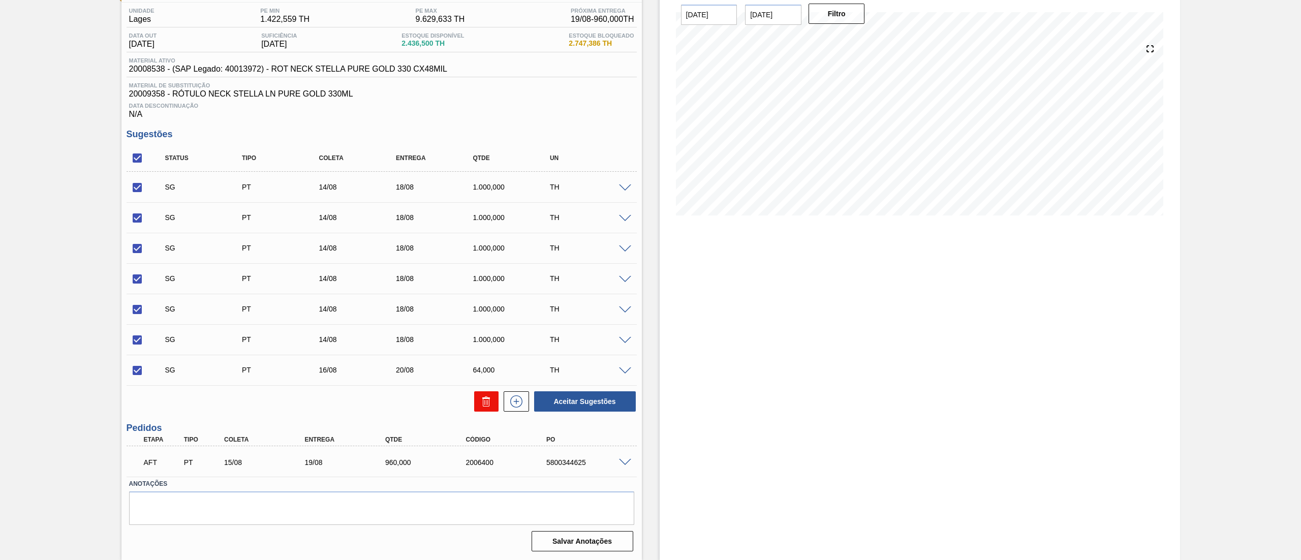
click at [485, 408] on icon at bounding box center [486, 401] width 12 height 12
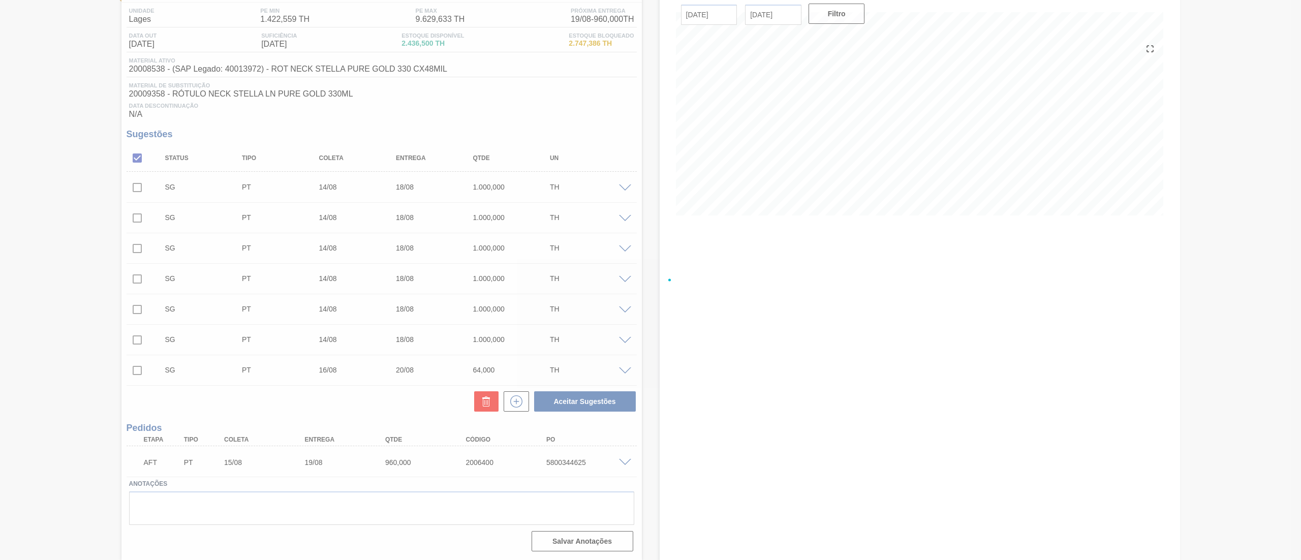
checkbox input "false"
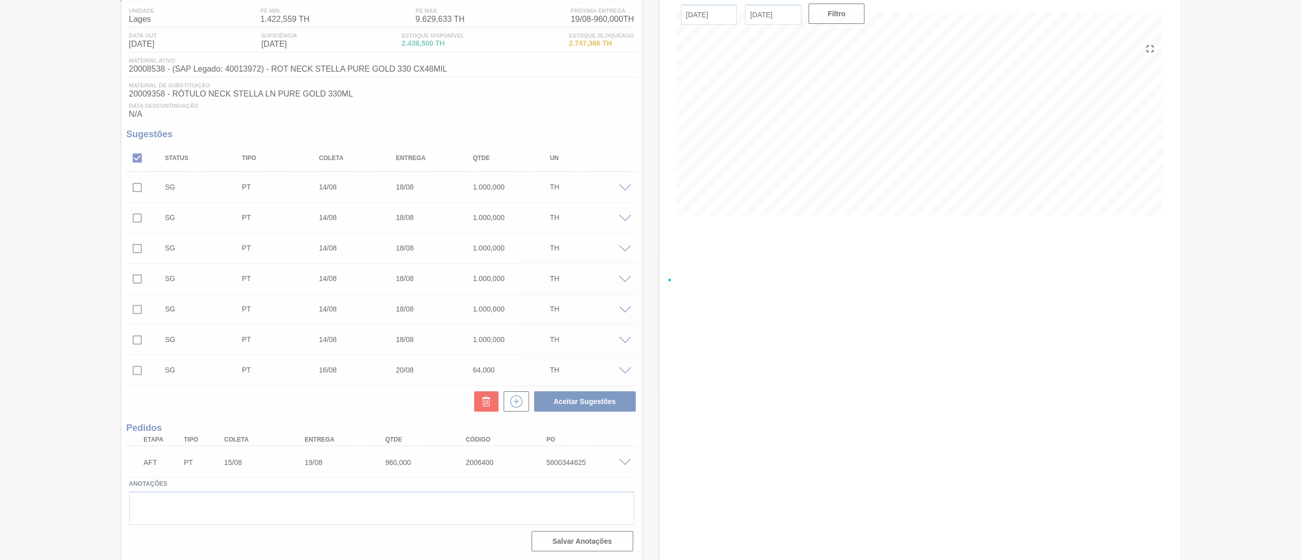
checkbox input "false"
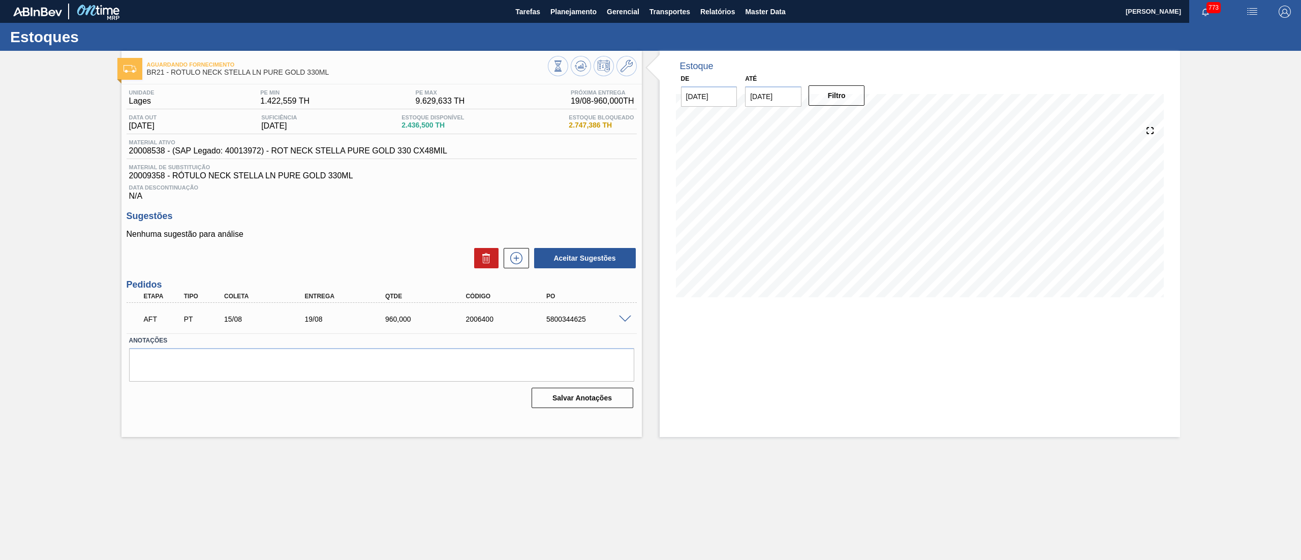
click at [621, 318] on span at bounding box center [625, 320] width 12 height 8
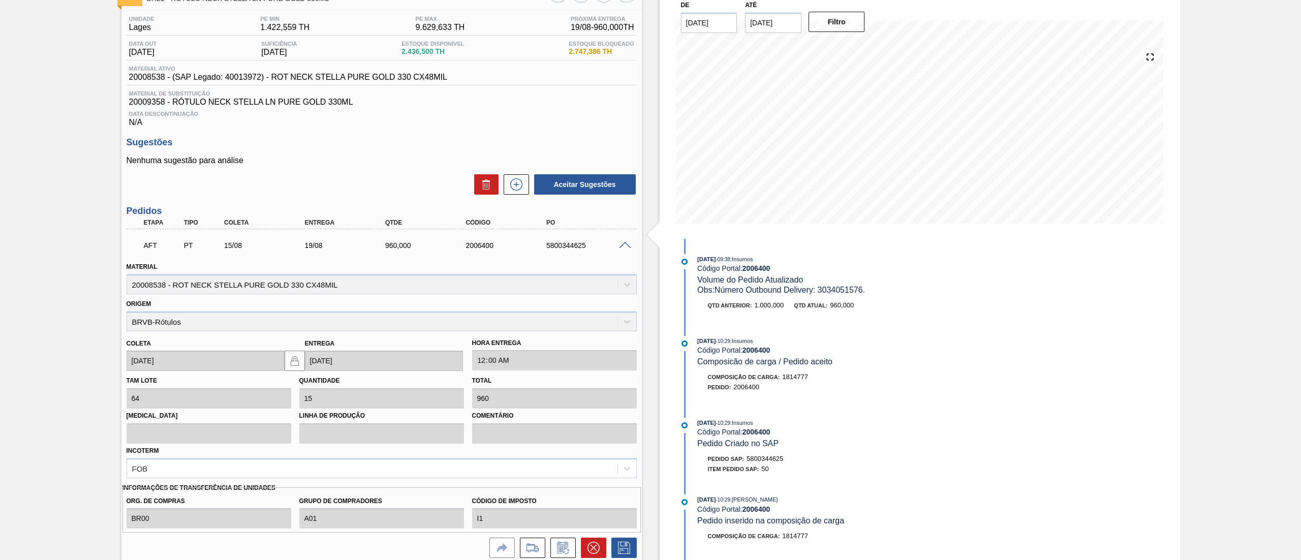
scroll to position [102, 0]
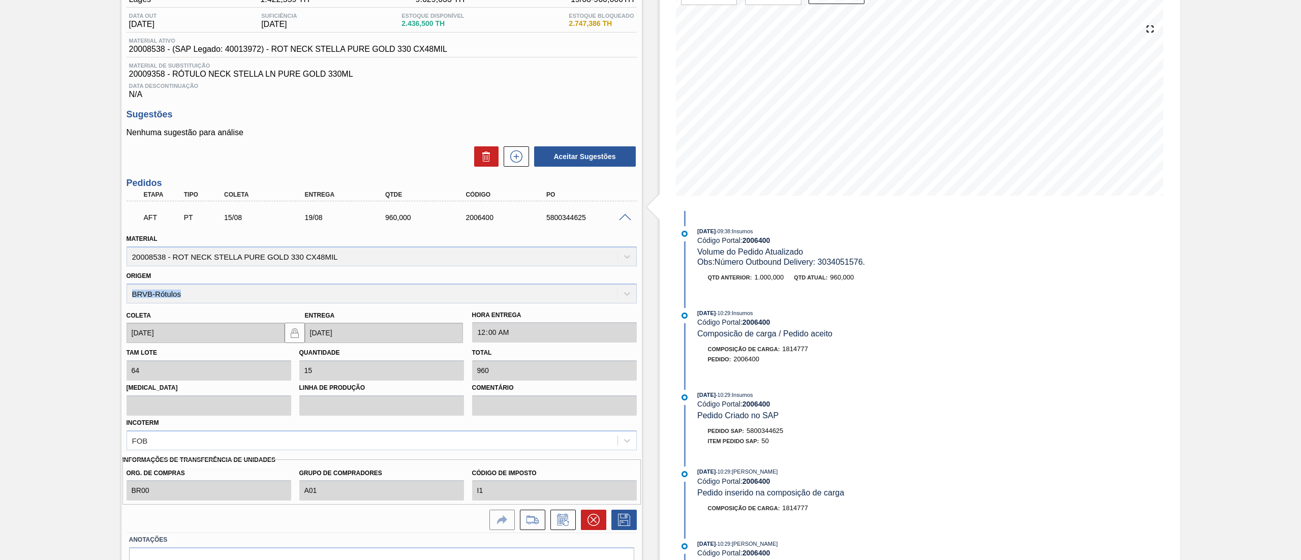
drag, startPoint x: 75, startPoint y: 301, endPoint x: 27, endPoint y: 301, distance: 48.3
click at [27, 301] on div "Aguardando Fornecimento BR21 - RÓTULO NECK STELLA LN PURE GOLD 330ML Unidade La…" at bounding box center [650, 283] width 1301 height 668
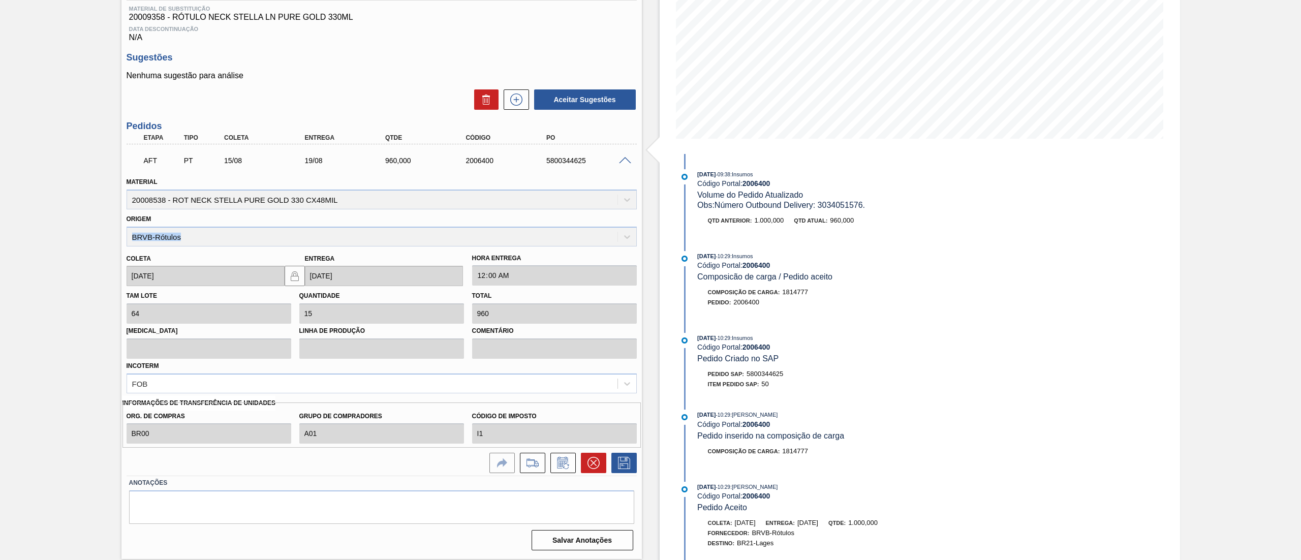
scroll to position [57, 0]
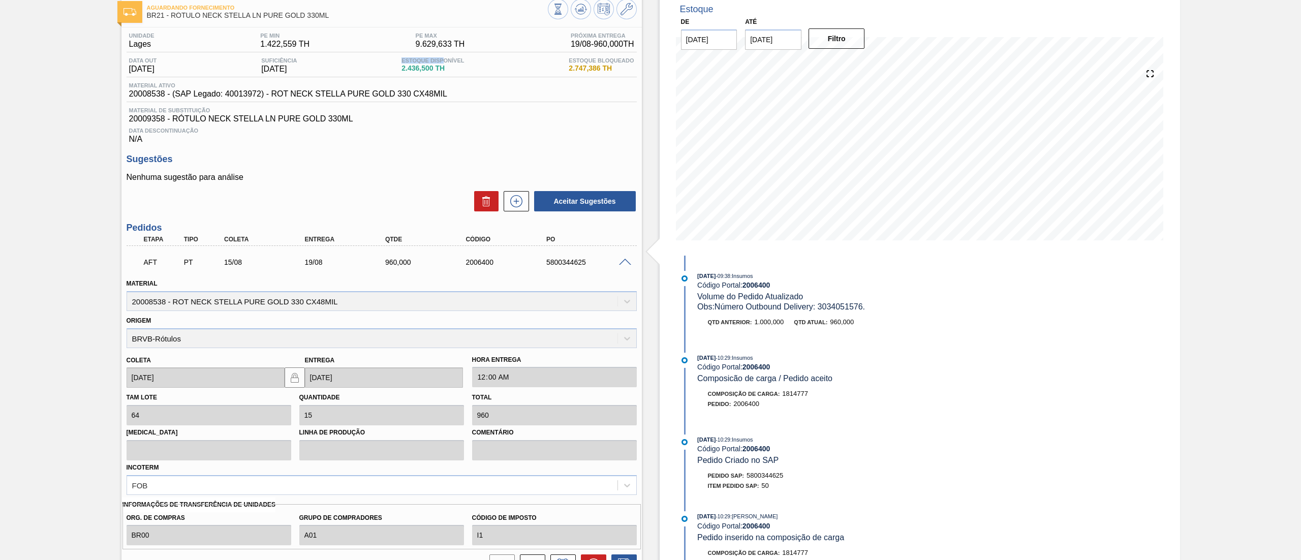
drag, startPoint x: 392, startPoint y: 61, endPoint x: 448, endPoint y: 62, distance: 55.9
click at [448, 62] on div "Data out [DATE] Suficiência [DATE] Estoque Disponível 2.436,500 TH Estoque Bloq…" at bounding box center [382, 67] width 510 height 20
drag, startPoint x: 561, startPoint y: 77, endPoint x: 616, endPoint y: 75, distance: 54.9
click at [616, 75] on div "Data out 09/08/2025 Suficiência 11/08/2025 Estoque Disponível 2.436,500 TH Esto…" at bounding box center [382, 67] width 510 height 20
drag, startPoint x: 234, startPoint y: 264, endPoint x: 249, endPoint y: 264, distance: 15.2
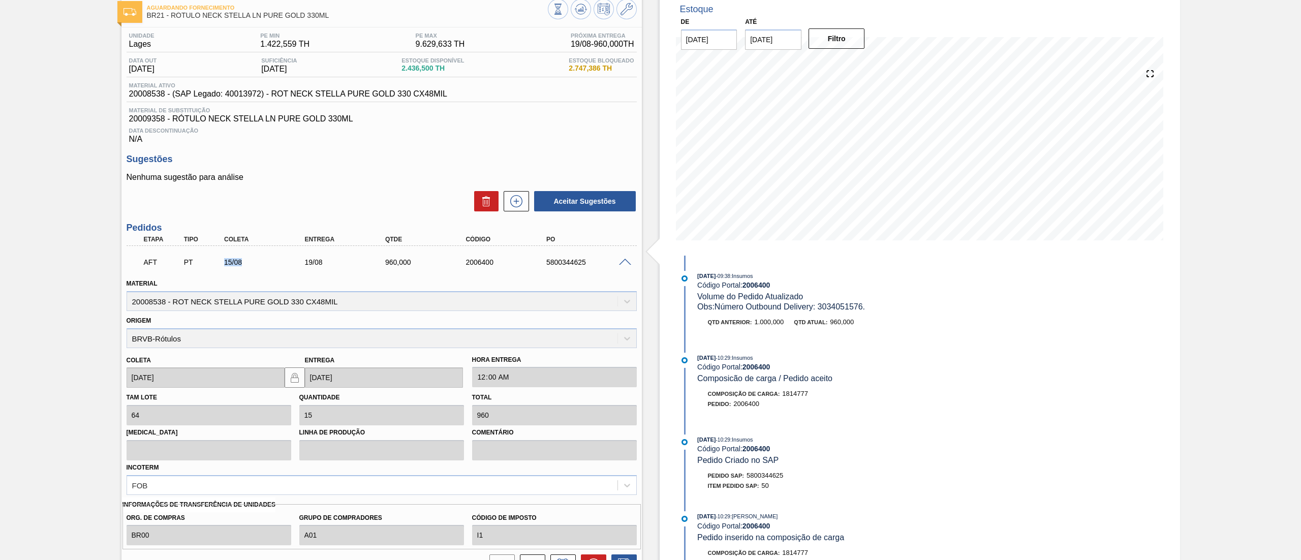
click at [249, 264] on div "AFT PT 15/08 19/08 960,000 2006400 5800344625" at bounding box center [378, 261] width 483 height 20
click at [551, 263] on div "5800344625" at bounding box center [590, 262] width 92 height 8
copy div "5800344625"
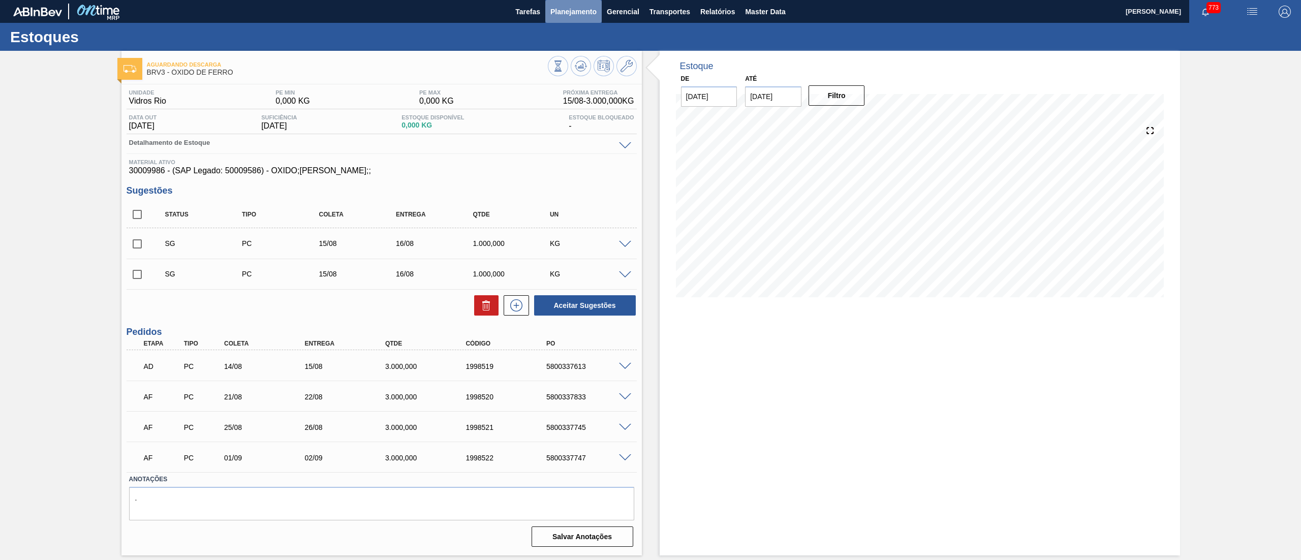
click at [584, 6] on span "Planejamento" at bounding box center [573, 12] width 46 height 12
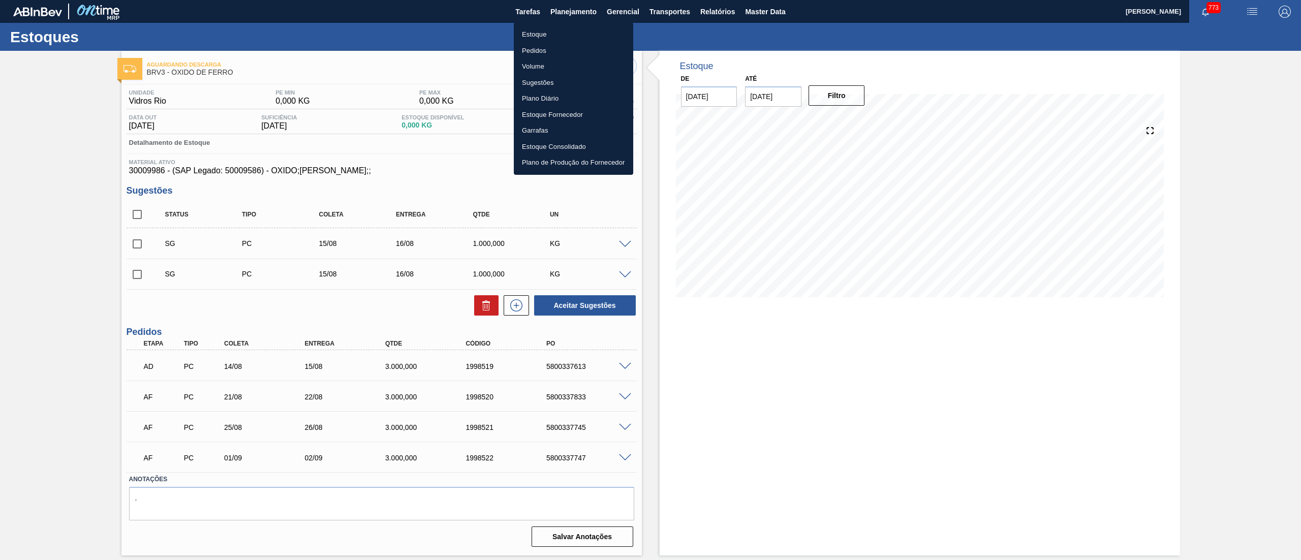
click at [565, 33] on li "Estoque" at bounding box center [573, 34] width 119 height 16
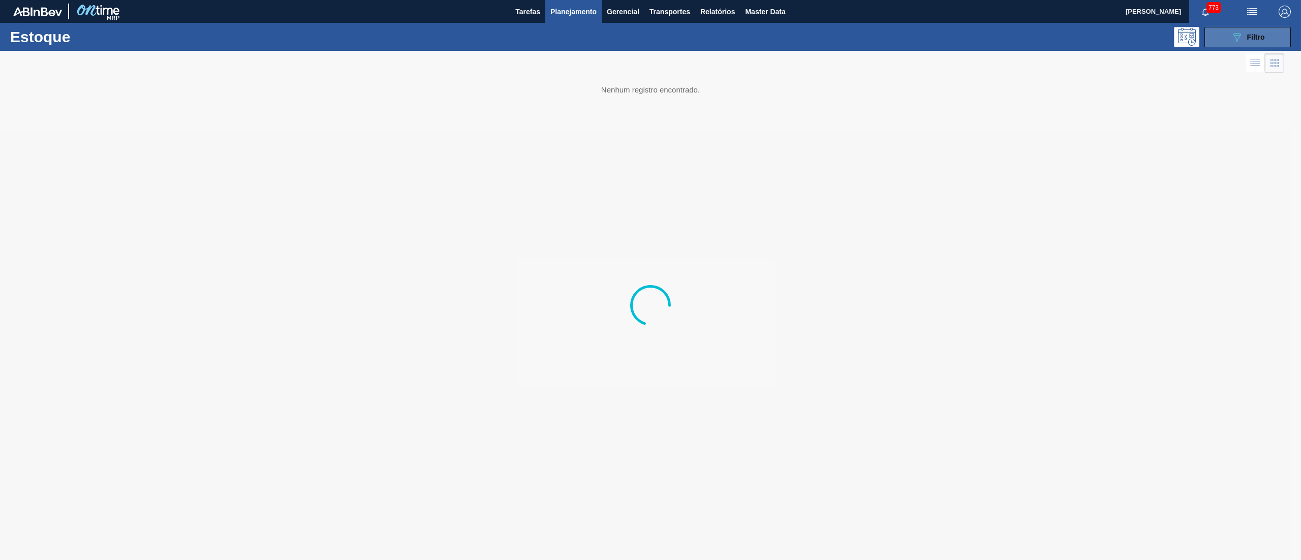
click at [1247, 38] on span "Filtro" at bounding box center [1256, 37] width 18 height 8
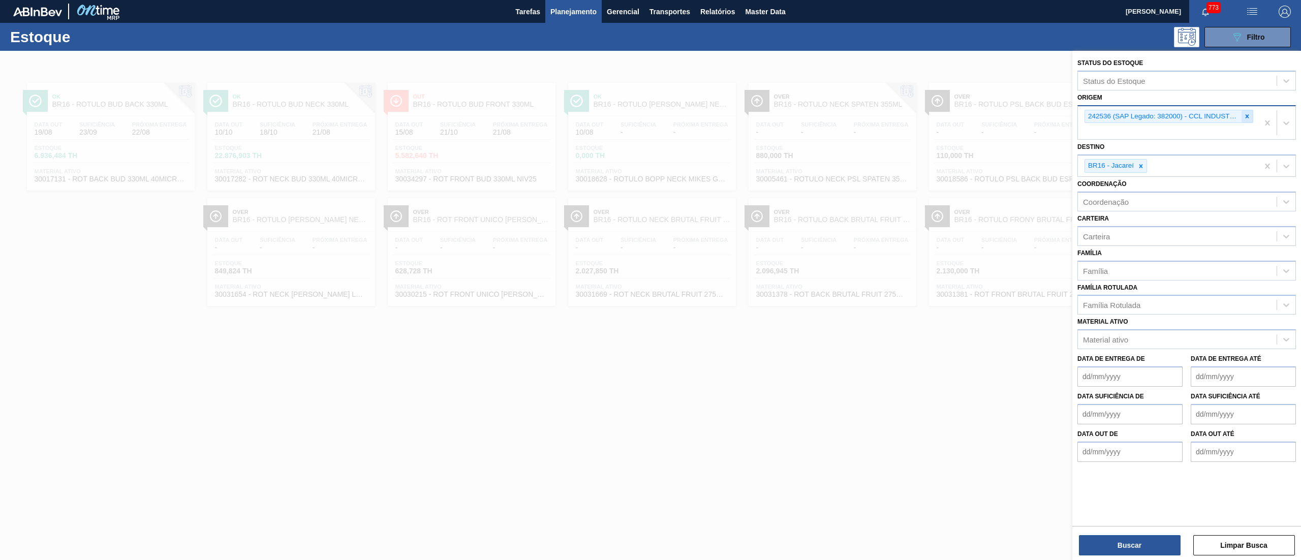
click at [1249, 121] on div at bounding box center [1246, 116] width 11 height 13
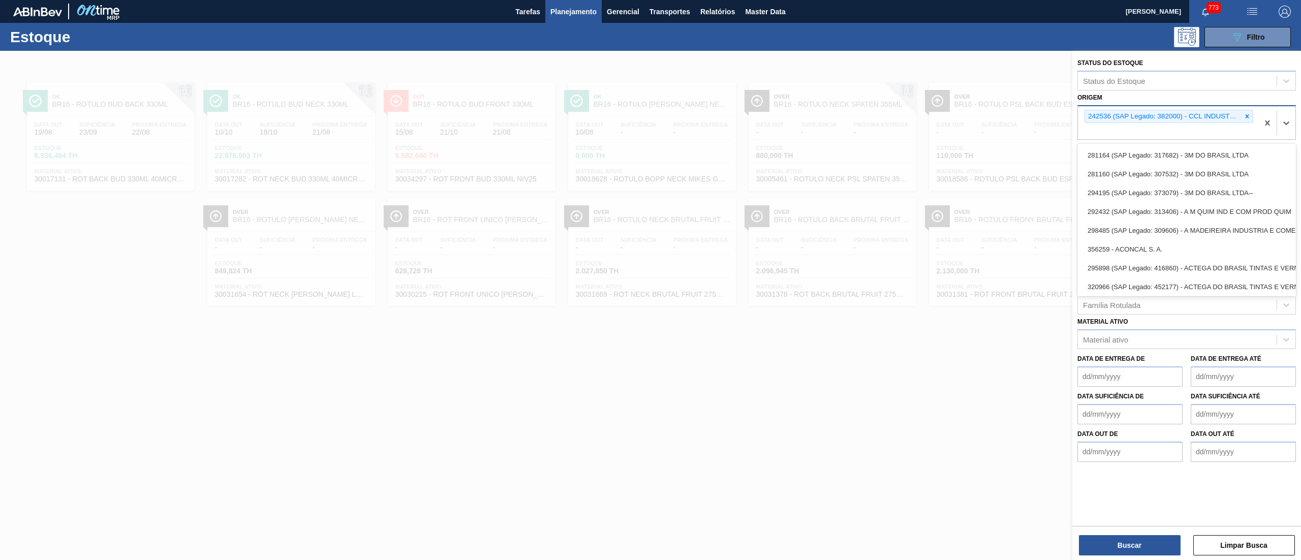
drag, startPoint x: 1248, startPoint y: 121, endPoint x: 634, endPoint y: 243, distance: 625.9
click at [1072, 173] on div "Status do Estoque Status do Estoque Origem option 242536 (SAP Legado: 382000) -…" at bounding box center [1186, 331] width 229 height 560
click at [422, 388] on div at bounding box center [650, 331] width 1301 height 560
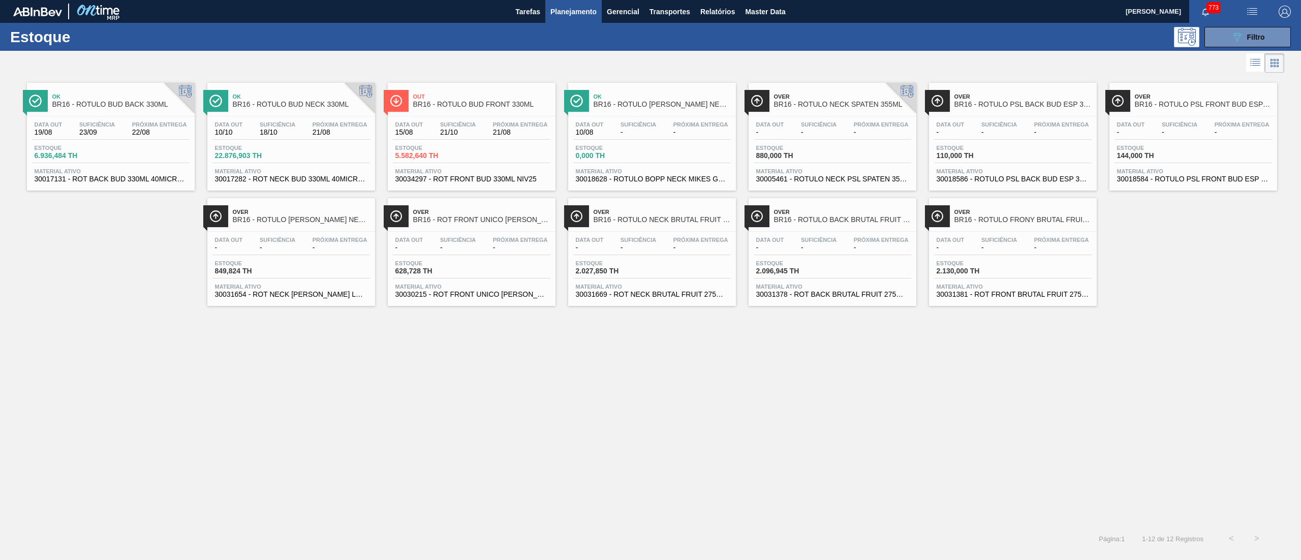
click at [118, 136] on div "Data out 19/08 Suficiência 23/09 Próxima Entrega 22/08" at bounding box center [111, 130] width 158 height 18
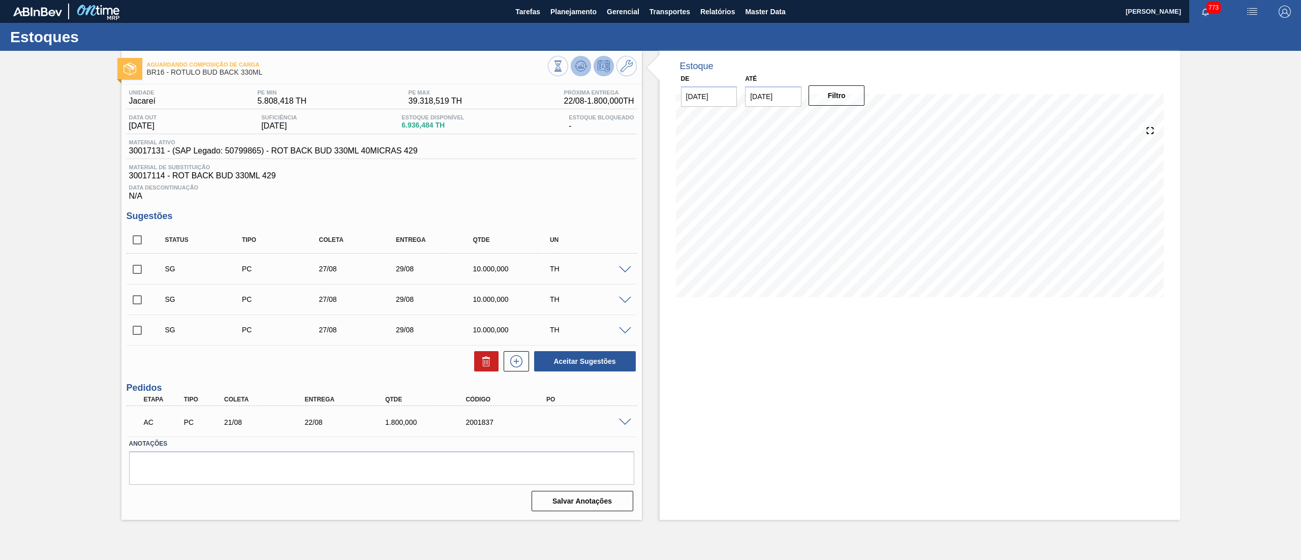
click at [564, 69] on icon at bounding box center [557, 65] width 11 height 11
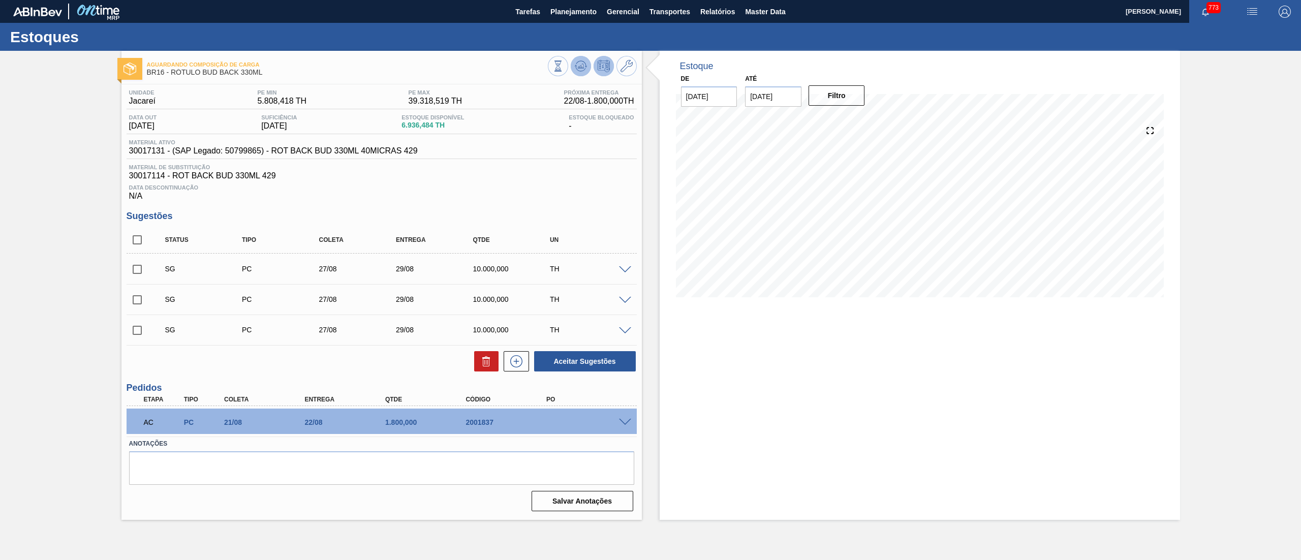
click at [564, 65] on icon at bounding box center [557, 65] width 11 height 11
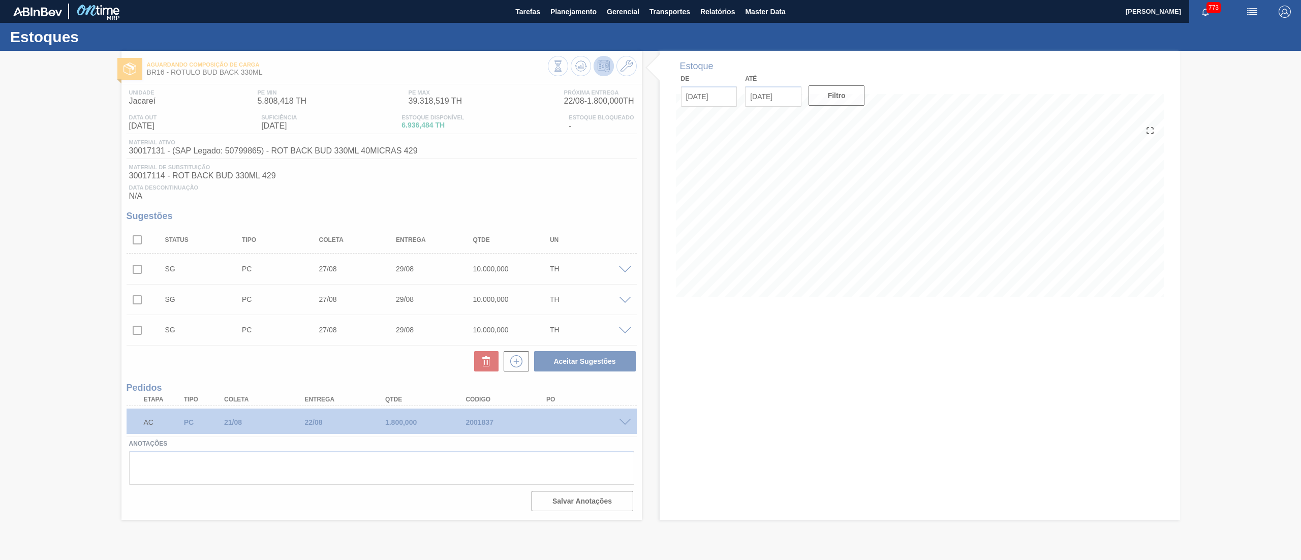
click at [619, 426] on div at bounding box center [650, 305] width 1301 height 509
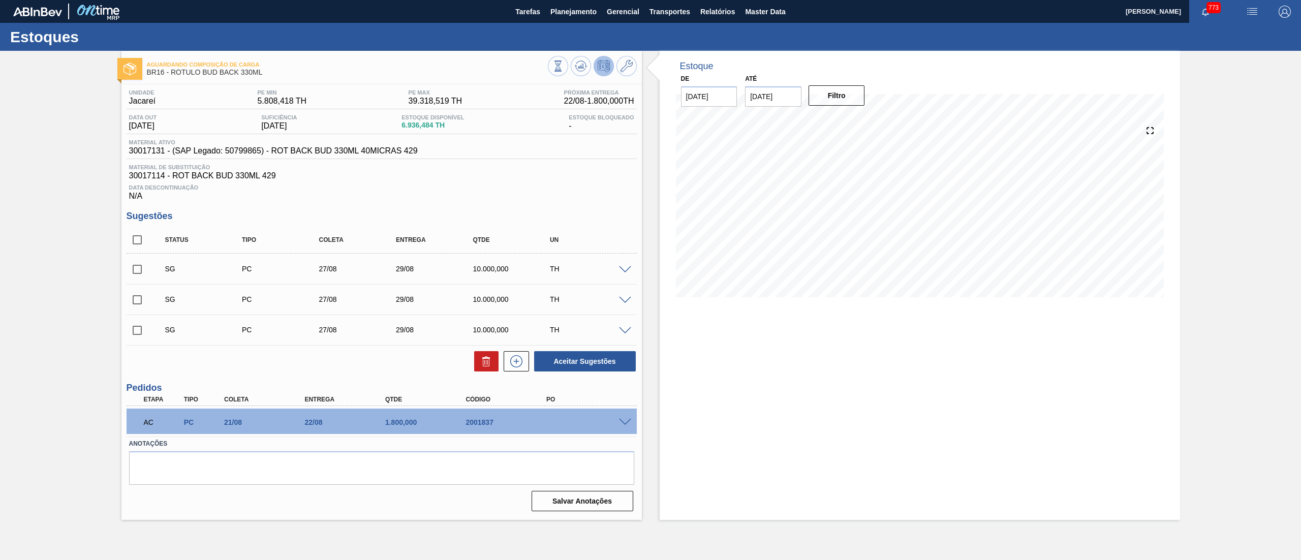
click at [625, 420] on span at bounding box center [625, 423] width 12 height 8
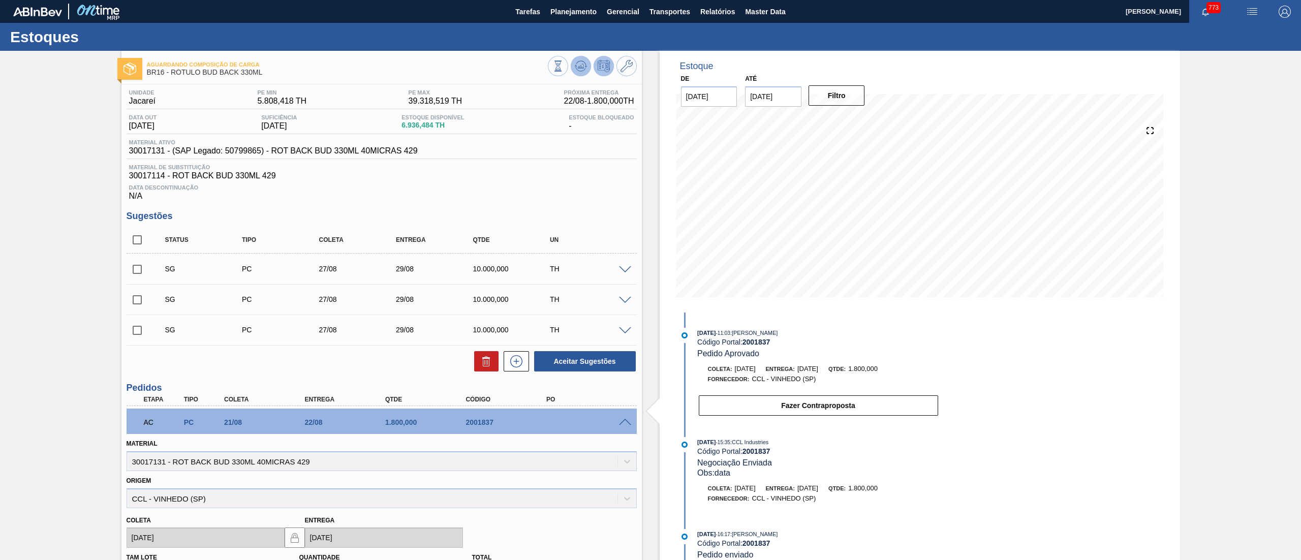
click at [562, 61] on icon at bounding box center [557, 60] width 7 height 1
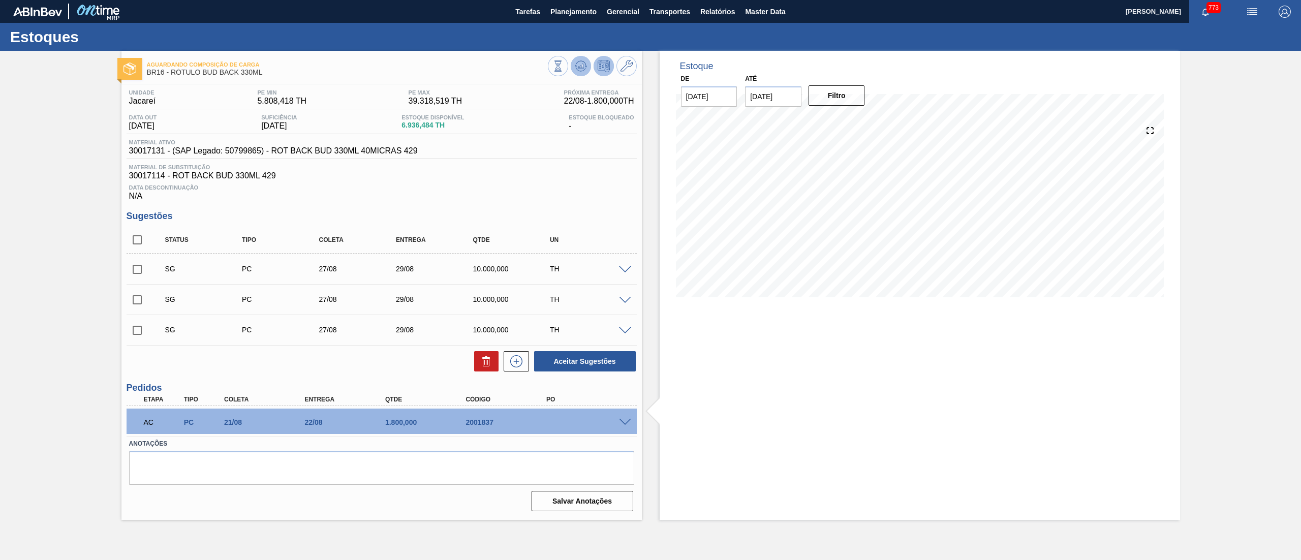
click at [564, 69] on icon at bounding box center [557, 65] width 11 height 11
click at [559, 16] on span "Planejamento" at bounding box center [573, 12] width 46 height 12
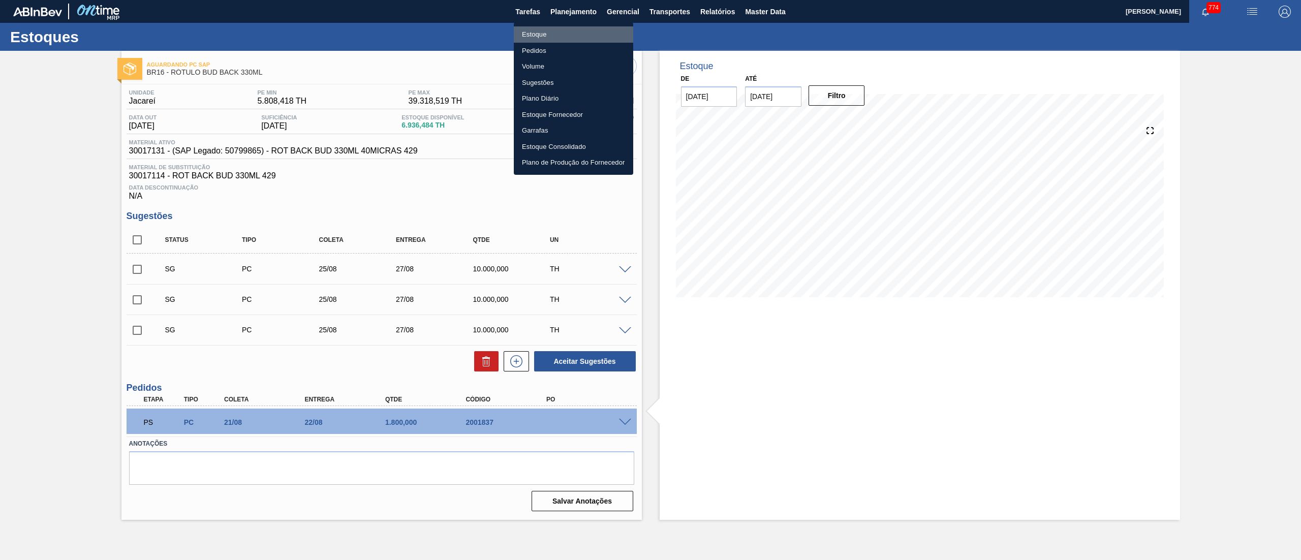
click at [527, 34] on li "Estoque" at bounding box center [573, 34] width 119 height 16
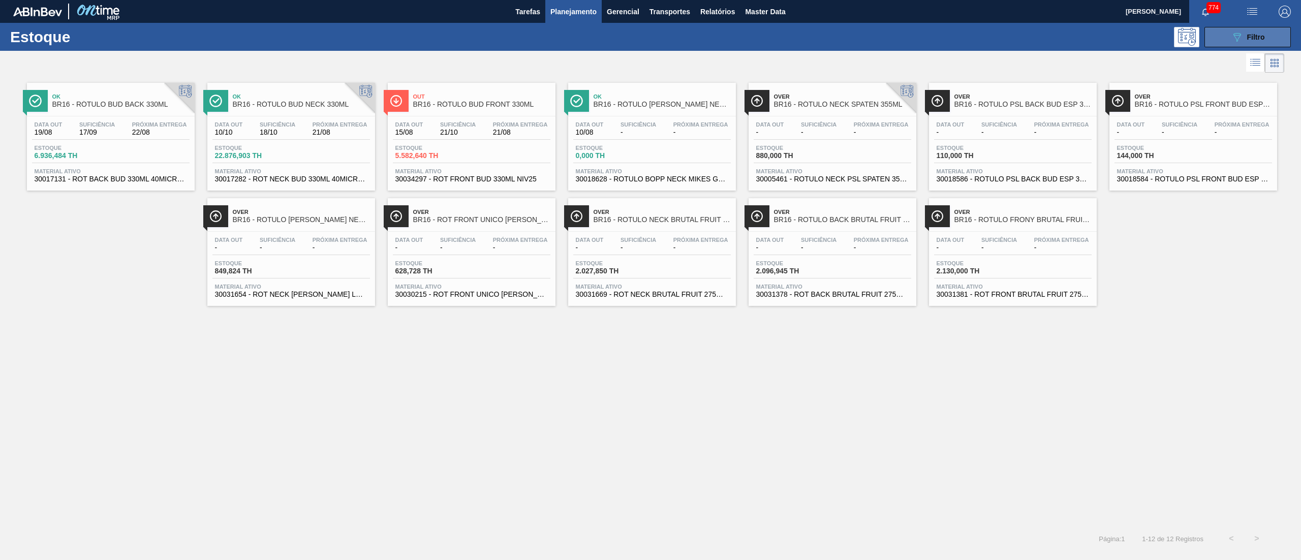
click at [1247, 34] on span "Filtro" at bounding box center [1256, 37] width 18 height 8
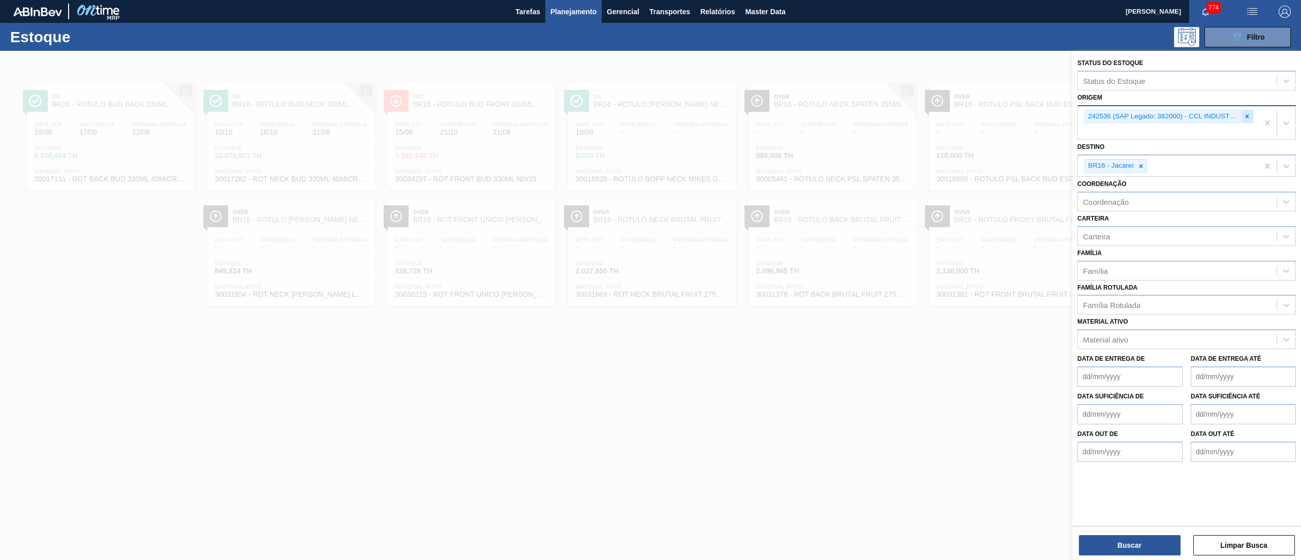
click at [1247, 113] on icon at bounding box center [1247, 116] width 7 height 7
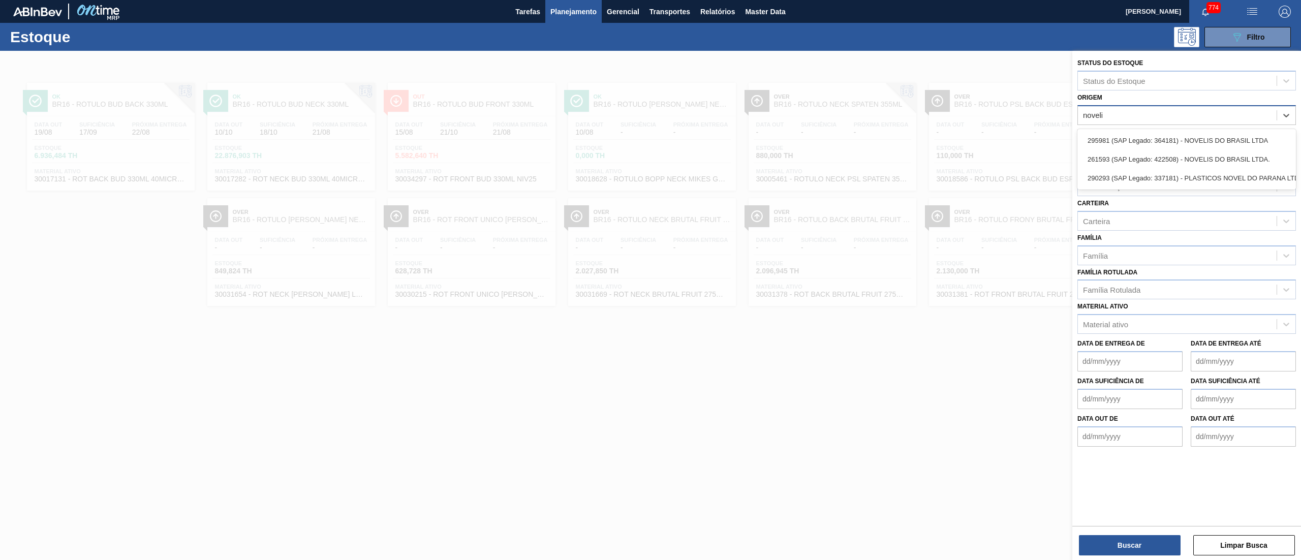
type input "novelis"
click at [1110, 136] on div "295981 (SAP Legado: 364181) - NOVELIS DO BRASIL LTDA" at bounding box center [1186, 140] width 219 height 19
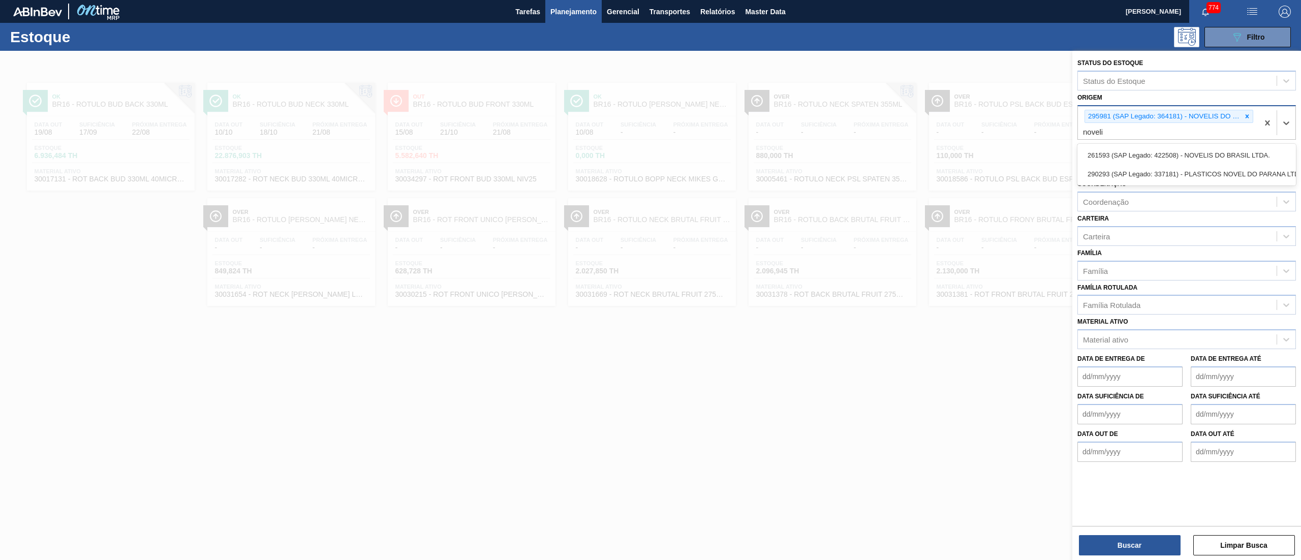
type input "novelis"
click at [1080, 158] on div "261593 (SAP Legado: 422508) - NOVELIS DO BRASIL LTDA." at bounding box center [1186, 155] width 219 height 19
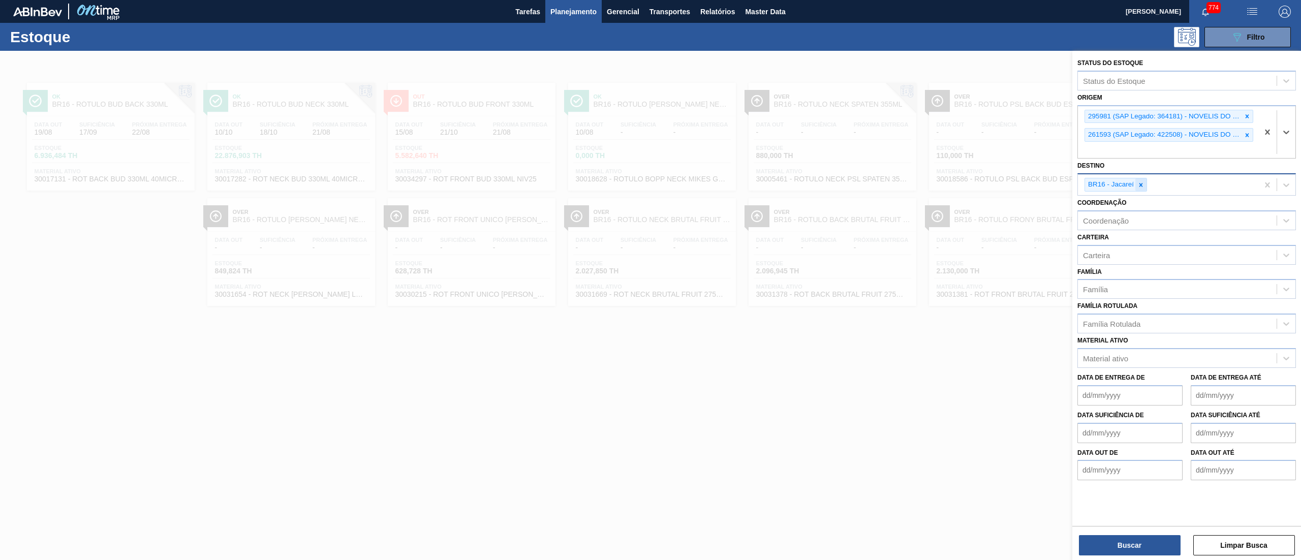
click at [1141, 182] on icon at bounding box center [1140, 184] width 7 height 7
click at [1092, 550] on button "Buscar" at bounding box center [1130, 545] width 102 height 20
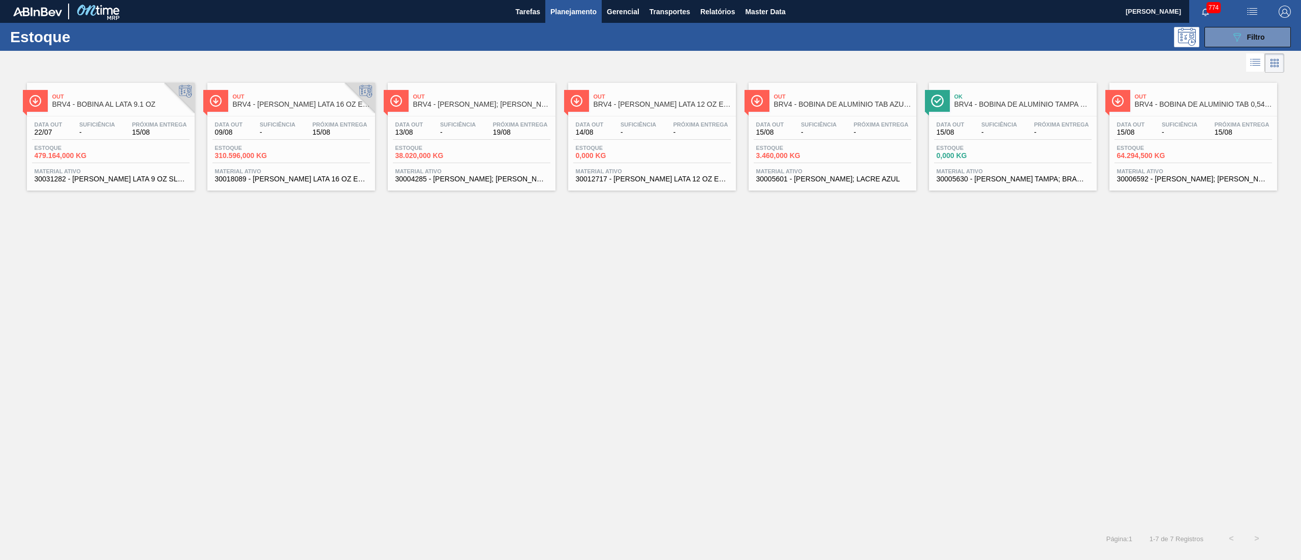
drag, startPoint x: 1197, startPoint y: 0, endPoint x: 828, endPoint y: 329, distance: 494.5
click at [828, 329] on div "Out BRV4 - BOBINA AL LATA 9.1 OZ Data out 22/07 Suficiência - Próxima Entrega 1…" at bounding box center [650, 300] width 1301 height 451
click at [234, 179] on span "30018089 - [PERSON_NAME] LATA 16 OZ EST 98" at bounding box center [291, 179] width 152 height 8
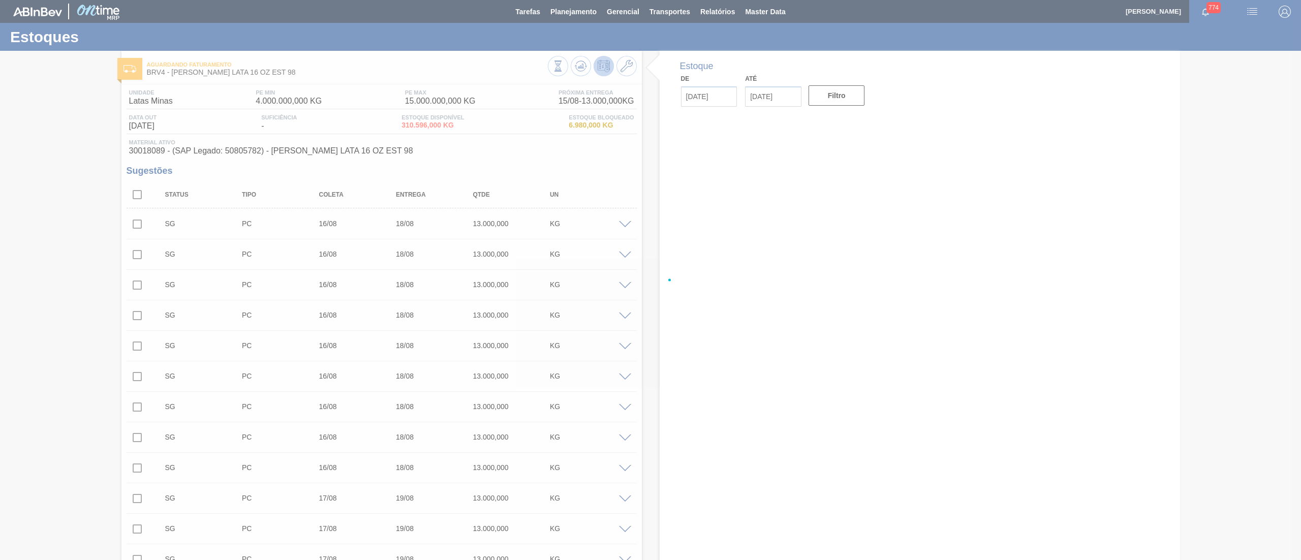
click at [419, 171] on div at bounding box center [650, 280] width 1301 height 560
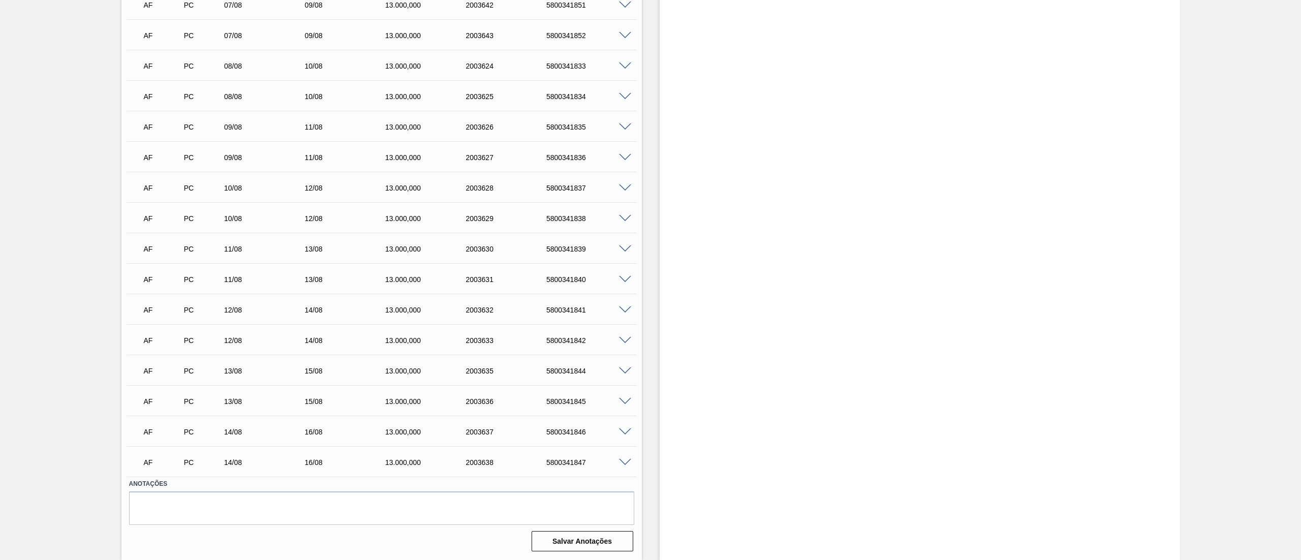
scroll to position [9548, 0]
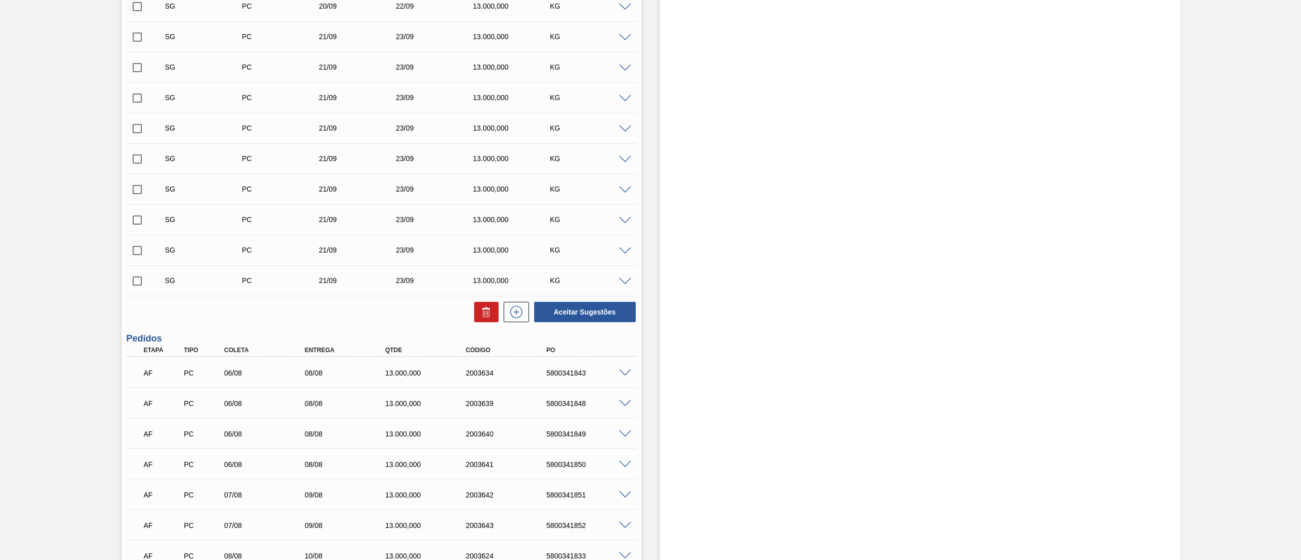
click at [625, 282] on span at bounding box center [625, 282] width 12 height 8
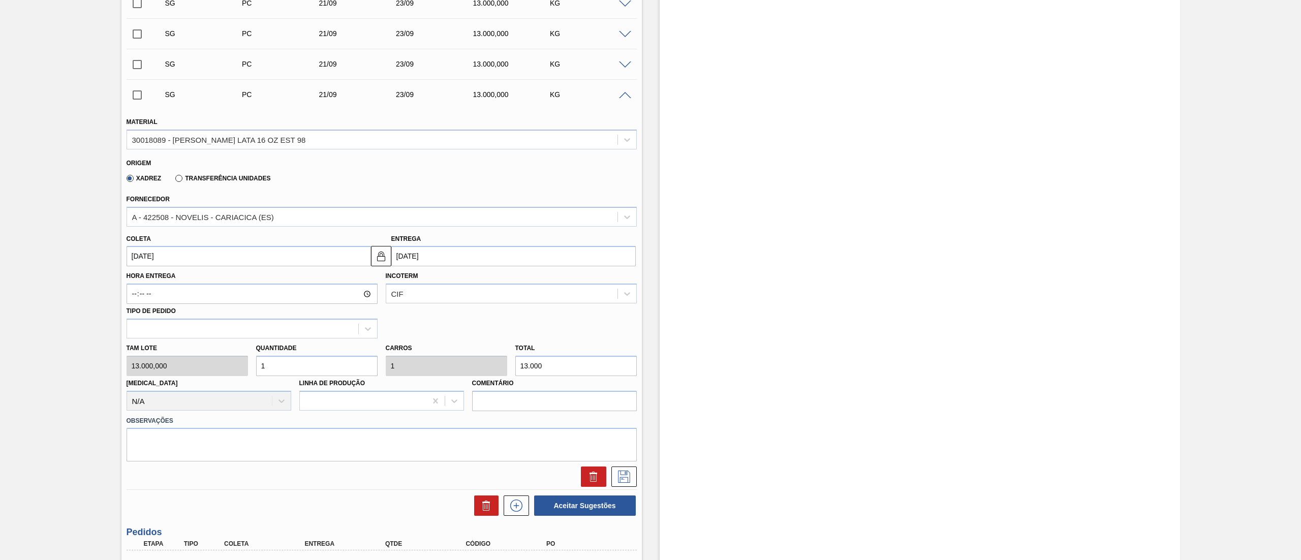
scroll to position [9751, 0]
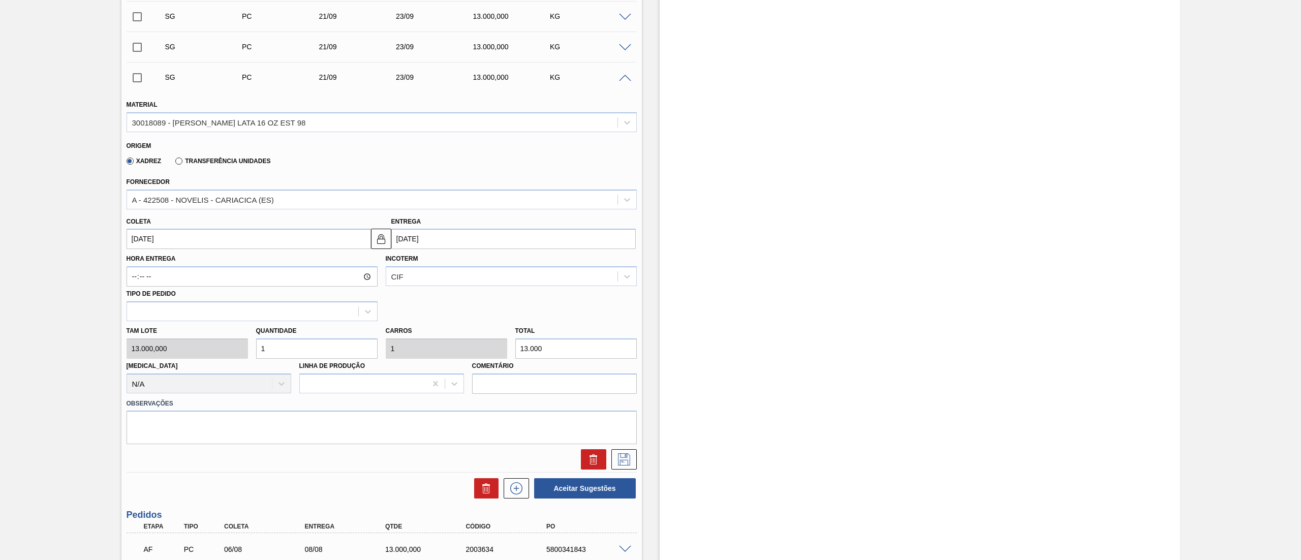
click at [458, 339] on div "Tam lote 13.000,000 Quantidade 1 Carros 1 Total 13.000 Doca N/A Linha de Produç…" at bounding box center [381, 357] width 518 height 73
type input "3"
type input "0"
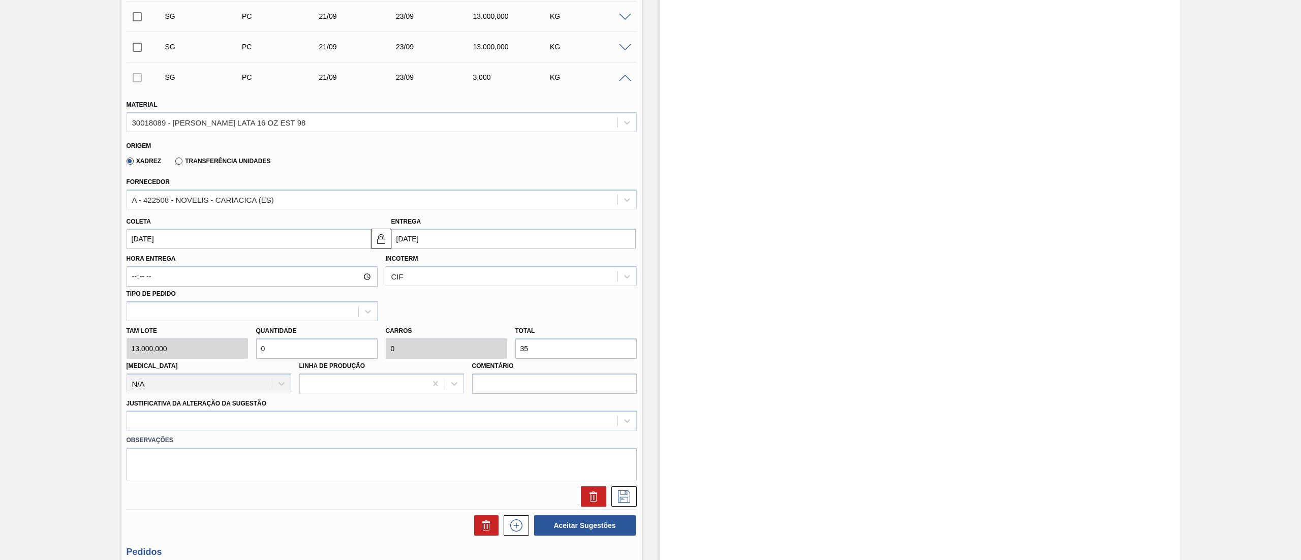
type input "350"
type input "0,027"
type input "3.500"
type input "0,269"
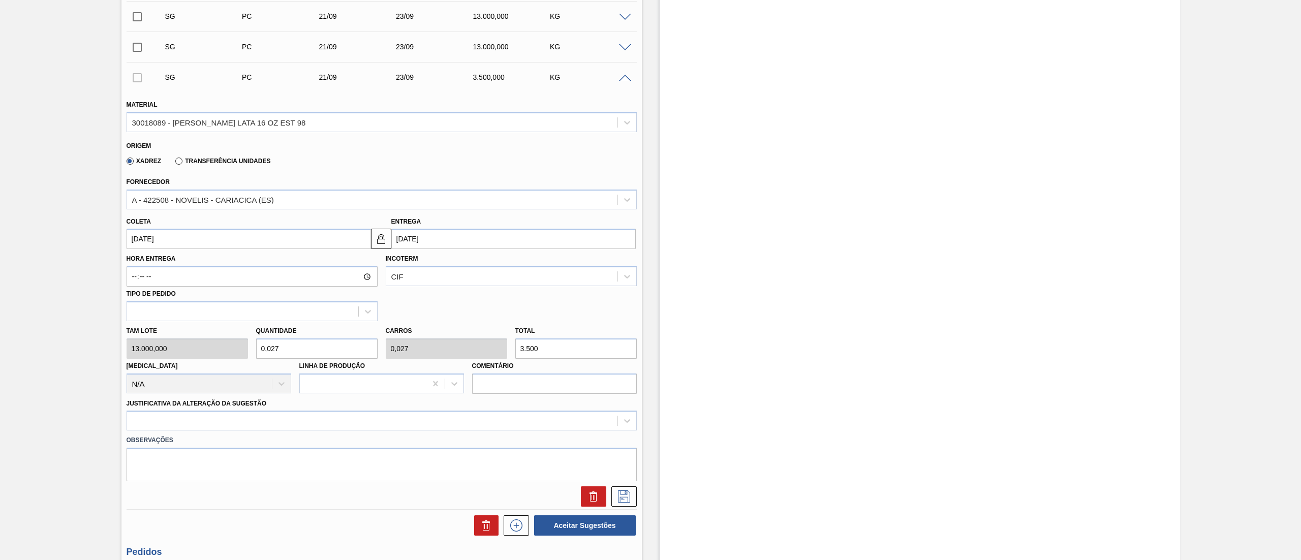
type input "0,269"
type input "35.000"
type input "2,692"
type input "35.000"
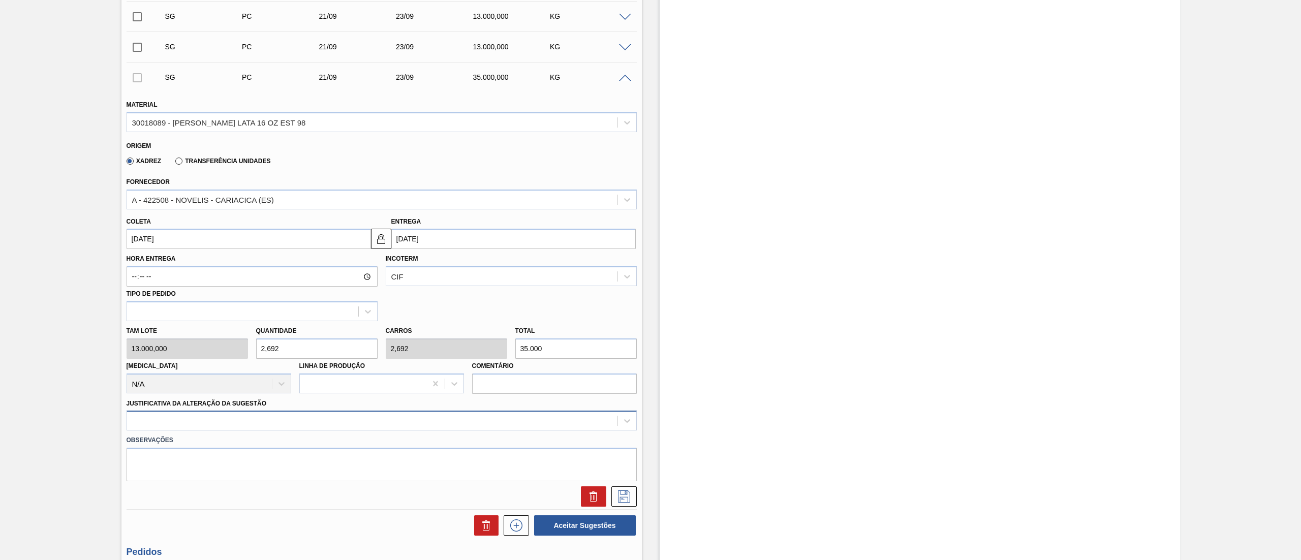
click at [200, 417] on div at bounding box center [382, 421] width 510 height 20
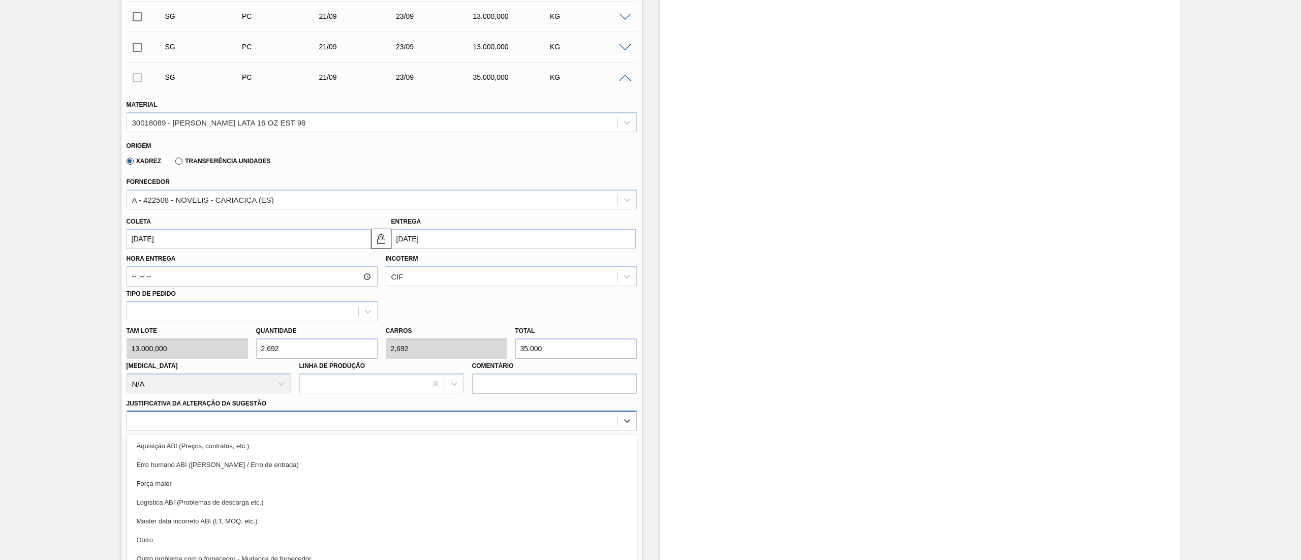
scroll to position [9783, 0]
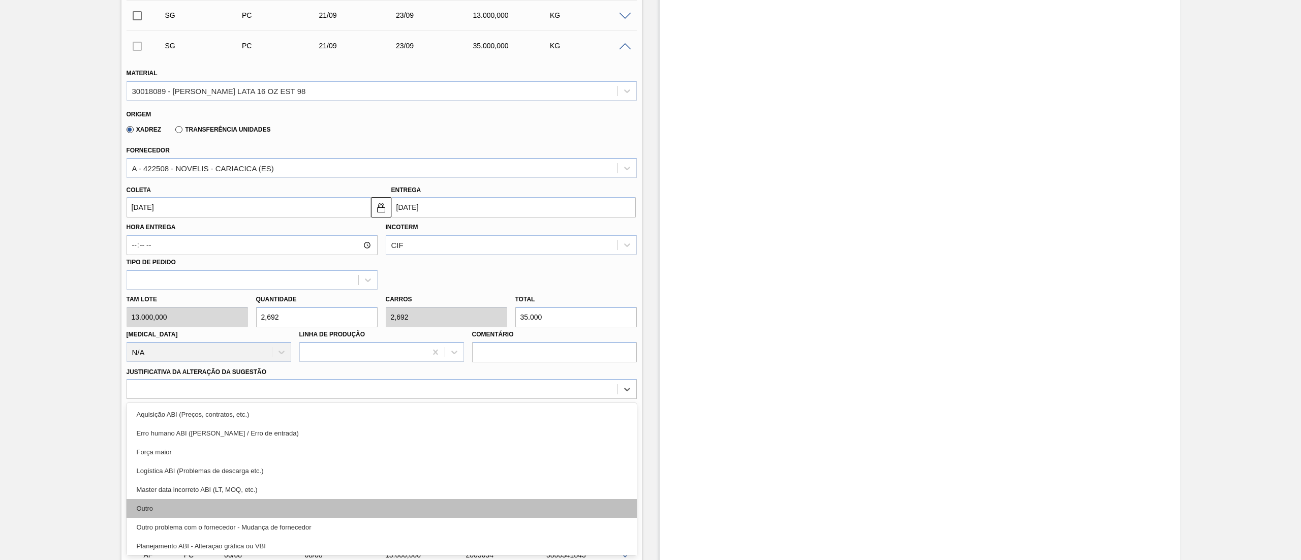
click at [137, 508] on div "Outro" at bounding box center [382, 508] width 510 height 19
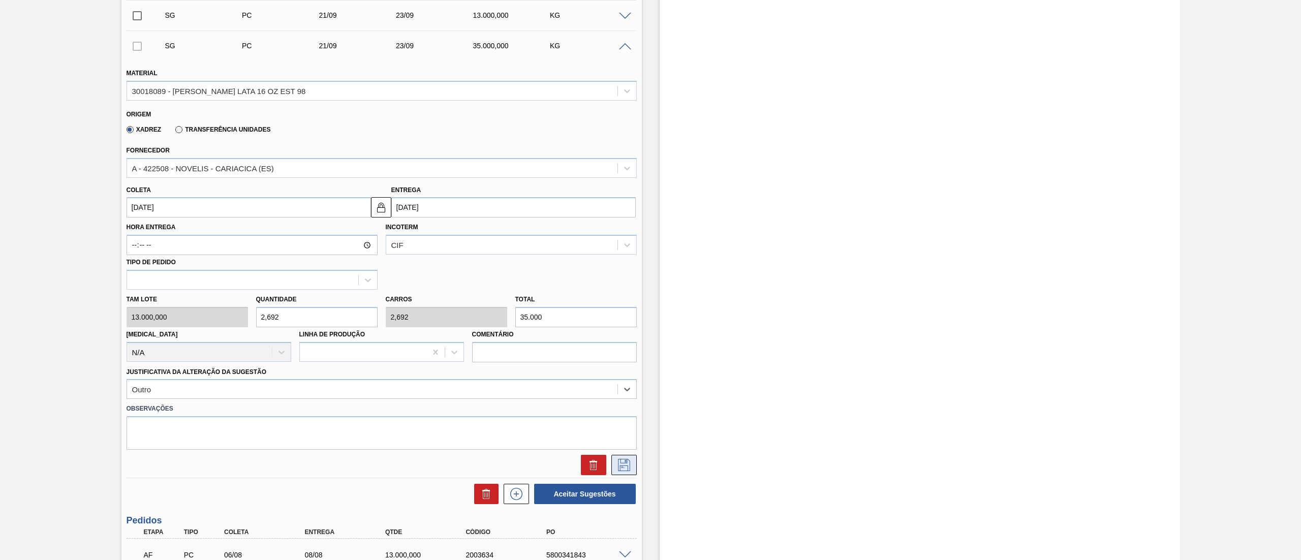
click at [629, 468] on icon at bounding box center [624, 465] width 12 height 12
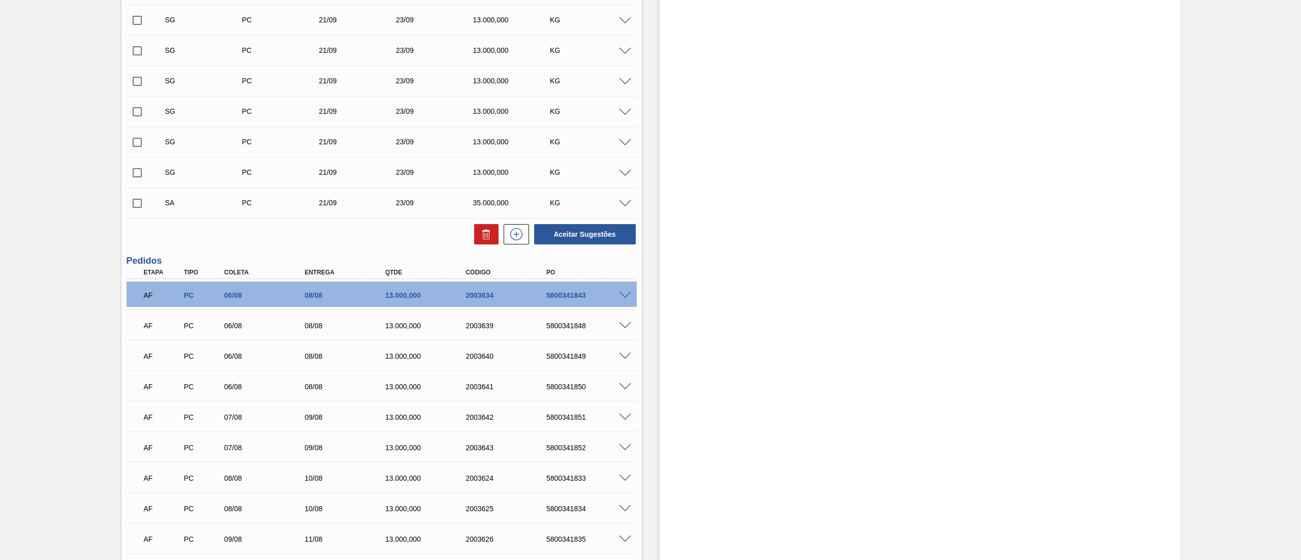
scroll to position [9579, 0]
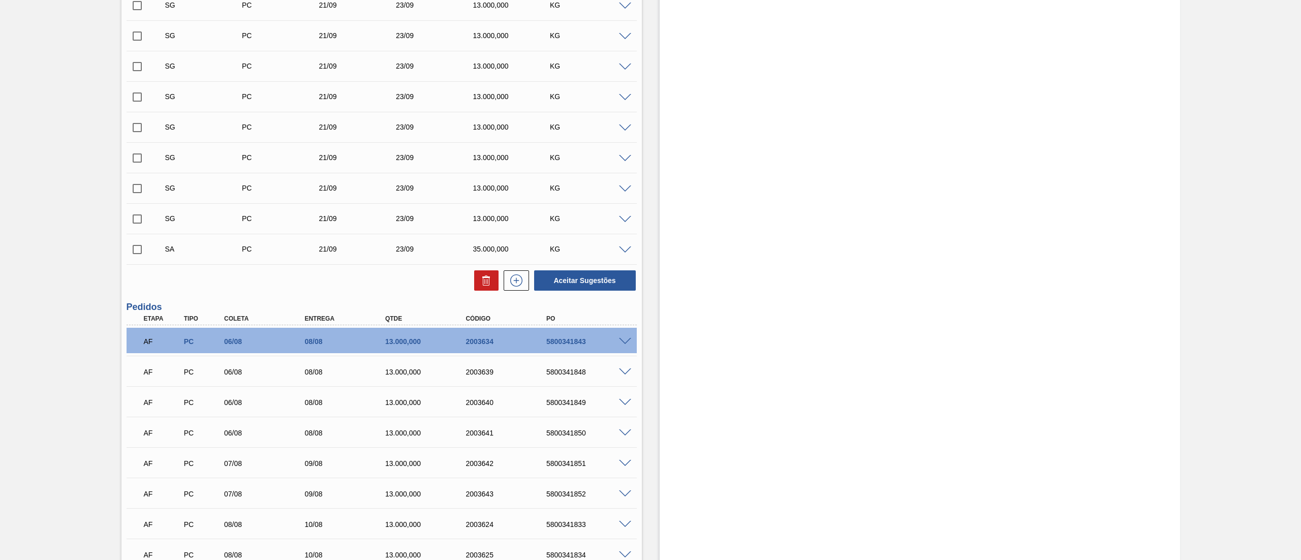
click at [135, 260] on input "checkbox" at bounding box center [137, 249] width 21 height 21
click at [592, 282] on button "Aceitar Sugestões" at bounding box center [585, 280] width 102 height 20
checkbox input "false"
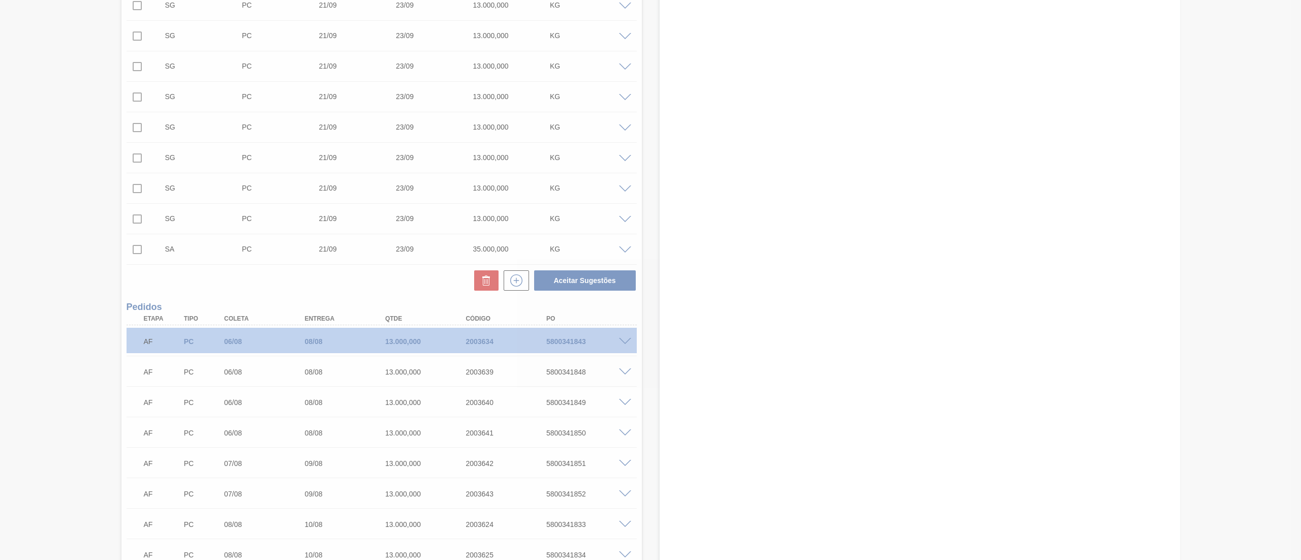
click at [761, 282] on div at bounding box center [650, 280] width 1301 height 560
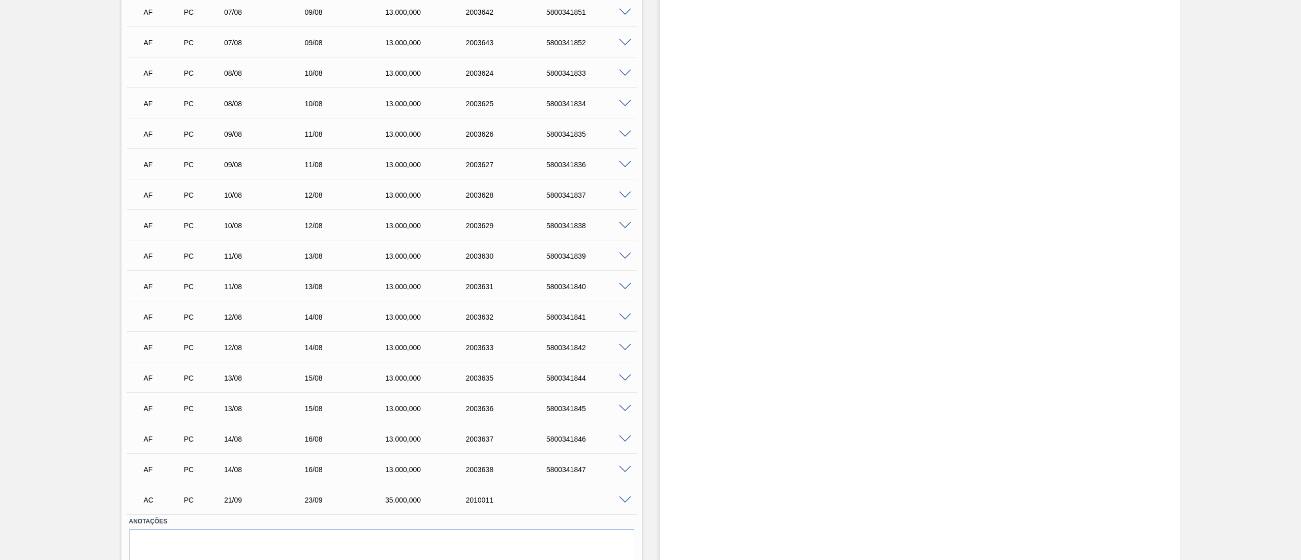
scroll to position [10038, 0]
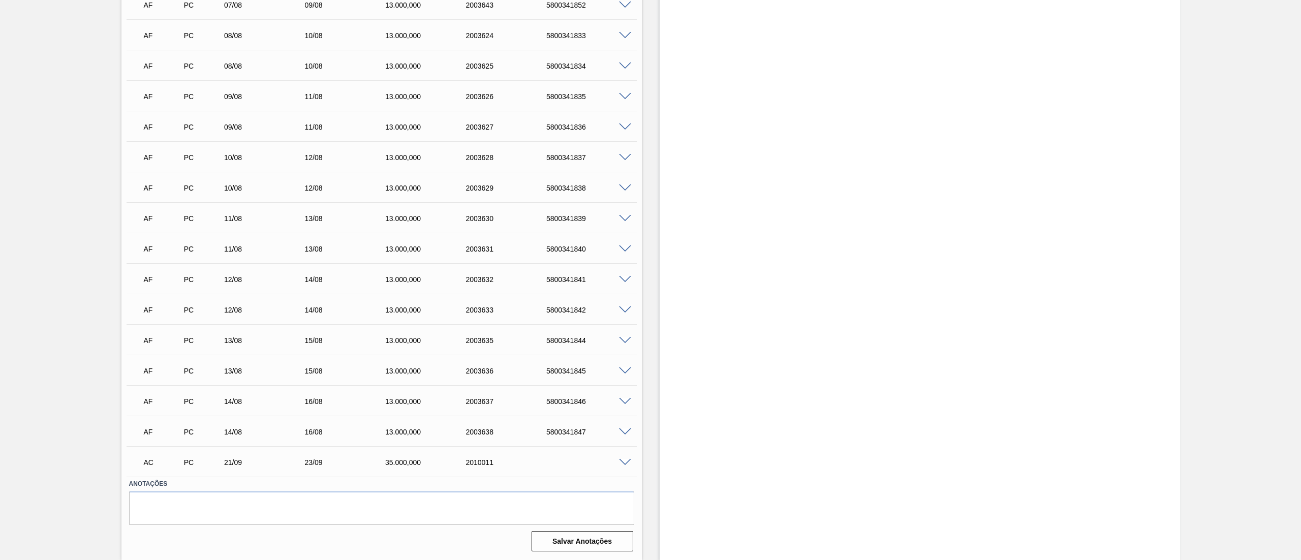
click at [619, 461] on span at bounding box center [625, 463] width 12 height 8
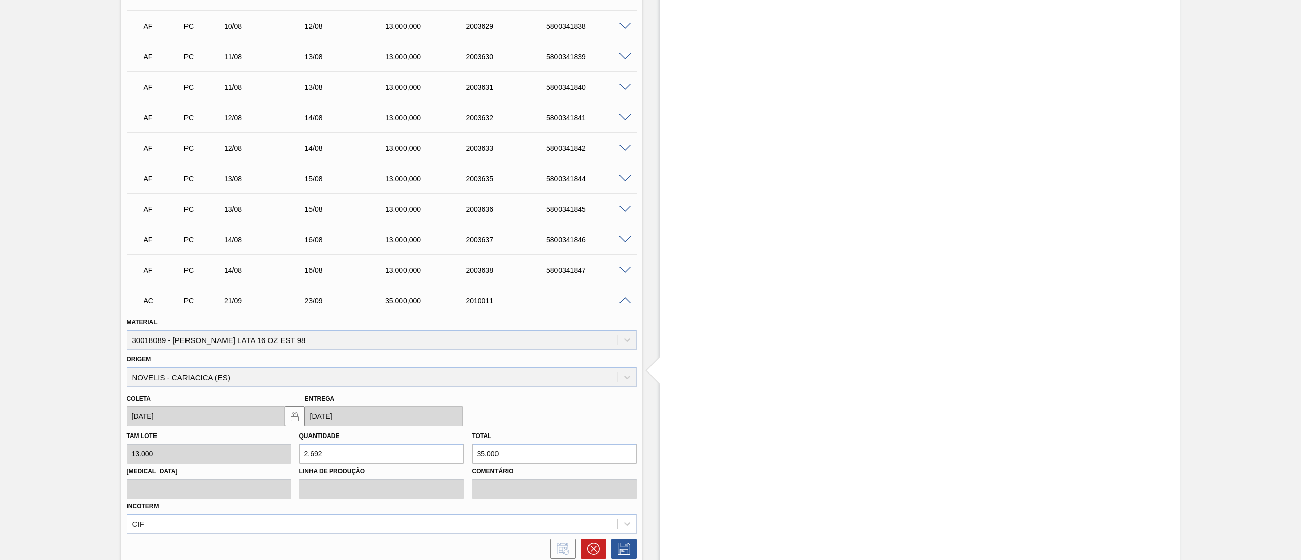
scroll to position [10284, 0]
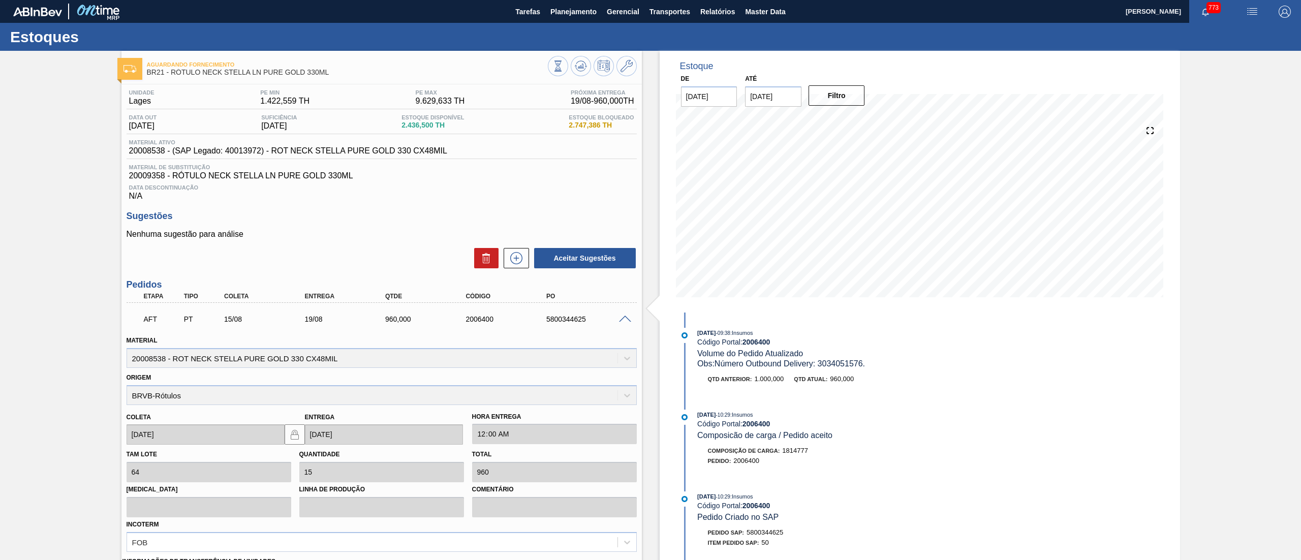
click at [572, 24] on div "Estoques" at bounding box center [650, 37] width 1301 height 28
click at [570, 16] on span "Planejamento" at bounding box center [573, 12] width 46 height 12
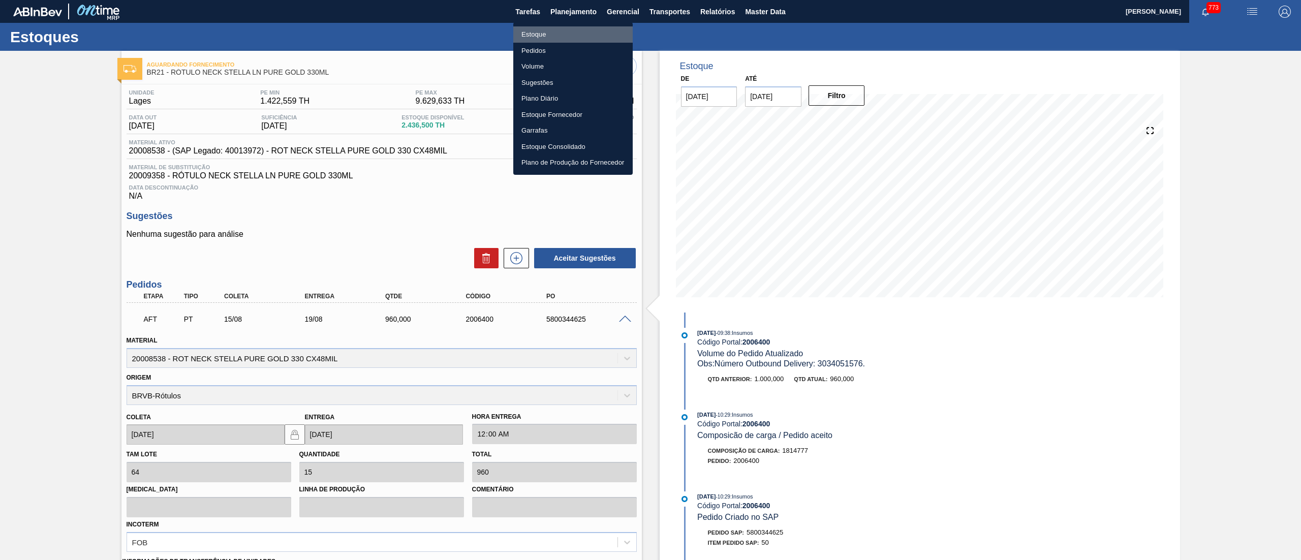
click at [564, 41] on li "Estoque" at bounding box center [572, 34] width 119 height 16
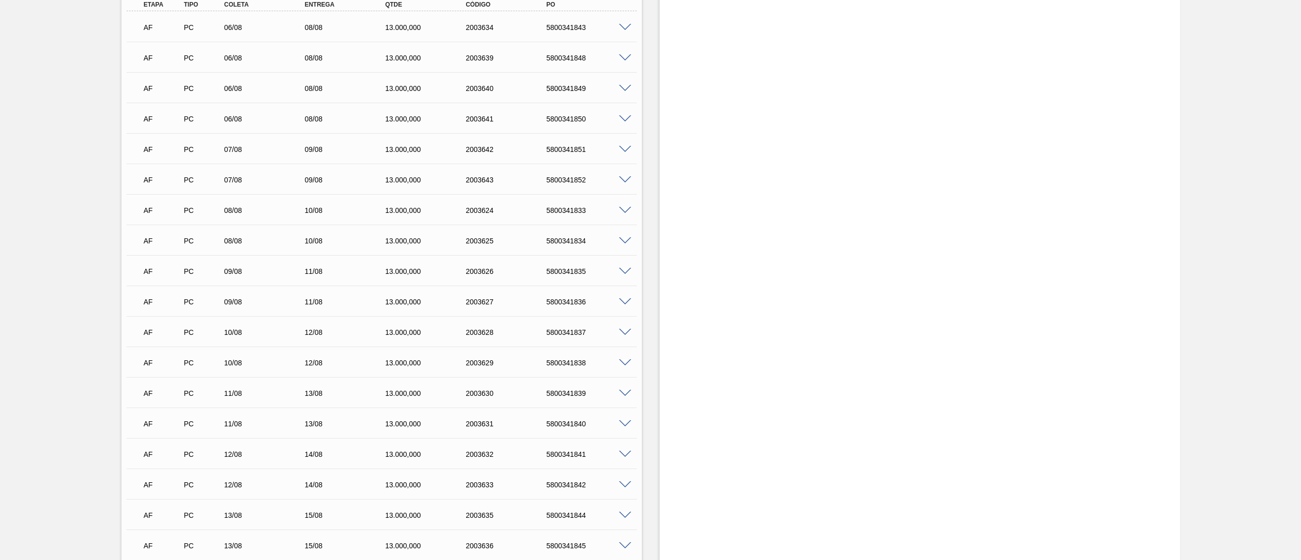
scroll to position [10038, 0]
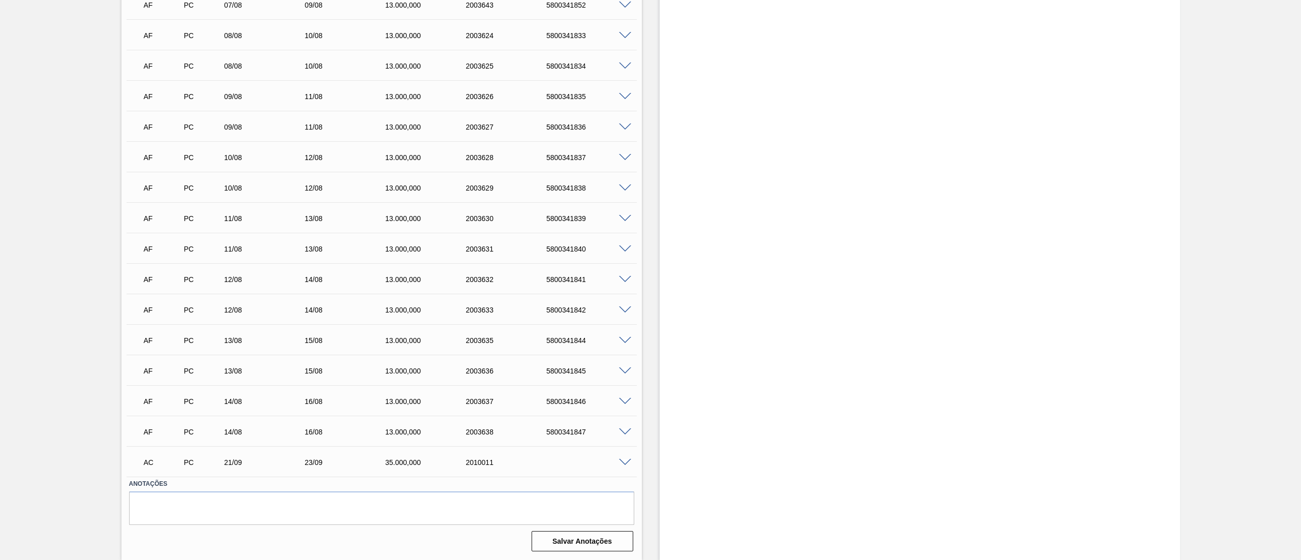
click at [622, 462] on span at bounding box center [625, 463] width 12 height 8
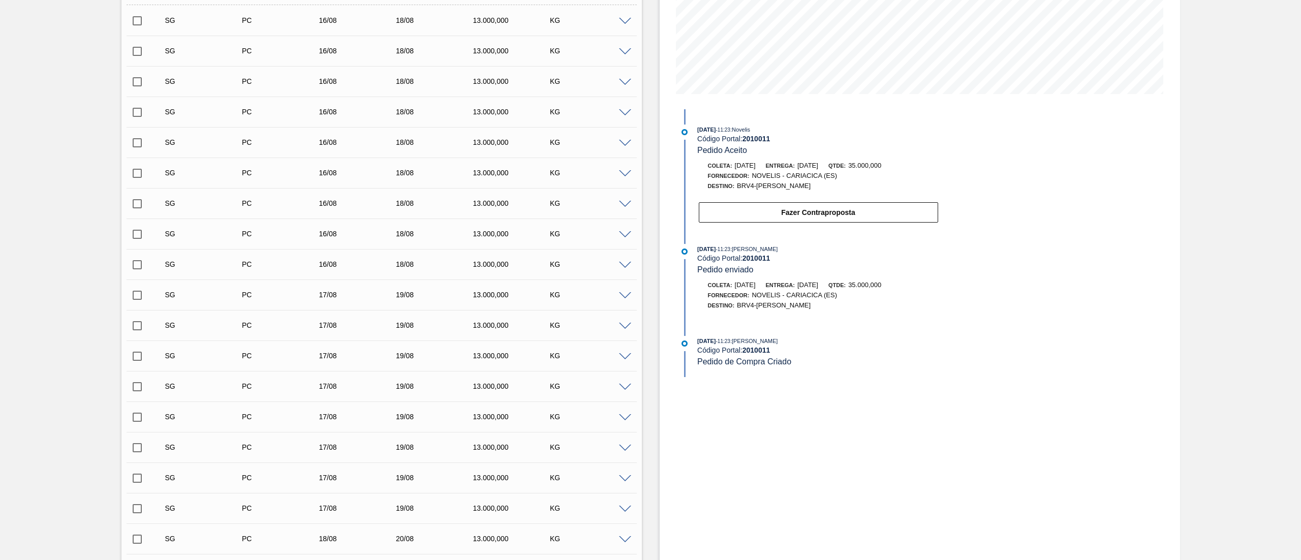
scroll to position [0, 0]
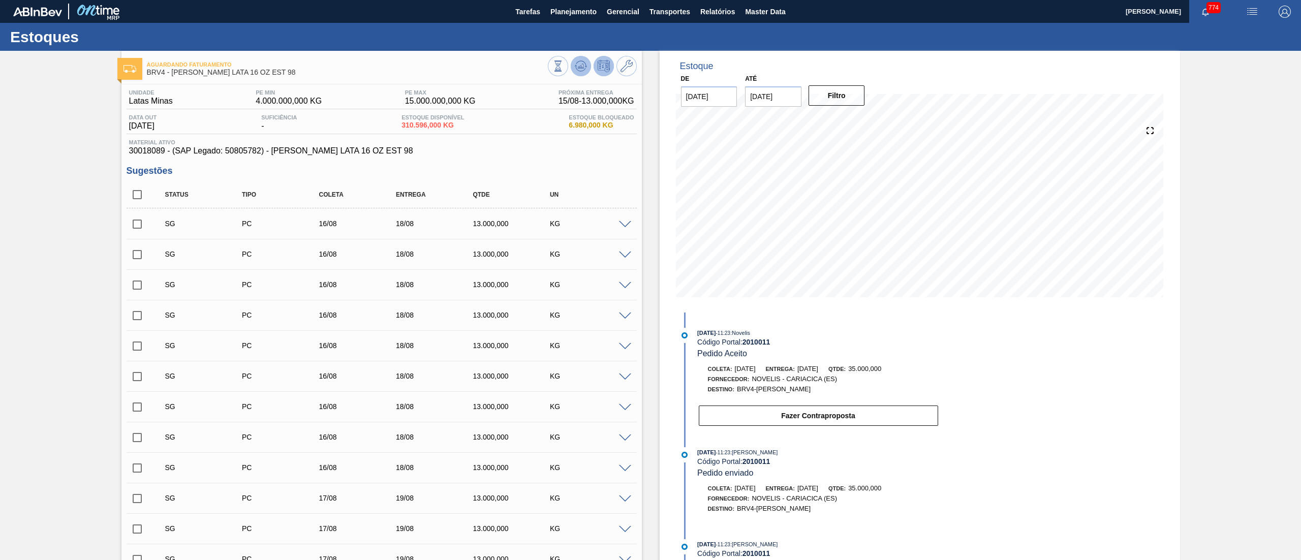
click at [577, 60] on button at bounding box center [581, 66] width 20 height 20
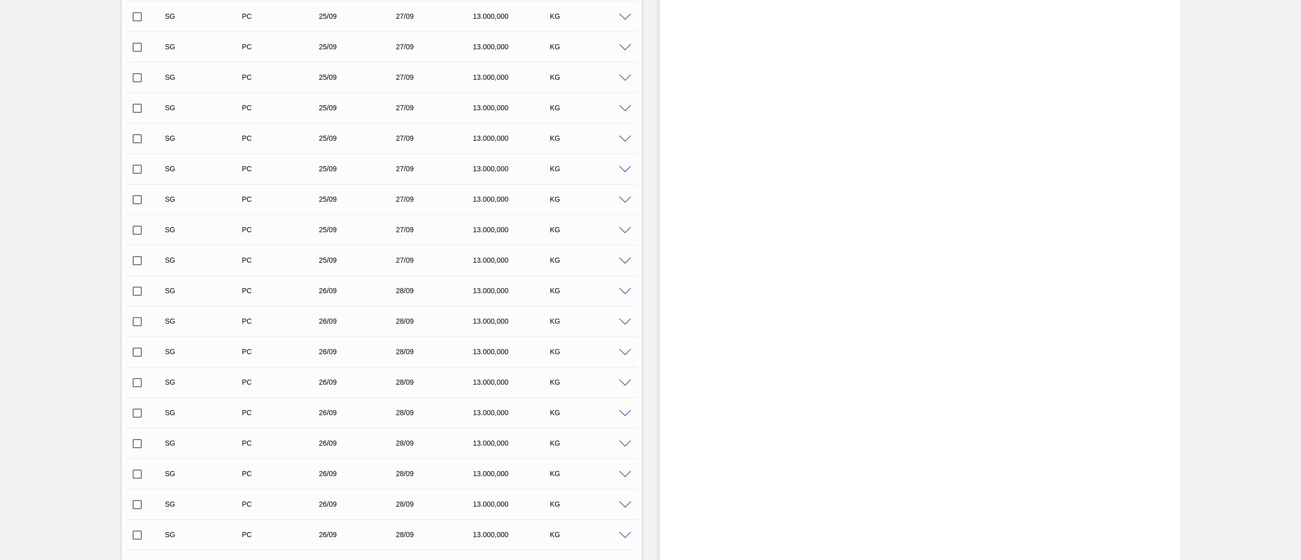
scroll to position [11684, 0]
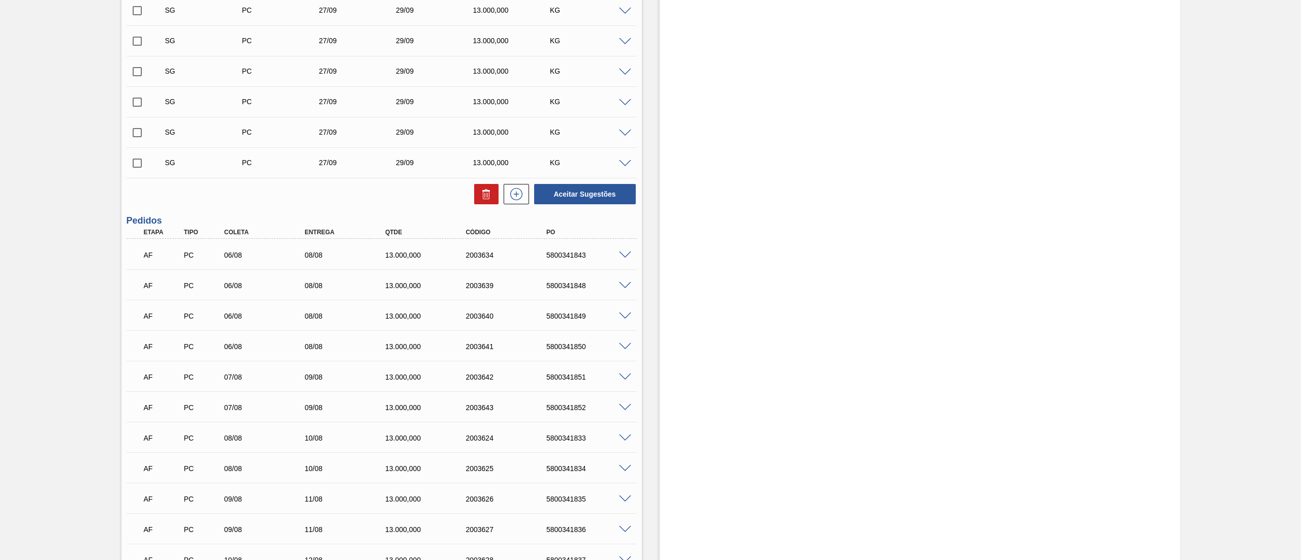
scroll to position [11684, 0]
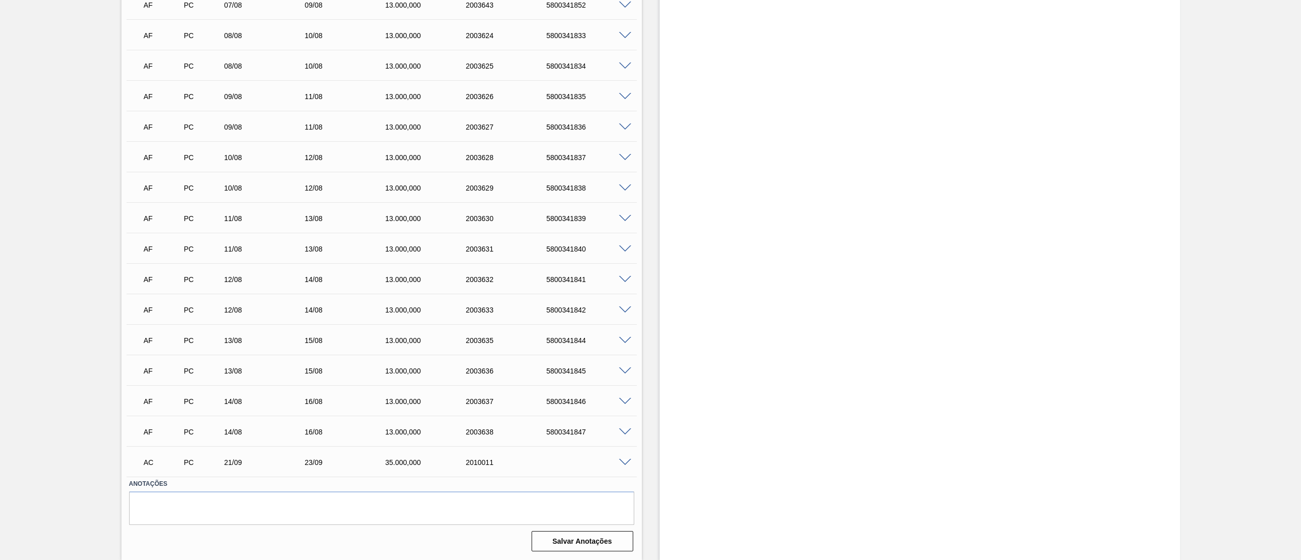
click at [619, 459] on span at bounding box center [625, 463] width 12 height 8
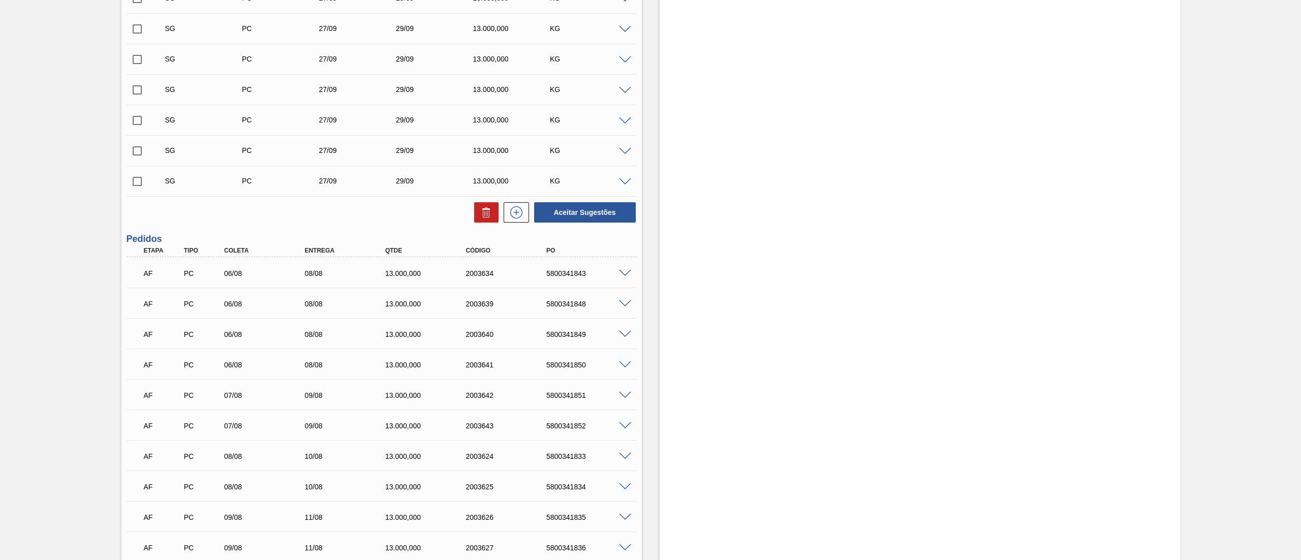
scroll to position [11930, 0]
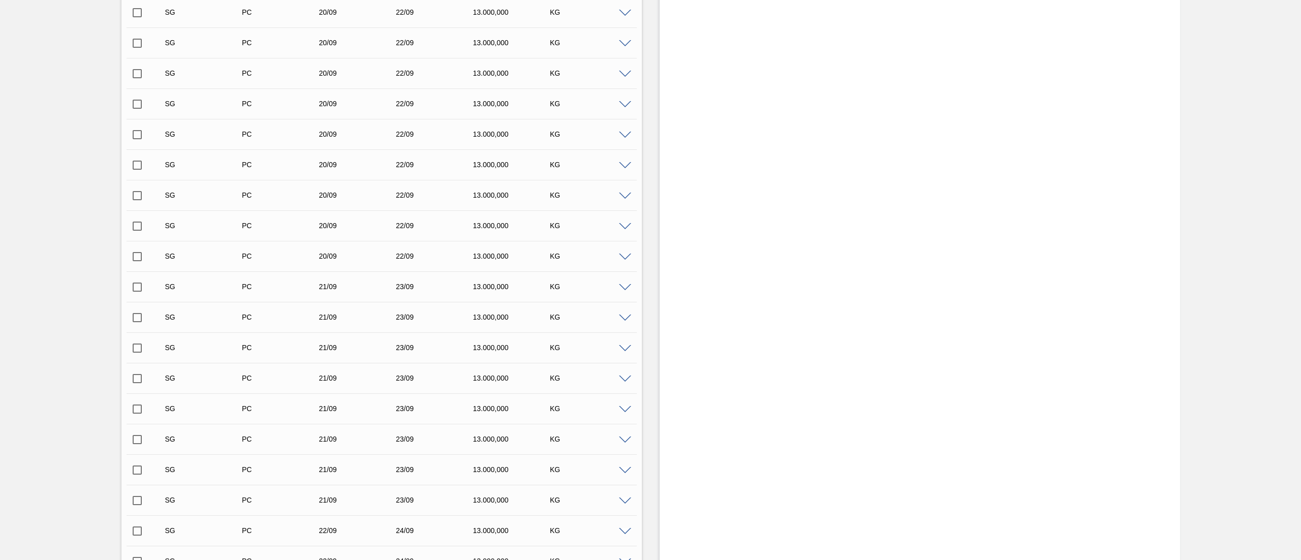
scroll to position [9351, 0]
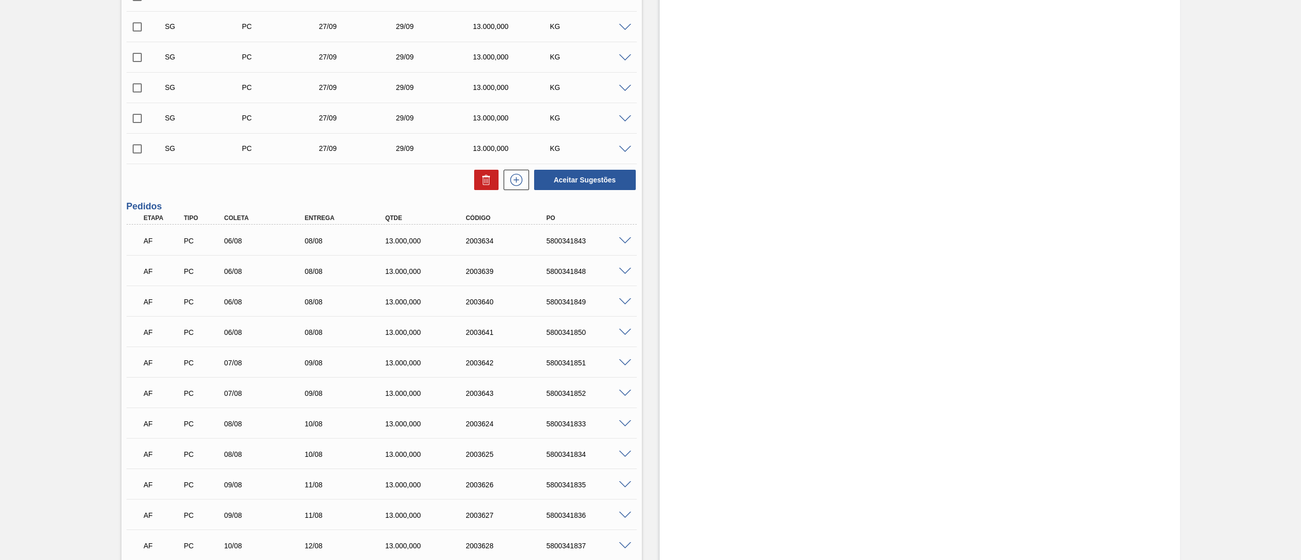
scroll to position [11684, 0]
